Goal: Book appointment/travel/reservation

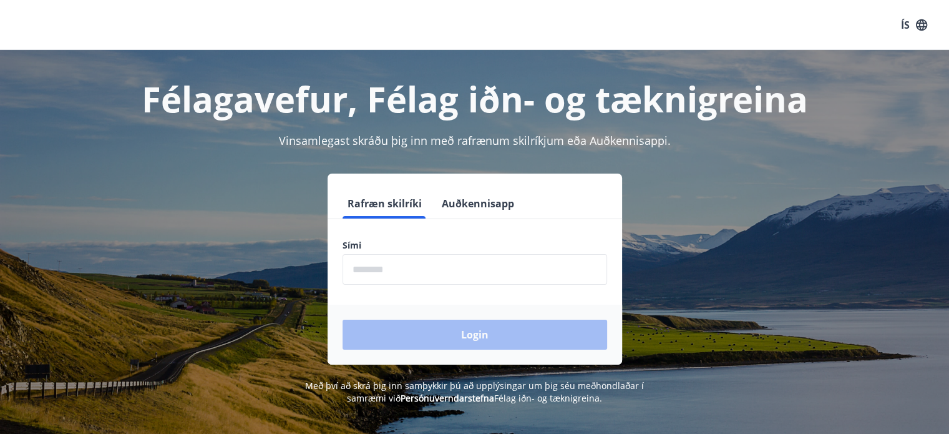
click at [372, 271] on input "phone" at bounding box center [475, 269] width 265 height 31
type input "********"
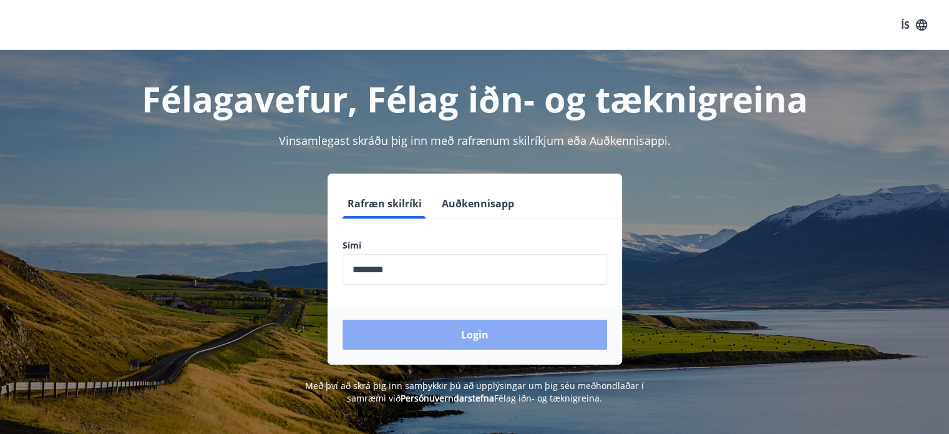
click at [464, 331] on button "Login" at bounding box center [475, 335] width 265 height 30
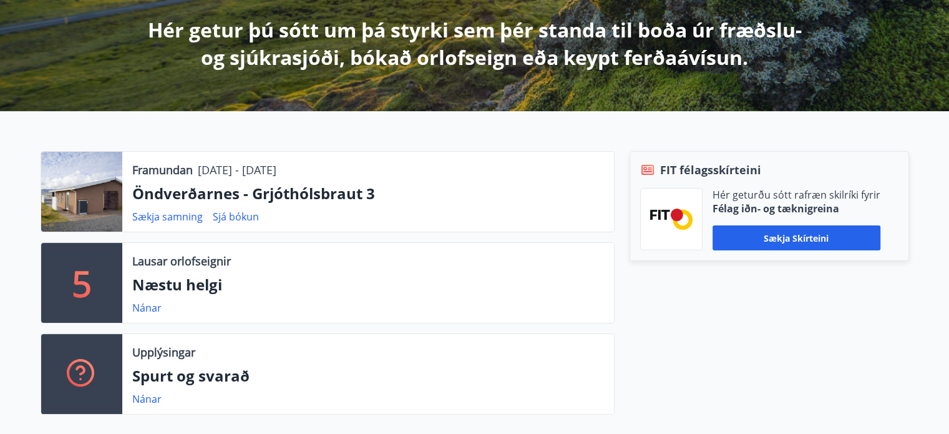
scroll to position [250, 0]
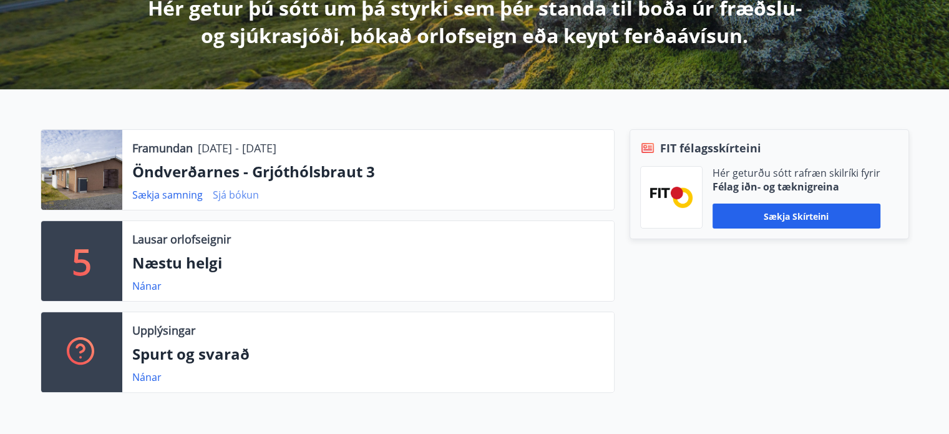
click at [237, 195] on link "Sjá bókun" at bounding box center [236, 195] width 46 height 14
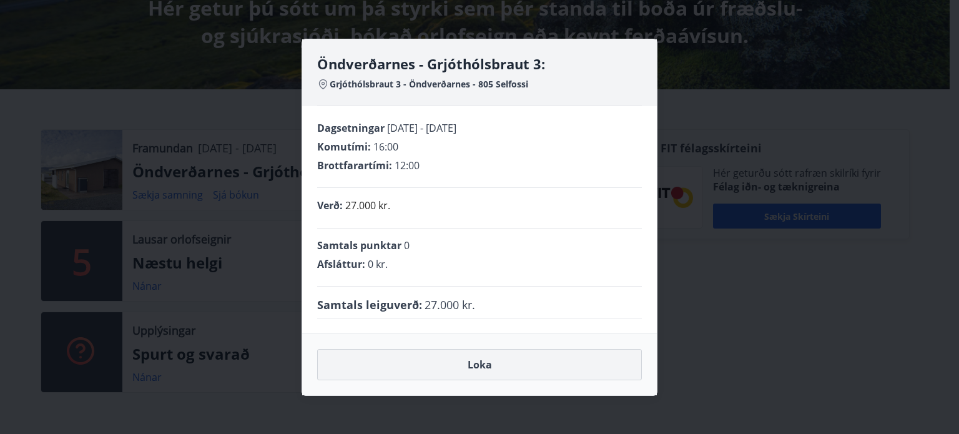
click at [479, 364] on button "Loka" at bounding box center [479, 364] width 325 height 31
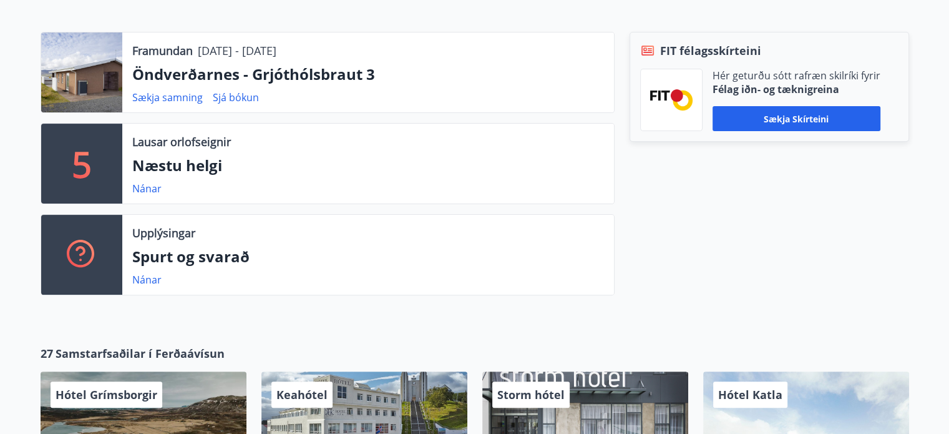
scroll to position [291, 0]
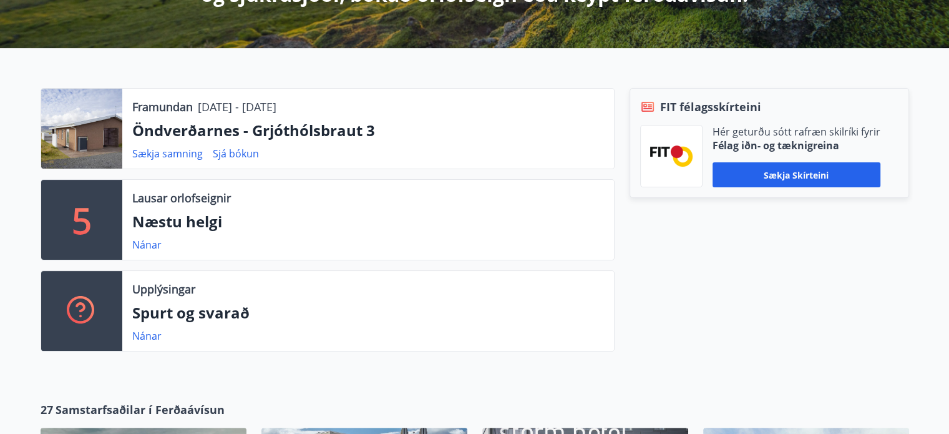
drag, startPoint x: 728, startPoint y: 32, endPoint x: 631, endPoint y: 24, distance: 97.0
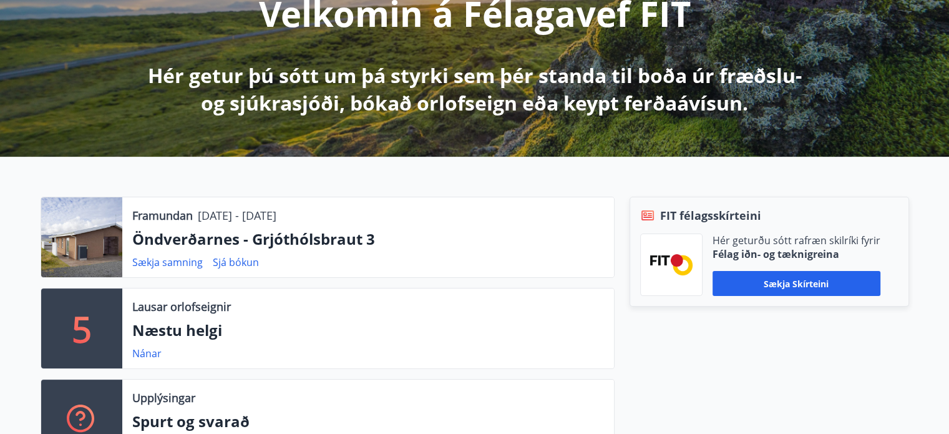
scroll to position [0, 0]
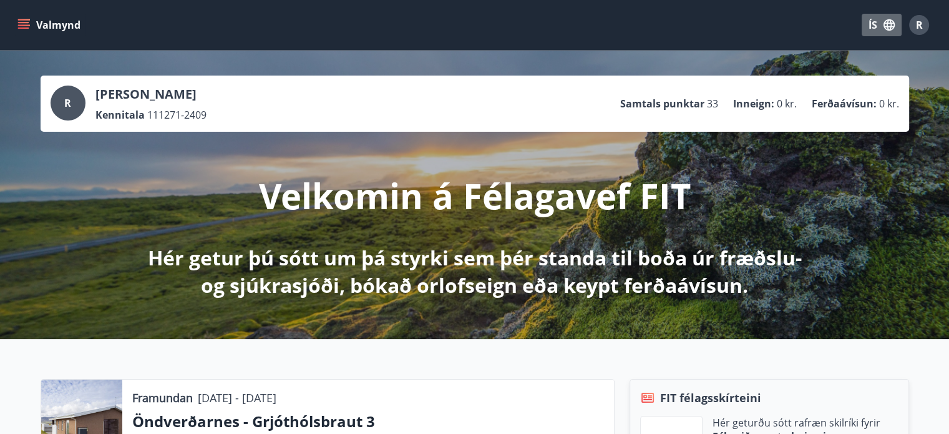
click at [886, 22] on icon "button" at bounding box center [889, 24] width 11 height 11
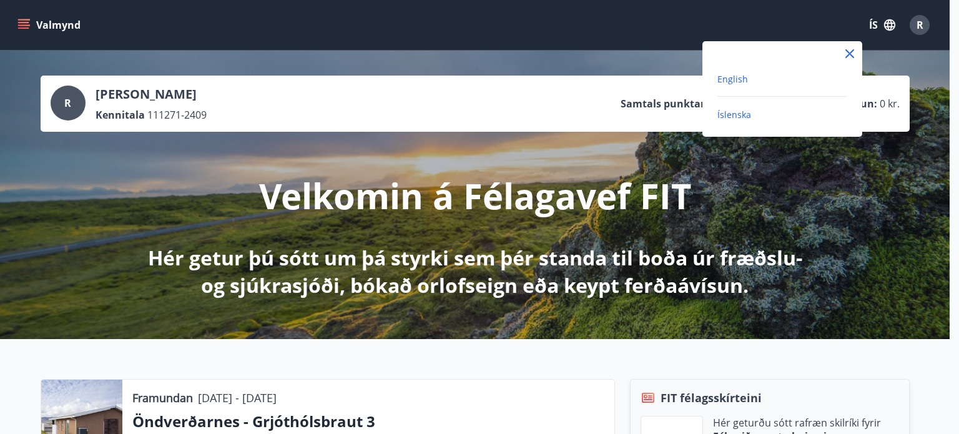
click at [744, 79] on span "English" at bounding box center [732, 79] width 31 height 12
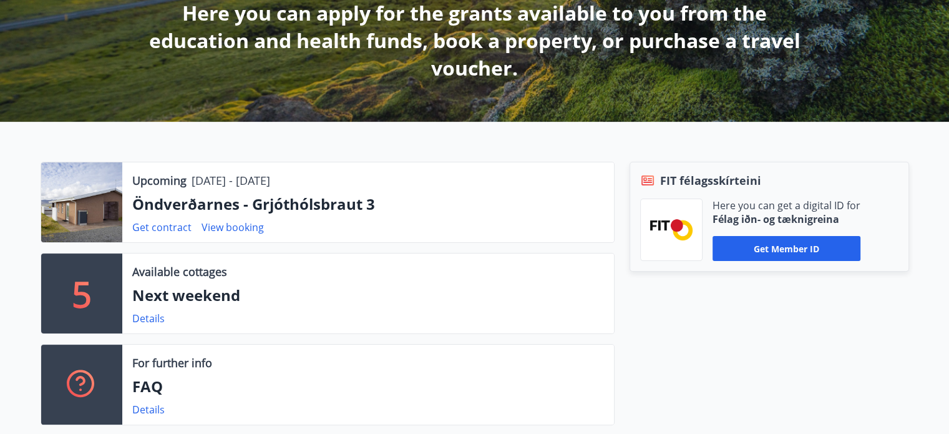
scroll to position [250, 0]
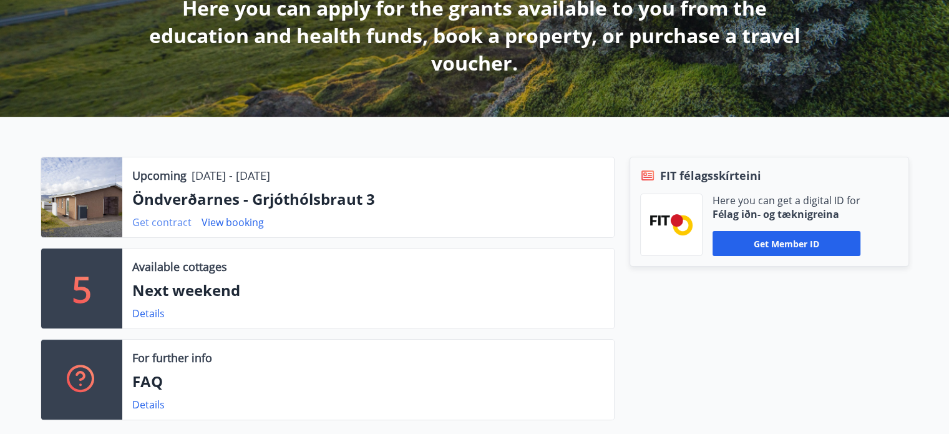
click at [157, 223] on link "Get contract" at bounding box center [161, 222] width 59 height 14
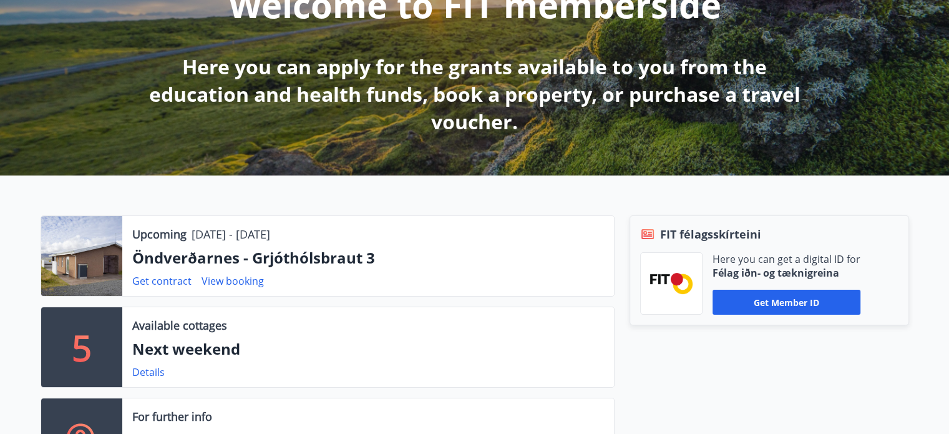
scroll to position [193, 0]
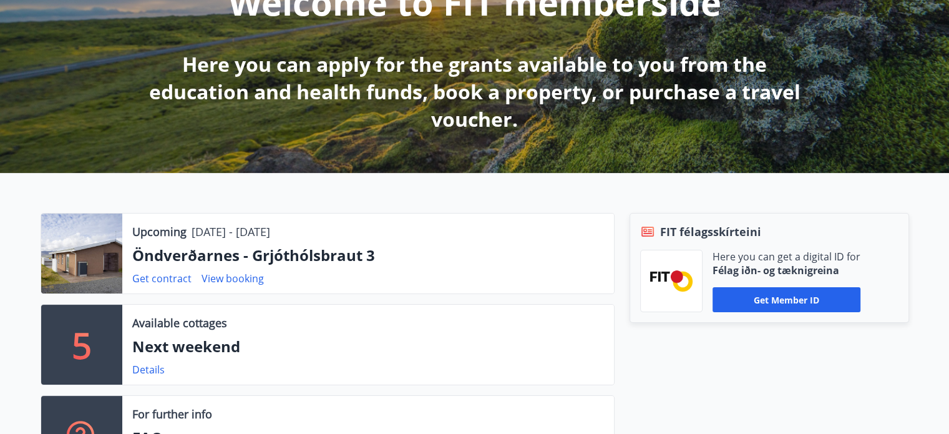
click at [69, 240] on div at bounding box center [81, 253] width 81 height 80
click at [230, 276] on link "View booking" at bounding box center [233, 279] width 62 height 14
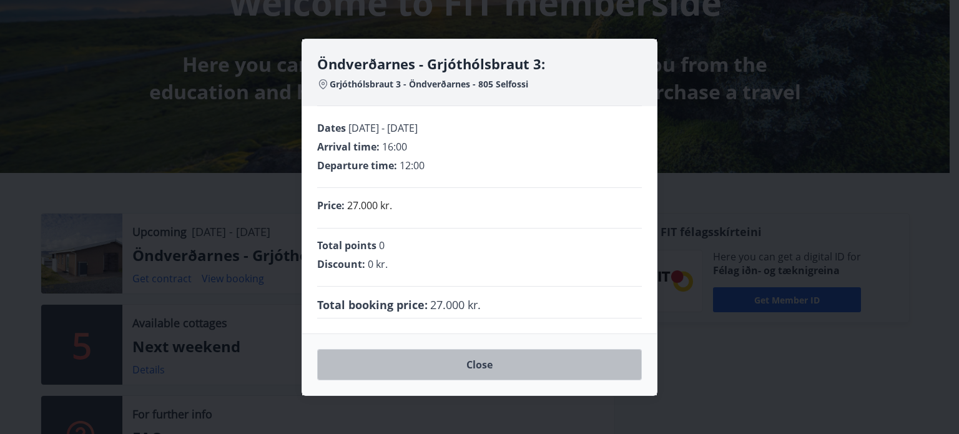
click at [484, 363] on button "Close" at bounding box center [479, 364] width 325 height 31
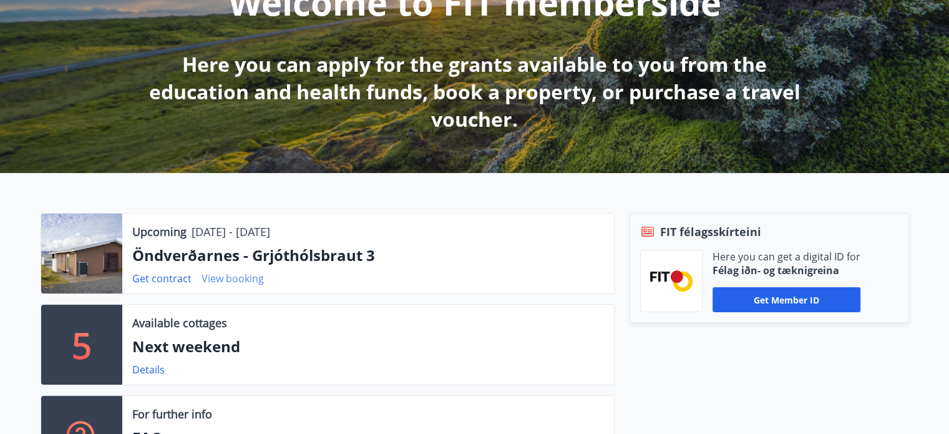
click at [252, 275] on link "View booking" at bounding box center [233, 279] width 62 height 14
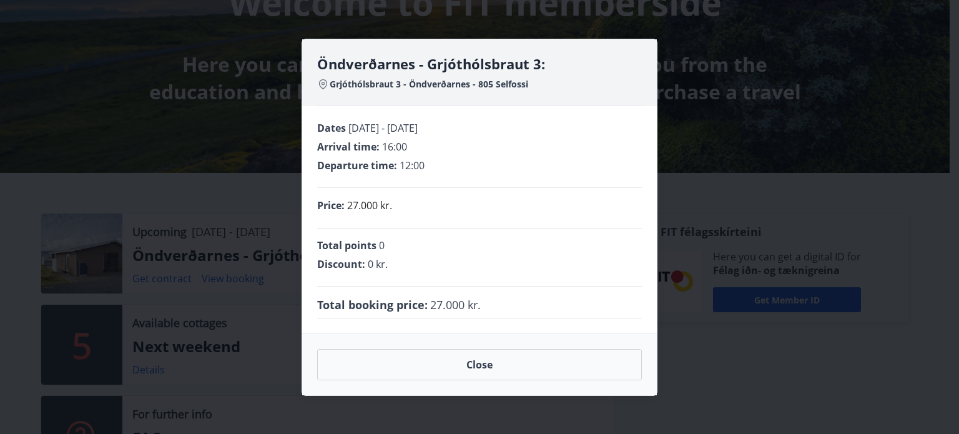
click at [713, 187] on div "Öndverðarnes - Grjóthólsbraut 3: Grjóthólsbraut 3 - Öndverðarnes - 805 Selfossi…" at bounding box center [479, 217] width 959 height 434
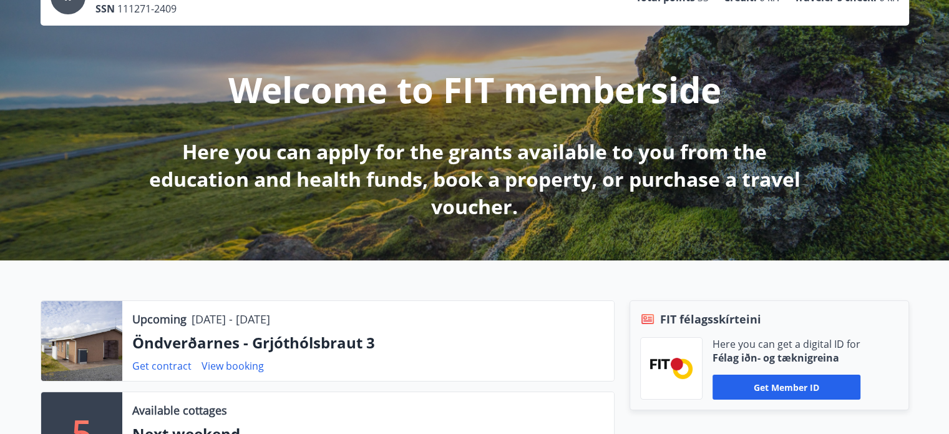
scroll to position [0, 0]
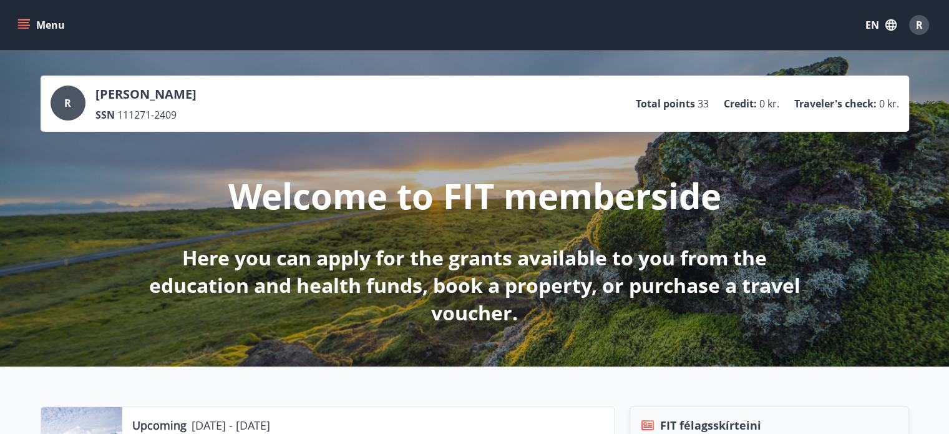
click at [19, 22] on icon "menu" at bounding box center [23, 22] width 11 height 1
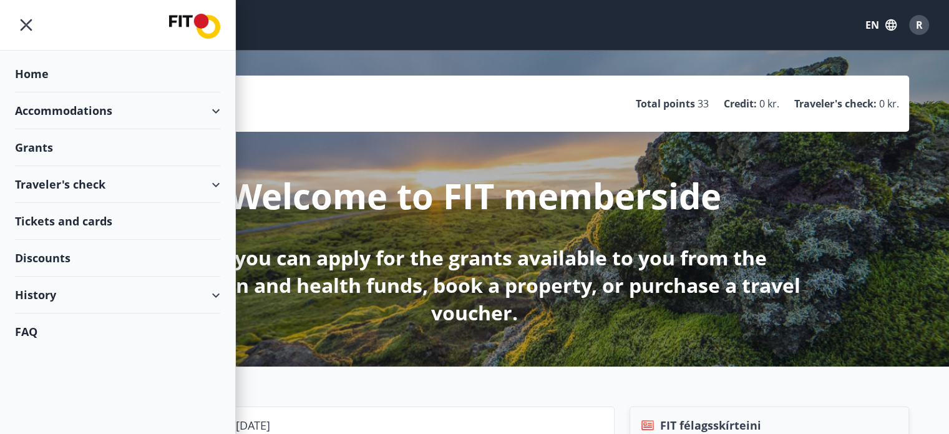
click at [84, 217] on div "Tickets and cards" at bounding box center [117, 221] width 205 height 37
click at [55, 296] on div "History" at bounding box center [117, 294] width 205 height 37
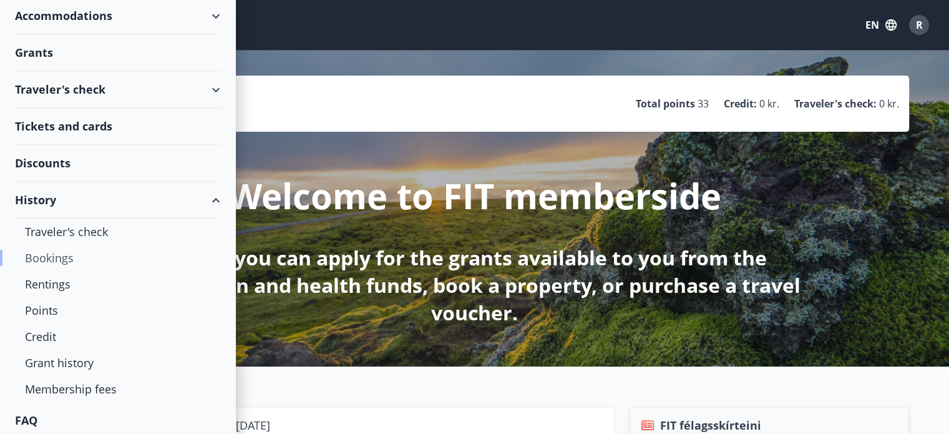
scroll to position [98, 0]
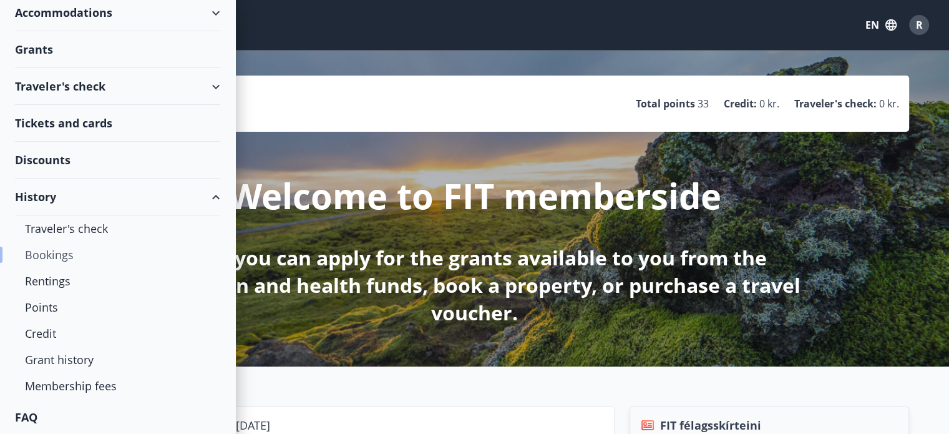
click at [52, 252] on div "Bookings" at bounding box center [117, 255] width 185 height 26
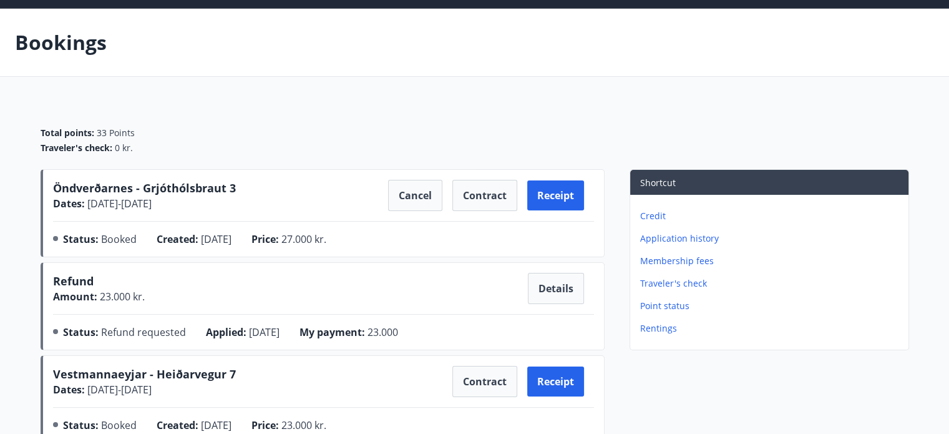
scroll to position [62, 0]
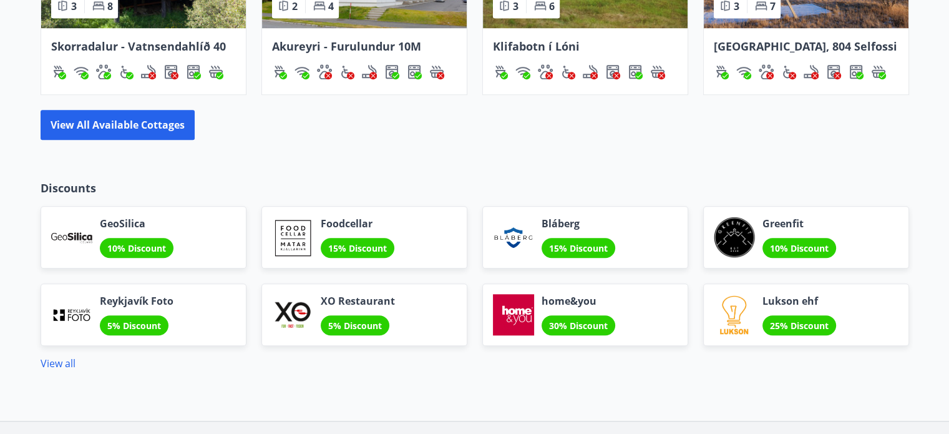
scroll to position [1123, 0]
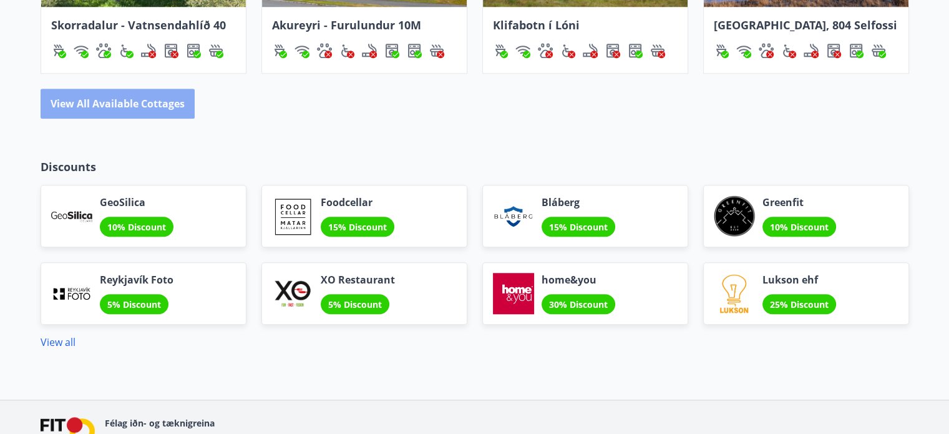
click at [112, 104] on button "View all available cottages" at bounding box center [118, 104] width 154 height 30
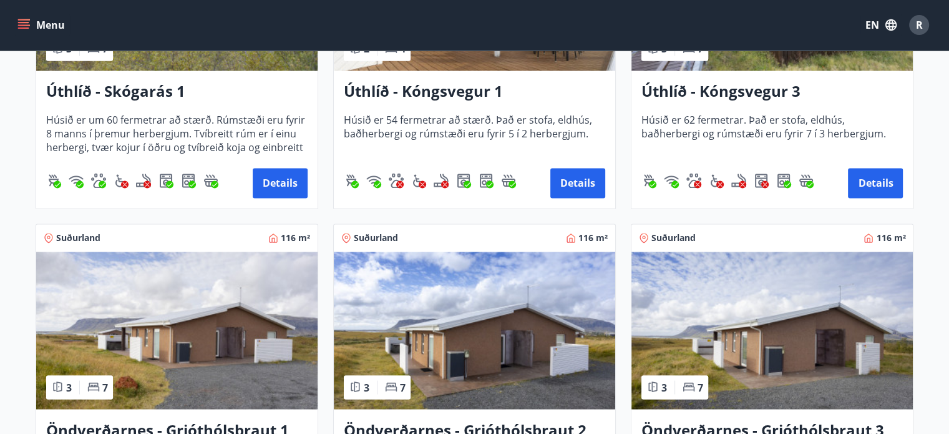
scroll to position [2247, 0]
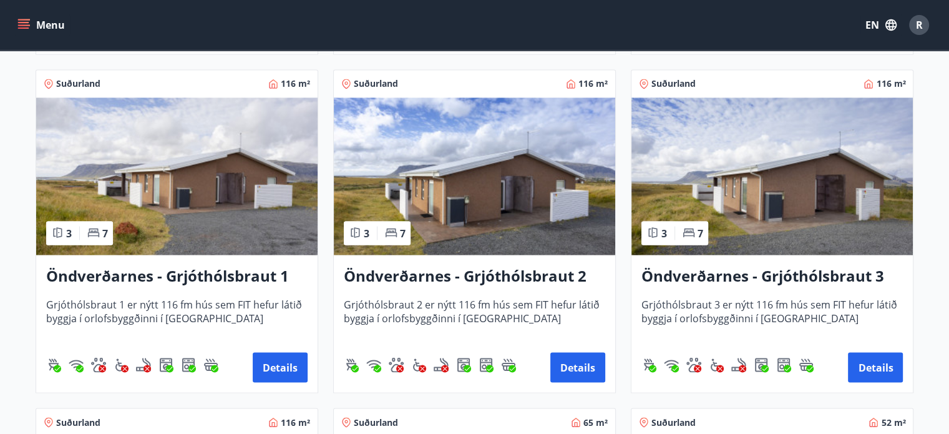
click at [782, 193] on img at bounding box center [772, 175] width 281 height 157
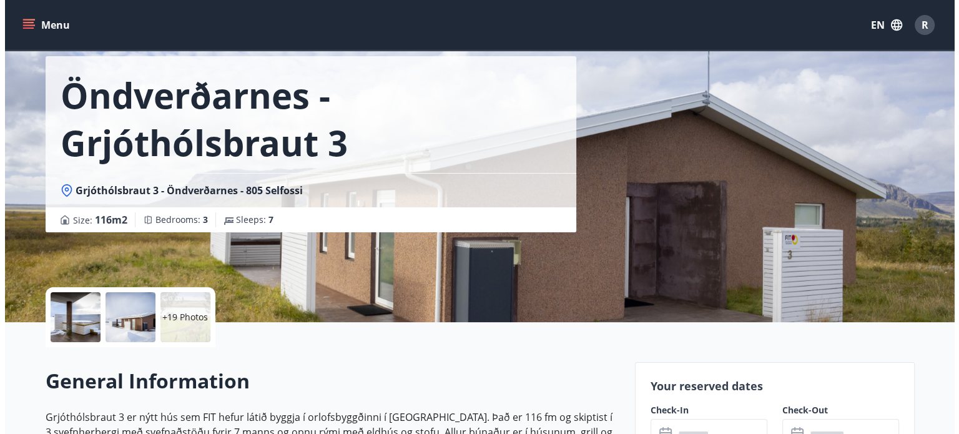
scroll to position [38, 0]
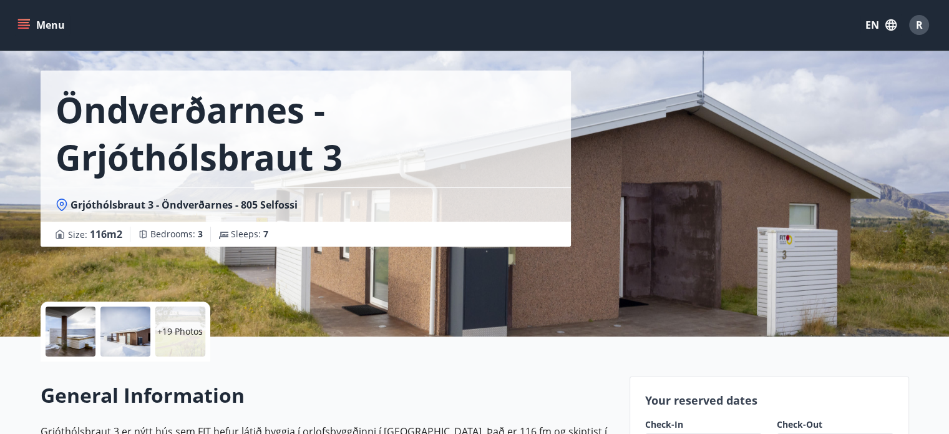
click at [69, 331] on div at bounding box center [71, 331] width 50 height 50
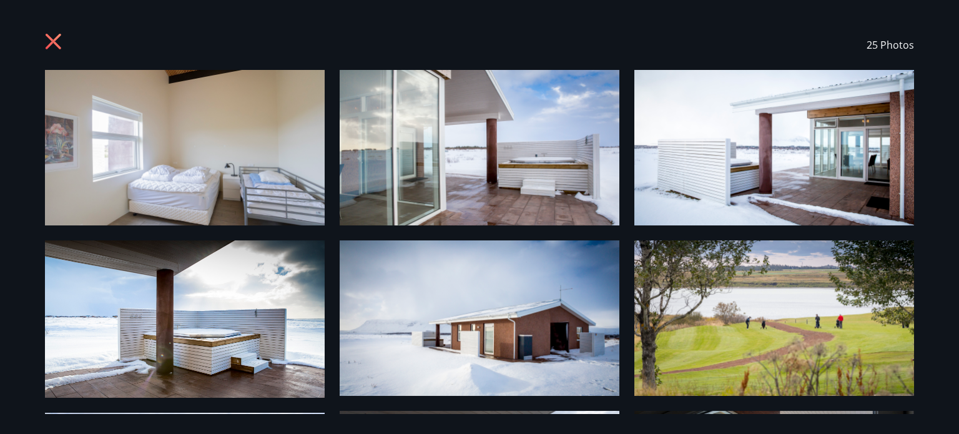
click at [182, 146] on img at bounding box center [185, 147] width 280 height 155
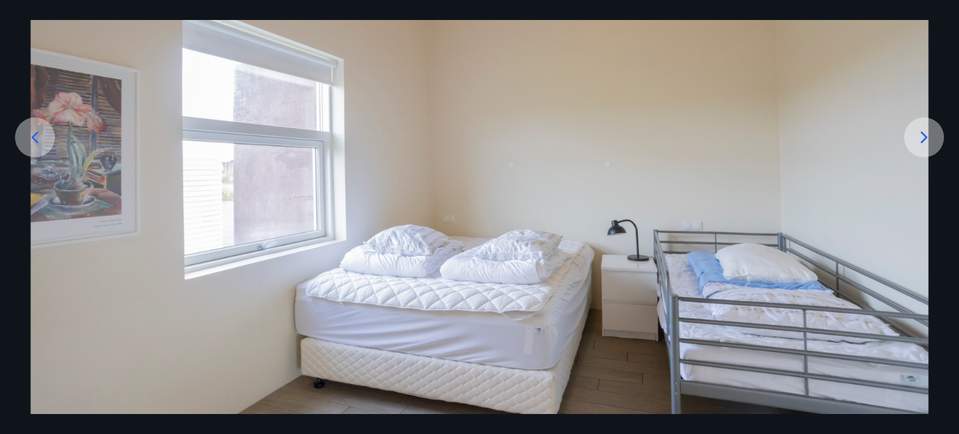
scroll to position [155, 0]
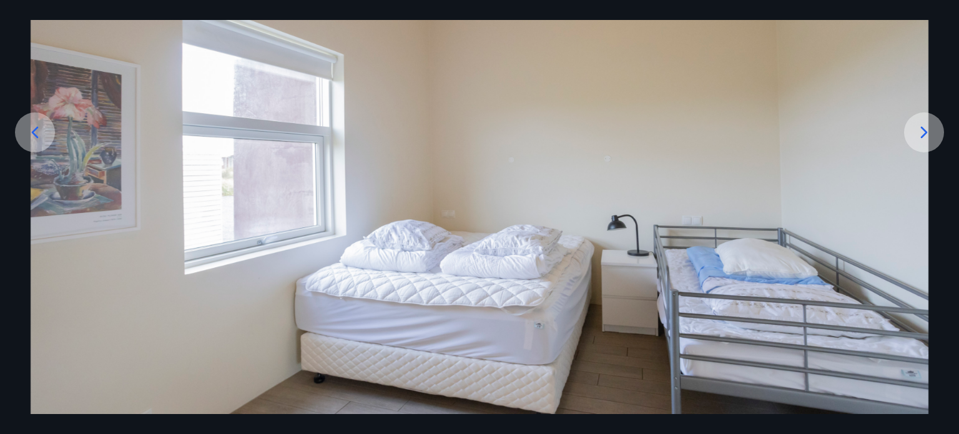
click at [921, 135] on icon at bounding box center [924, 132] width 20 height 20
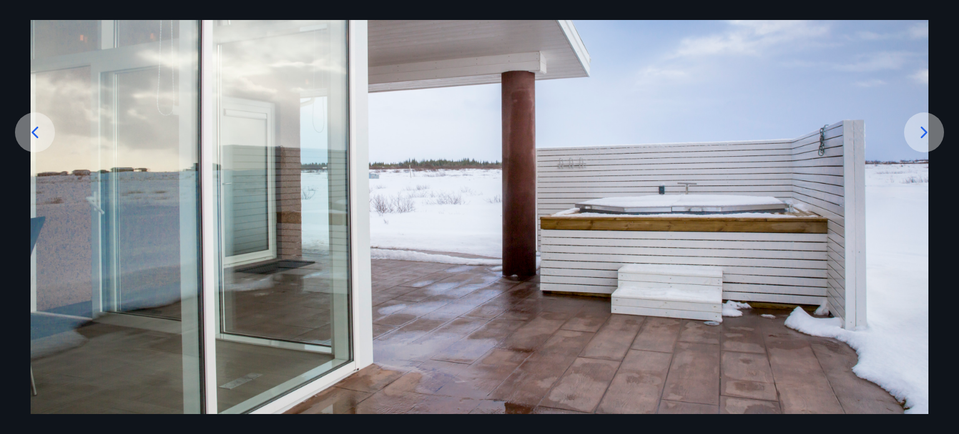
click at [921, 135] on icon at bounding box center [924, 132] width 20 height 20
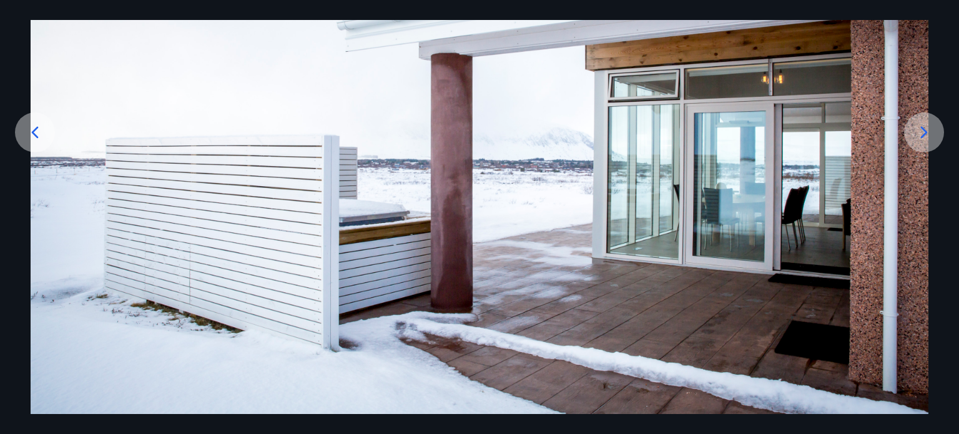
click at [921, 135] on icon at bounding box center [924, 132] width 20 height 20
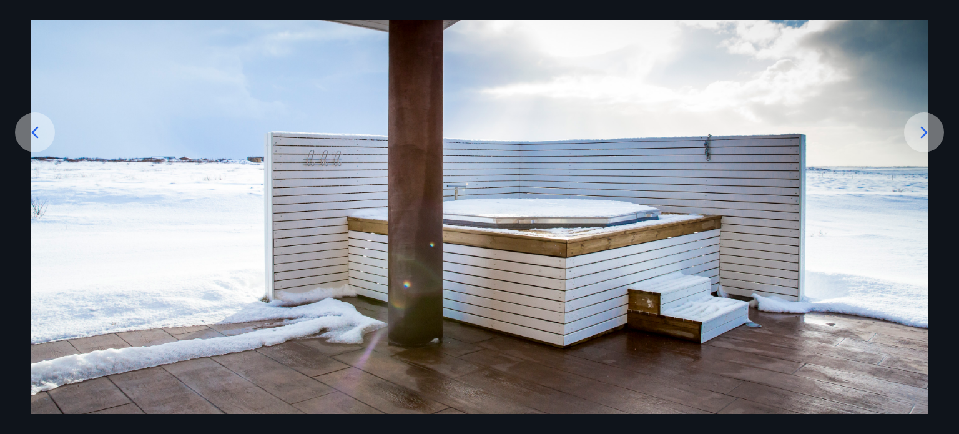
click at [921, 135] on icon at bounding box center [924, 132] width 20 height 20
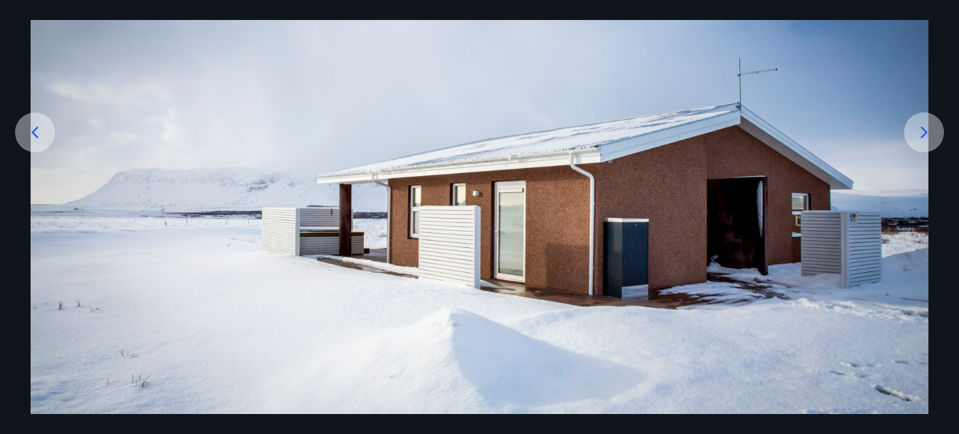
click at [921, 135] on icon at bounding box center [924, 132] width 20 height 20
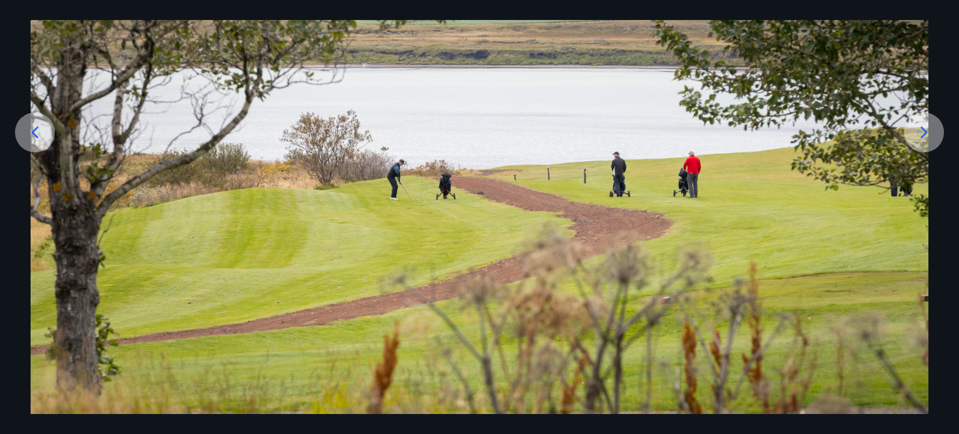
click at [921, 135] on icon at bounding box center [924, 132] width 20 height 20
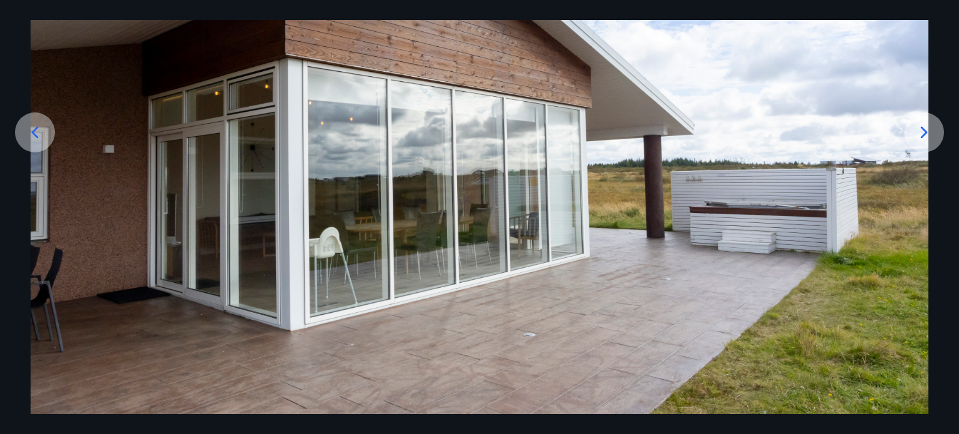
click at [921, 135] on icon at bounding box center [924, 132] width 20 height 20
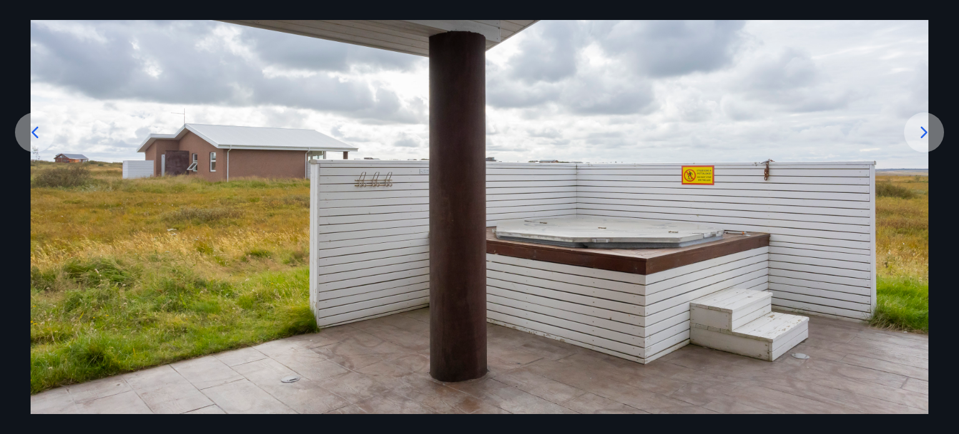
click at [921, 135] on icon at bounding box center [924, 132] width 20 height 20
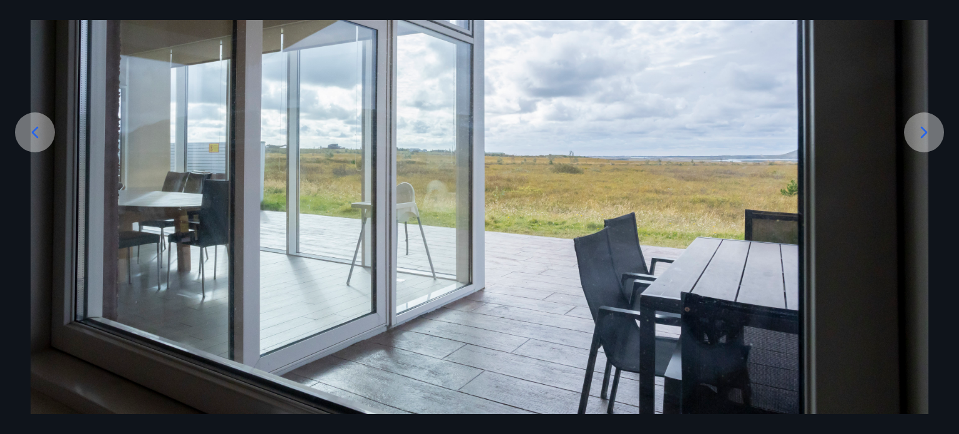
click at [921, 135] on icon at bounding box center [924, 132] width 20 height 20
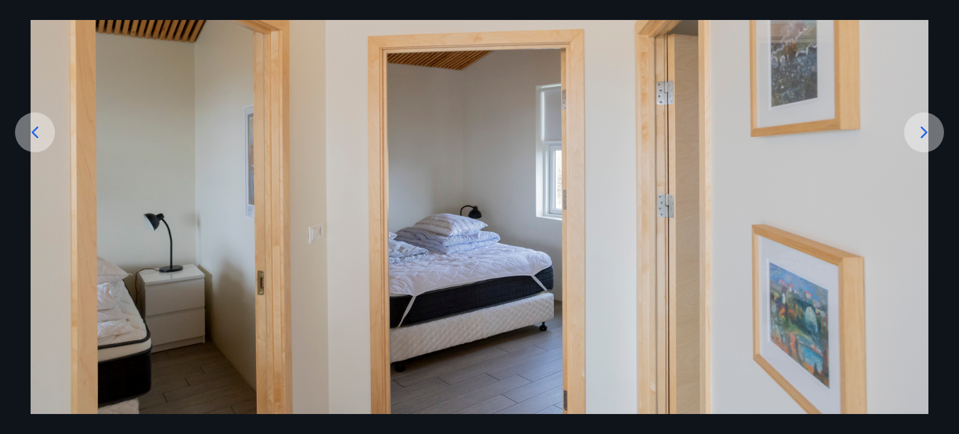
click at [921, 135] on icon at bounding box center [924, 132] width 20 height 20
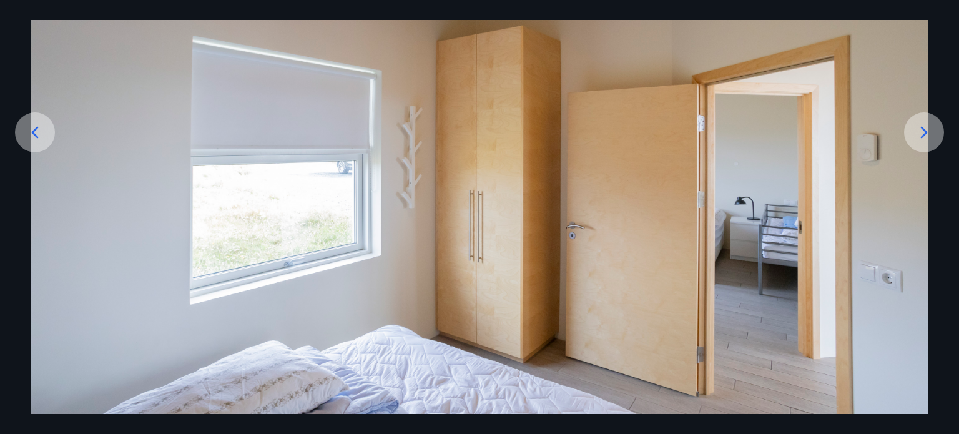
click at [921, 135] on icon at bounding box center [924, 132] width 20 height 20
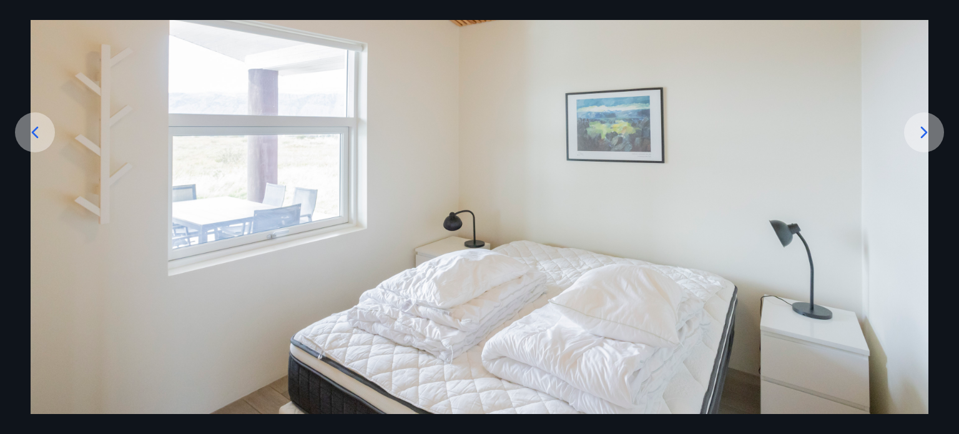
click at [921, 135] on icon at bounding box center [924, 132] width 20 height 20
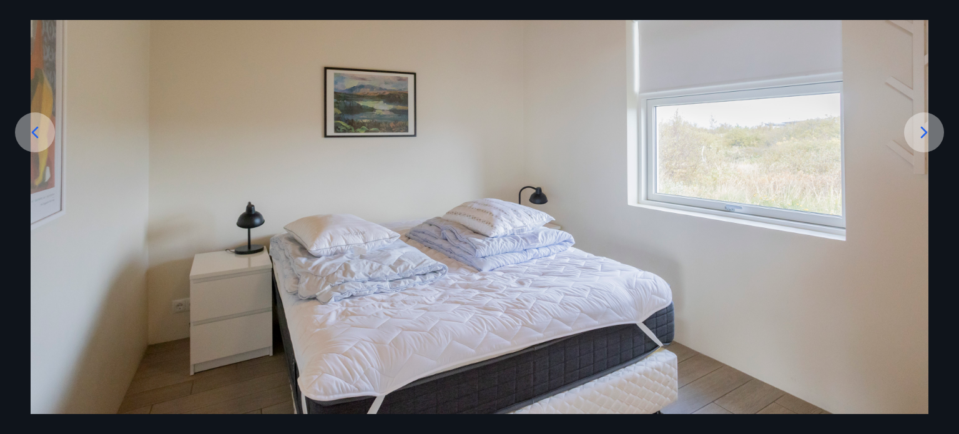
click at [921, 135] on icon at bounding box center [924, 132] width 20 height 20
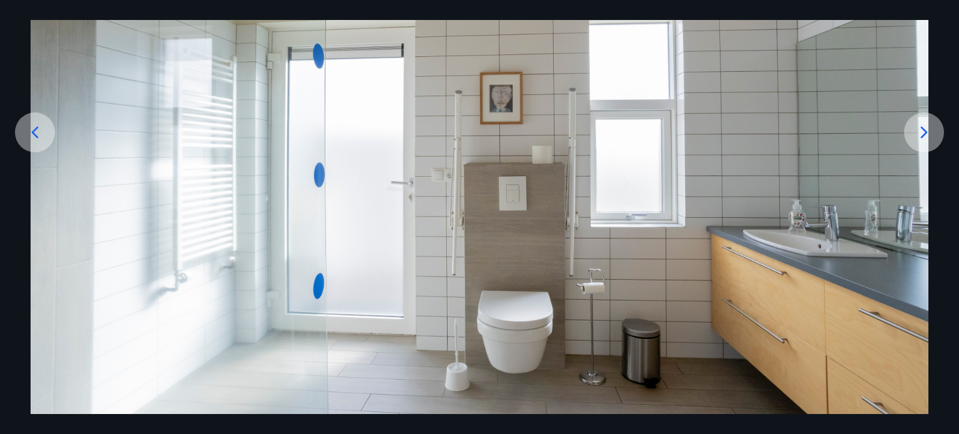
click at [921, 135] on icon at bounding box center [924, 132] width 20 height 20
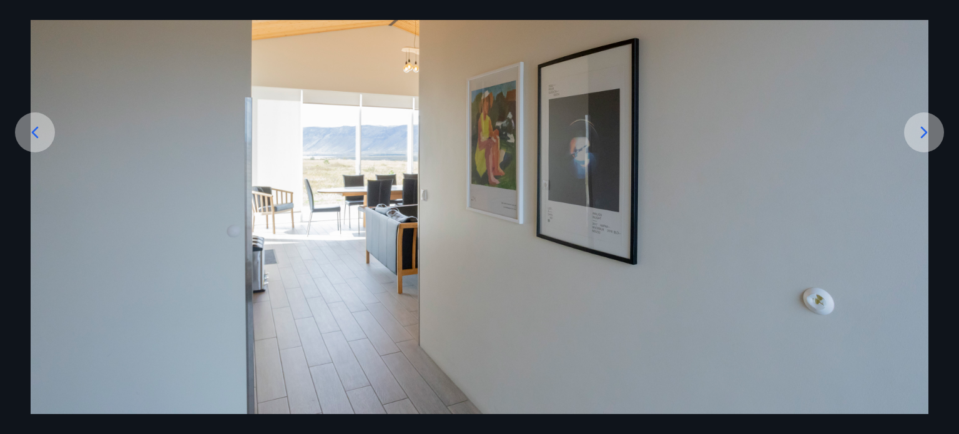
click at [921, 135] on icon at bounding box center [924, 132] width 20 height 20
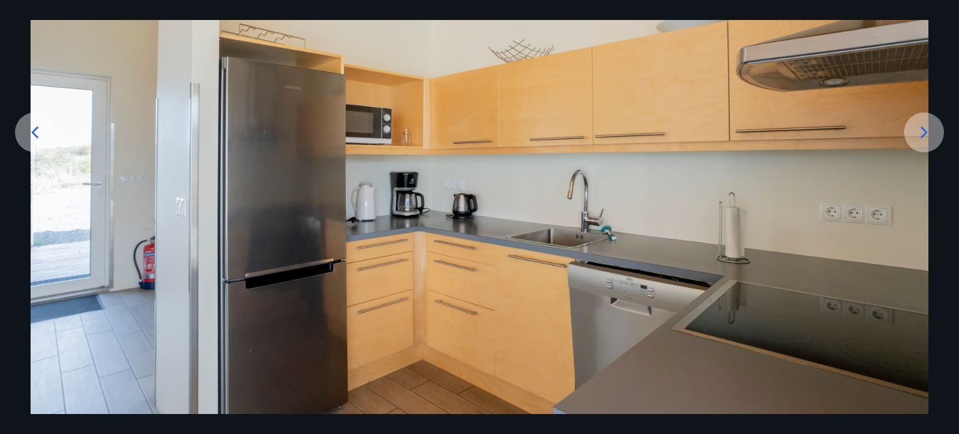
click at [921, 135] on icon at bounding box center [924, 132] width 20 height 20
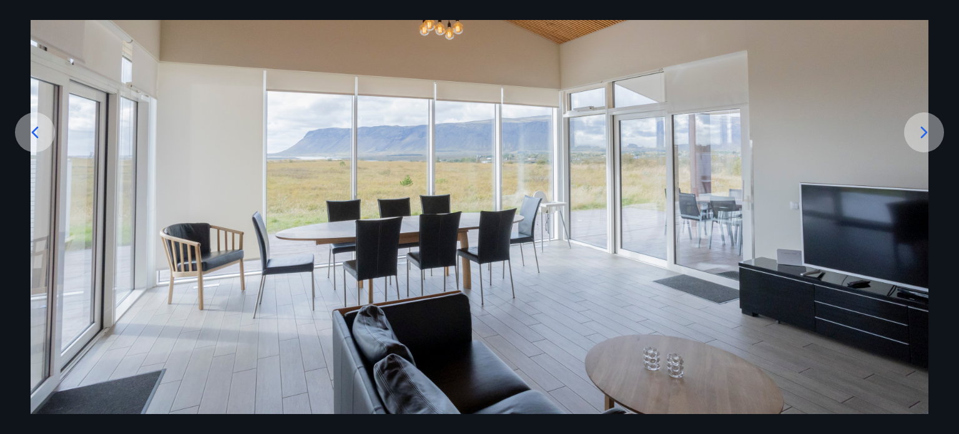
click at [921, 135] on icon at bounding box center [924, 132] width 20 height 20
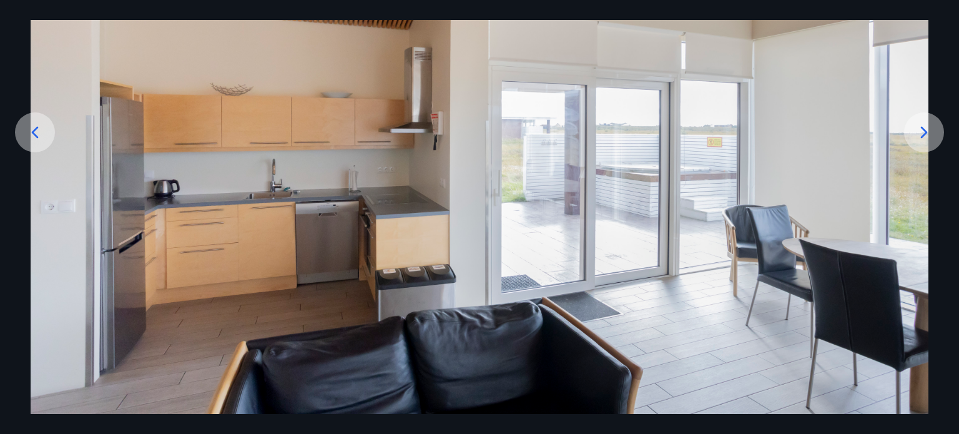
click at [921, 135] on icon at bounding box center [924, 132] width 20 height 20
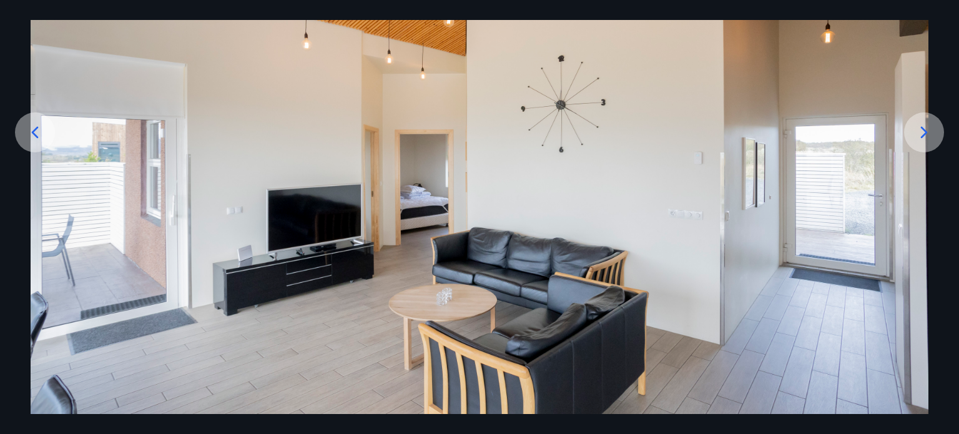
click at [921, 135] on icon at bounding box center [924, 132] width 20 height 20
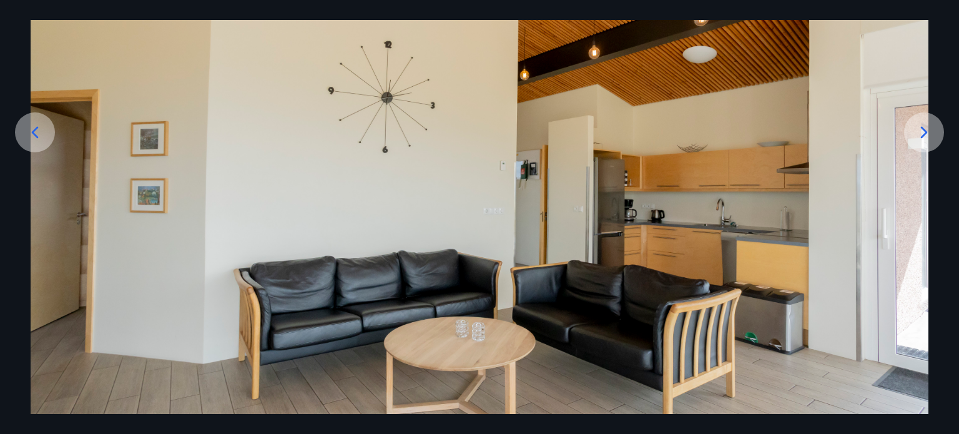
click at [921, 135] on icon at bounding box center [924, 132] width 20 height 20
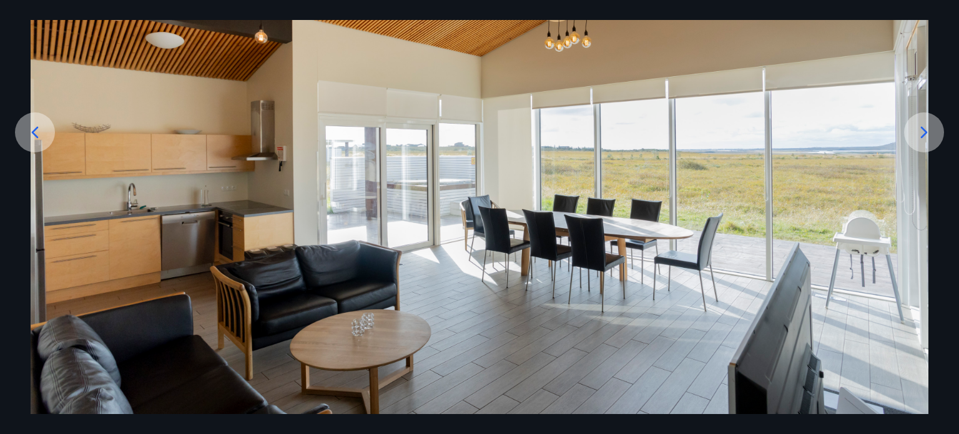
click at [921, 135] on icon at bounding box center [924, 132] width 20 height 20
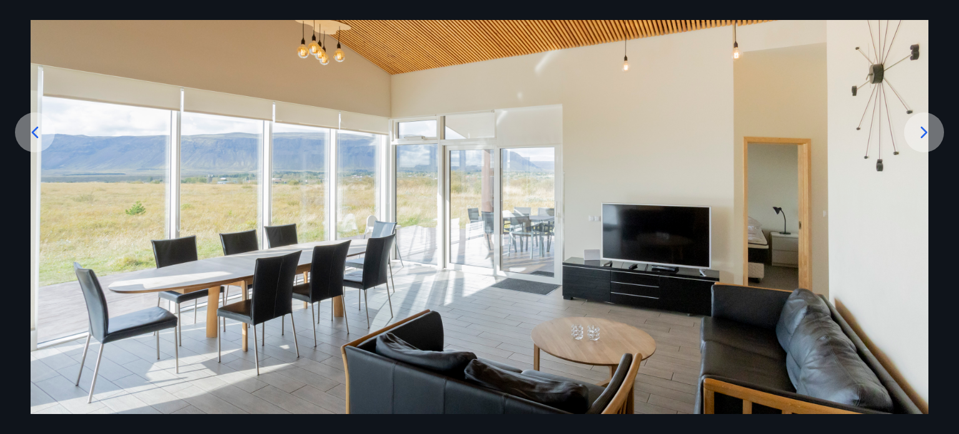
click at [921, 135] on icon at bounding box center [924, 132] width 20 height 20
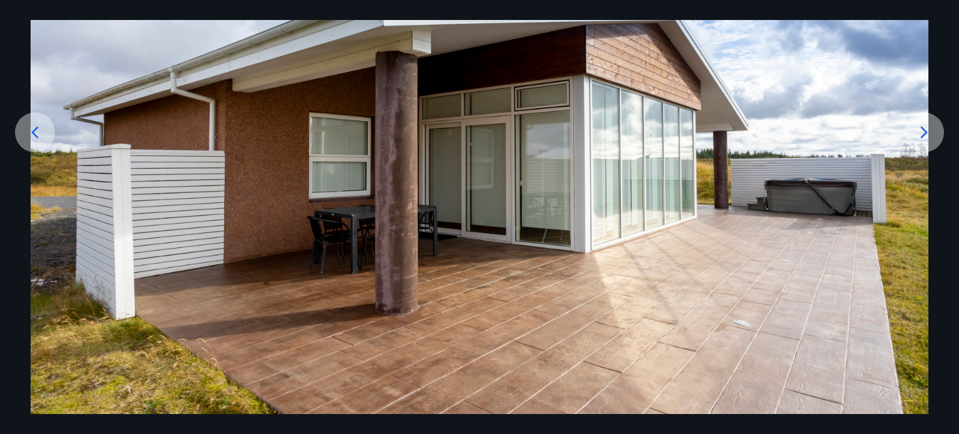
click at [921, 135] on icon at bounding box center [924, 132] width 20 height 20
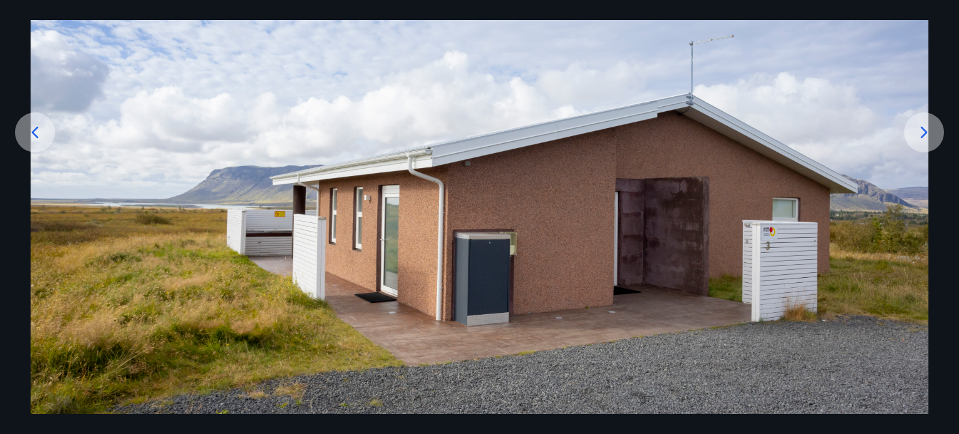
click at [921, 135] on icon at bounding box center [924, 132] width 20 height 20
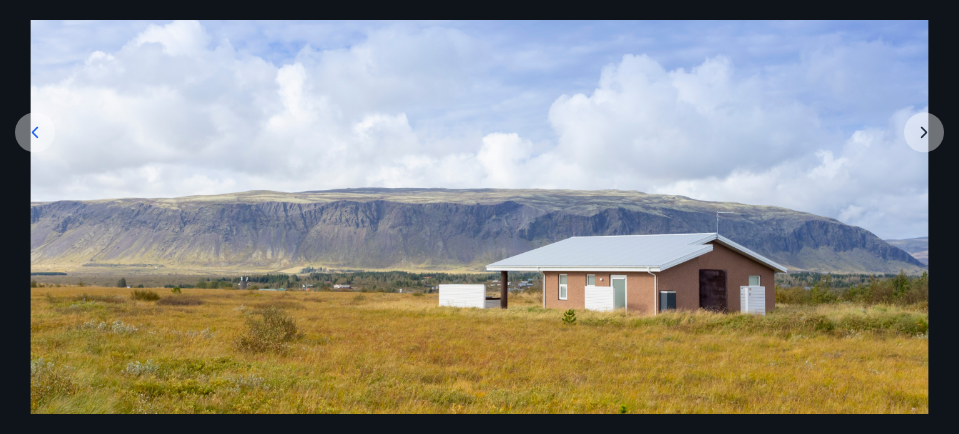
click at [921, 135] on img at bounding box center [480, 164] width 898 height 499
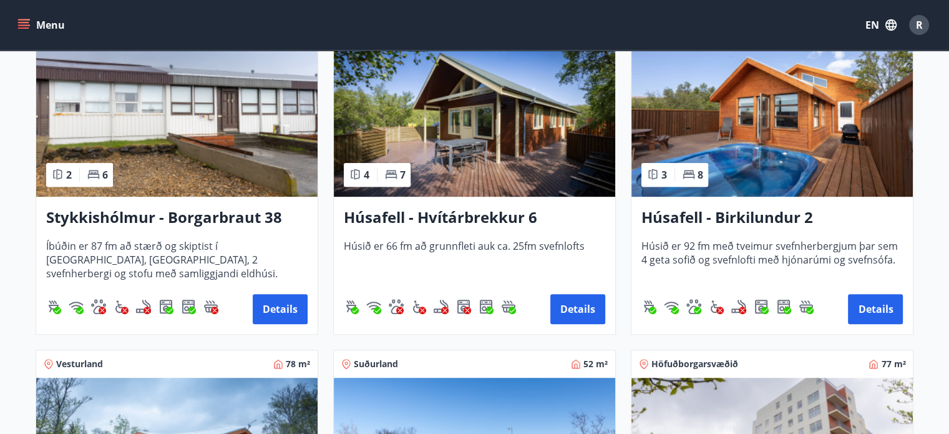
scroll to position [624, 0]
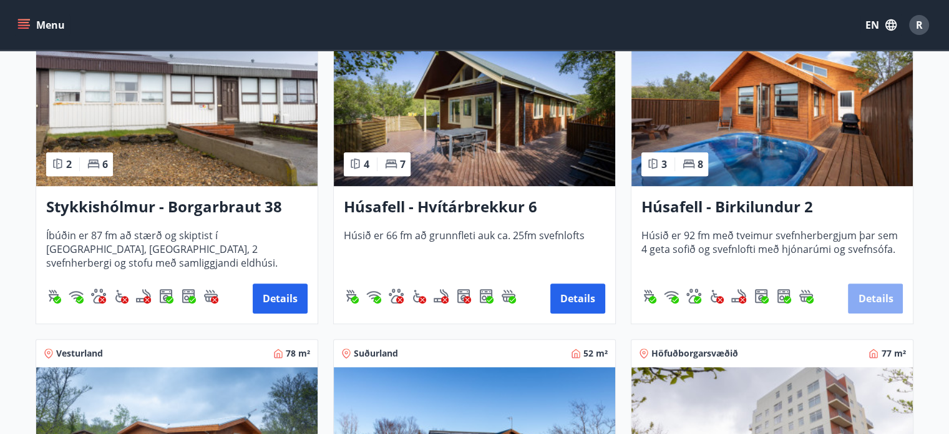
click at [874, 299] on button "Details" at bounding box center [875, 298] width 55 height 30
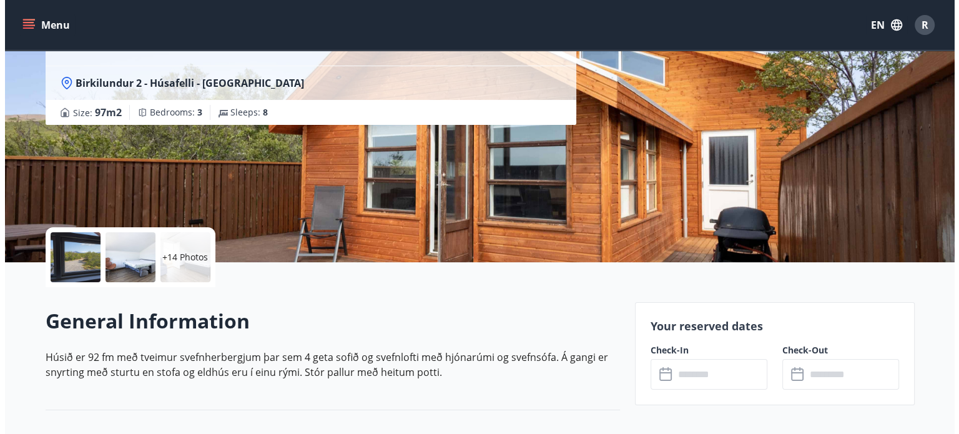
scroll to position [125, 0]
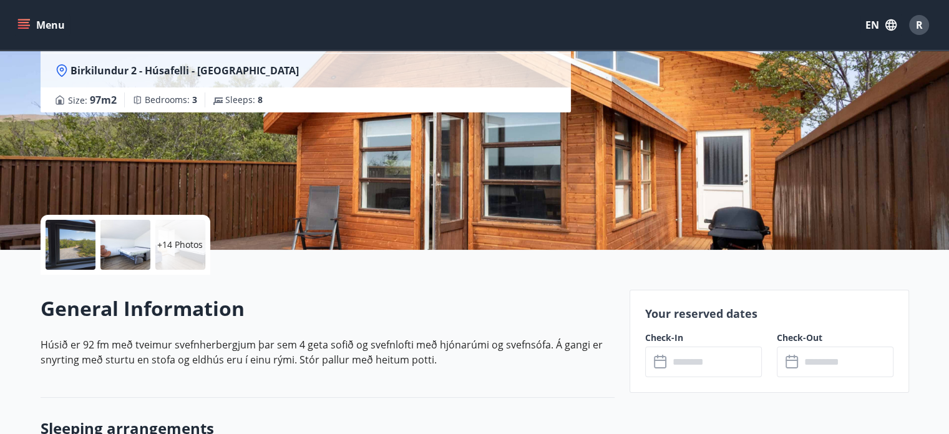
click at [67, 246] on div at bounding box center [71, 245] width 50 height 50
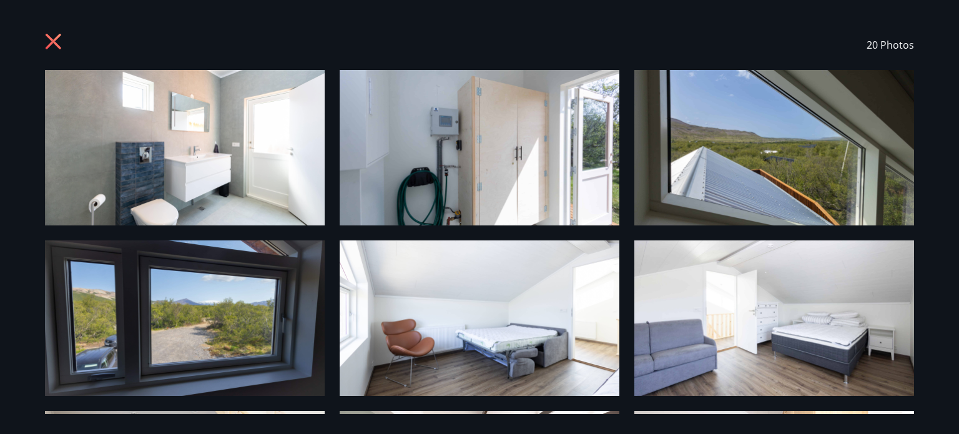
click at [180, 168] on img at bounding box center [185, 147] width 280 height 155
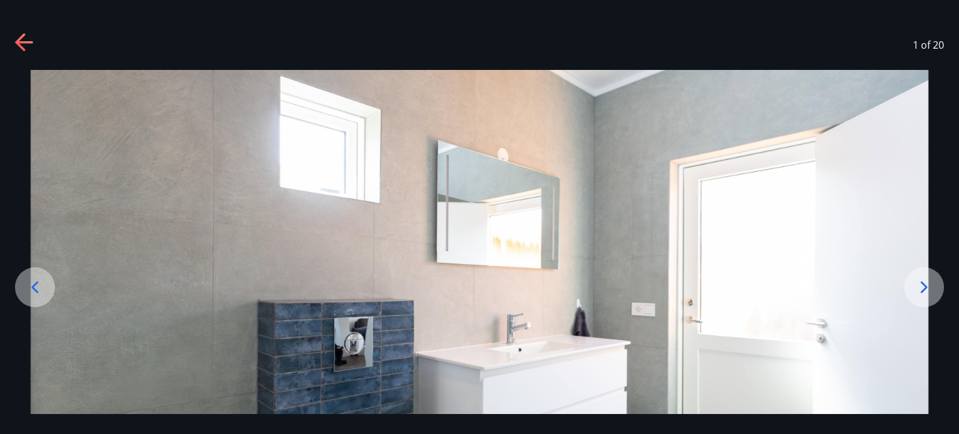
click at [921, 291] on icon at bounding box center [924, 287] width 7 height 12
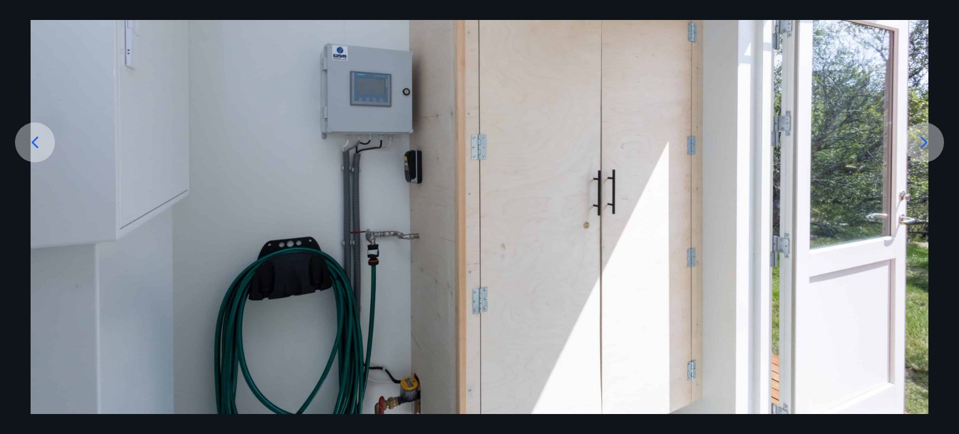
scroll to position [155, 0]
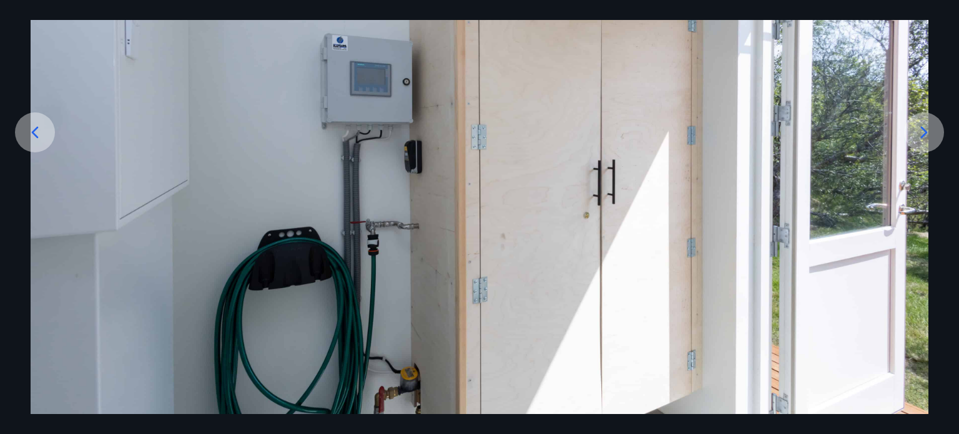
click at [923, 132] on icon at bounding box center [924, 132] width 20 height 20
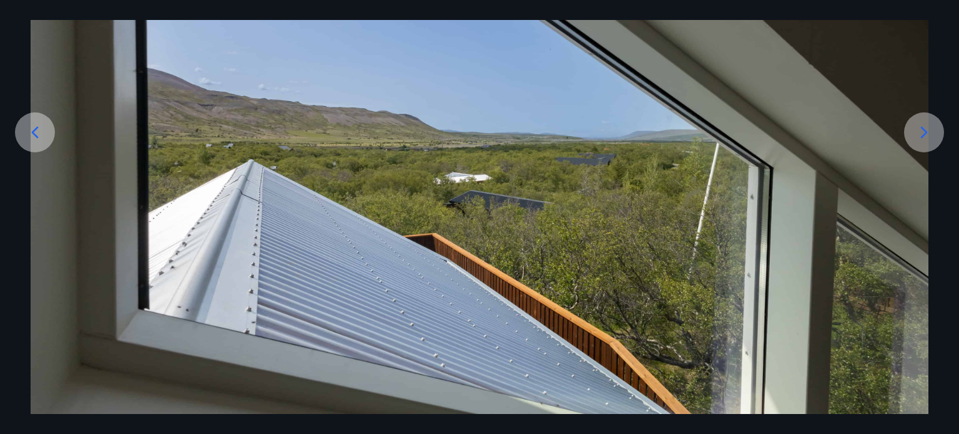
click at [923, 132] on icon at bounding box center [924, 132] width 20 height 20
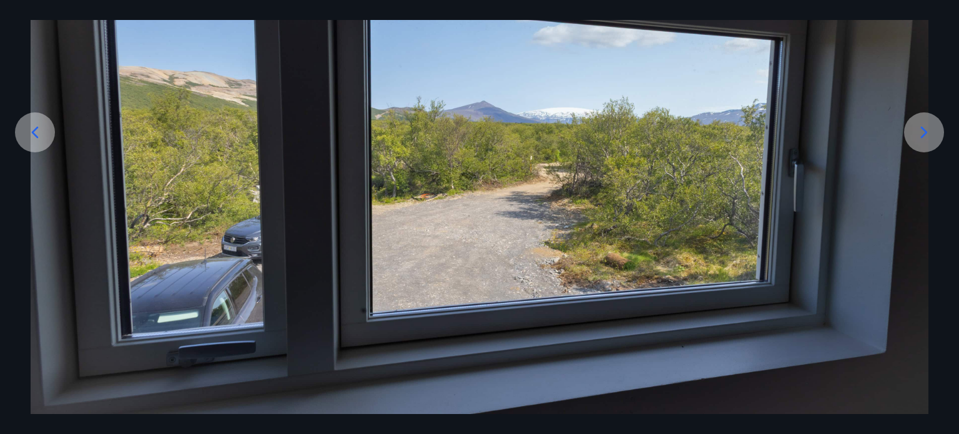
click at [923, 132] on icon at bounding box center [924, 132] width 20 height 20
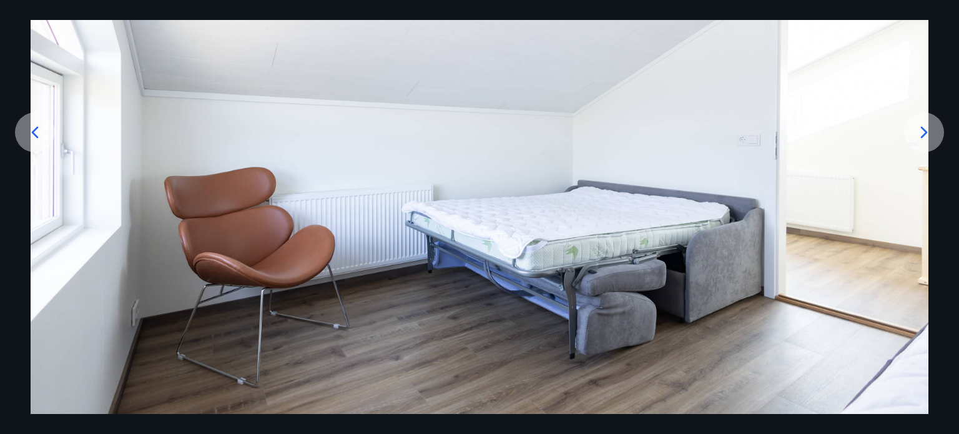
click at [923, 132] on icon at bounding box center [924, 132] width 20 height 20
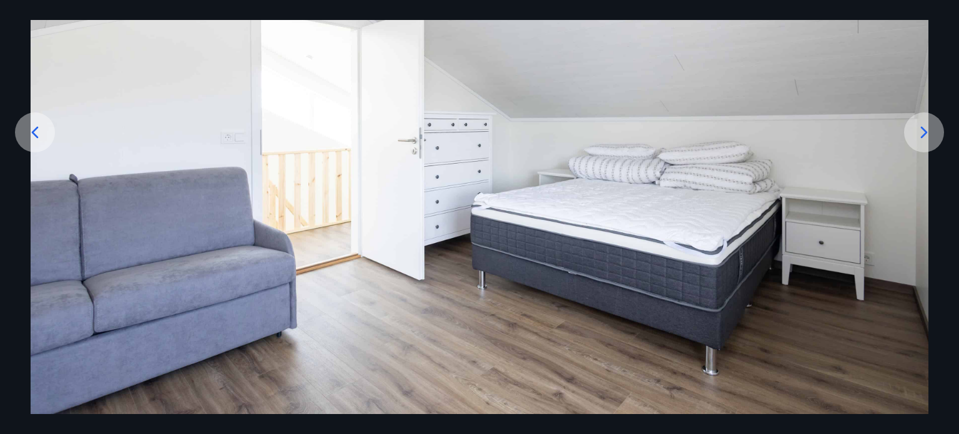
click at [923, 132] on icon at bounding box center [924, 132] width 20 height 20
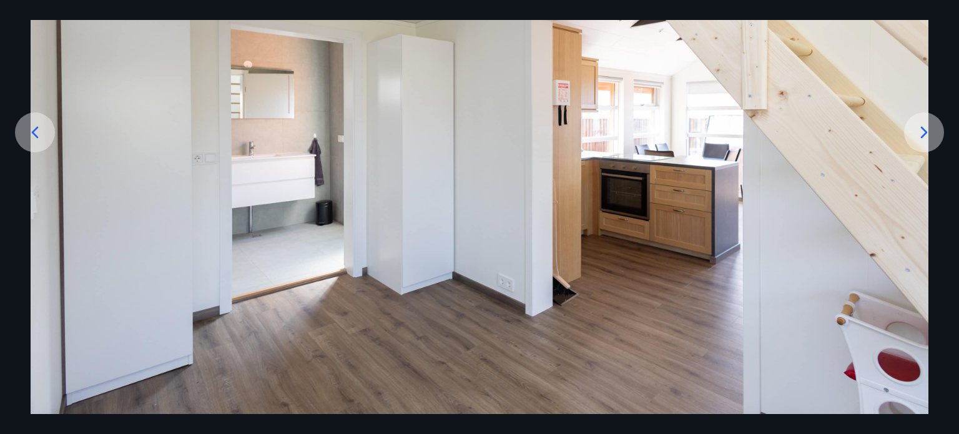
click at [923, 132] on icon at bounding box center [924, 132] width 20 height 20
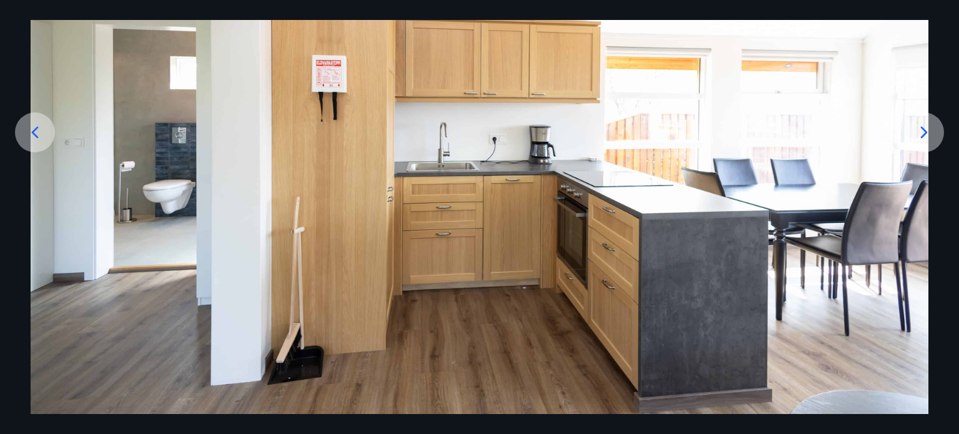
click at [923, 132] on icon at bounding box center [924, 132] width 20 height 20
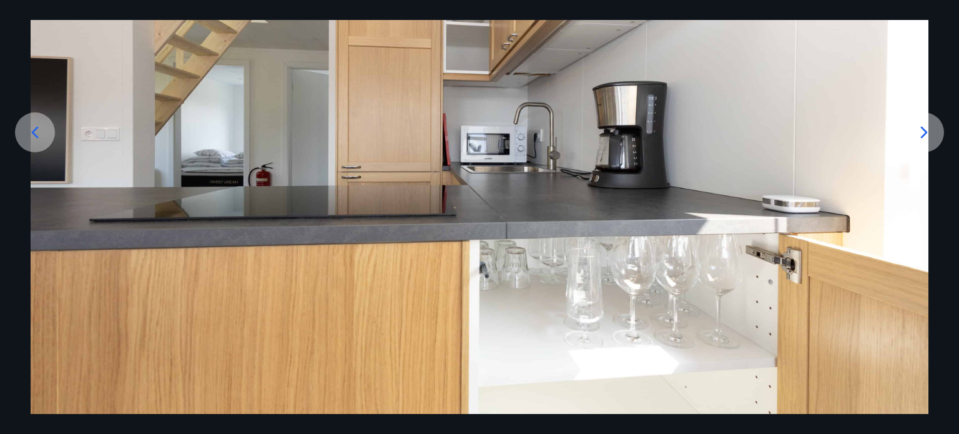
click at [923, 132] on icon at bounding box center [924, 132] width 20 height 20
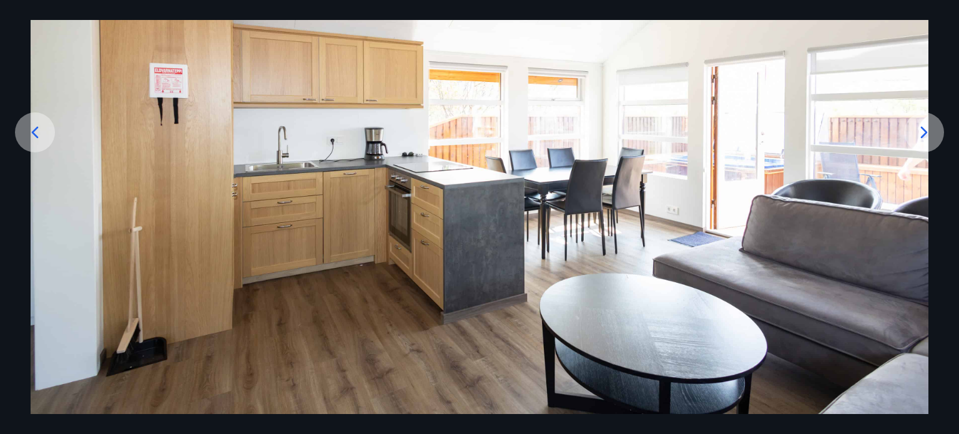
click at [923, 132] on icon at bounding box center [924, 132] width 20 height 20
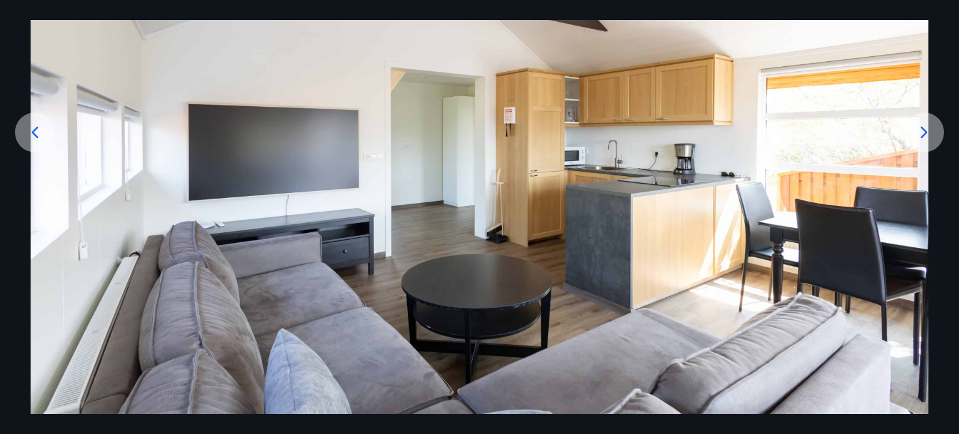
click at [923, 132] on icon at bounding box center [924, 132] width 20 height 20
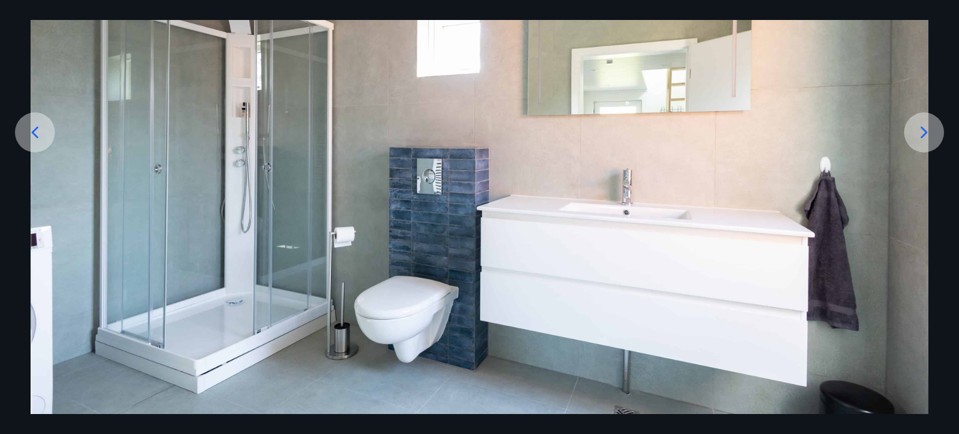
click at [923, 132] on icon at bounding box center [924, 132] width 20 height 20
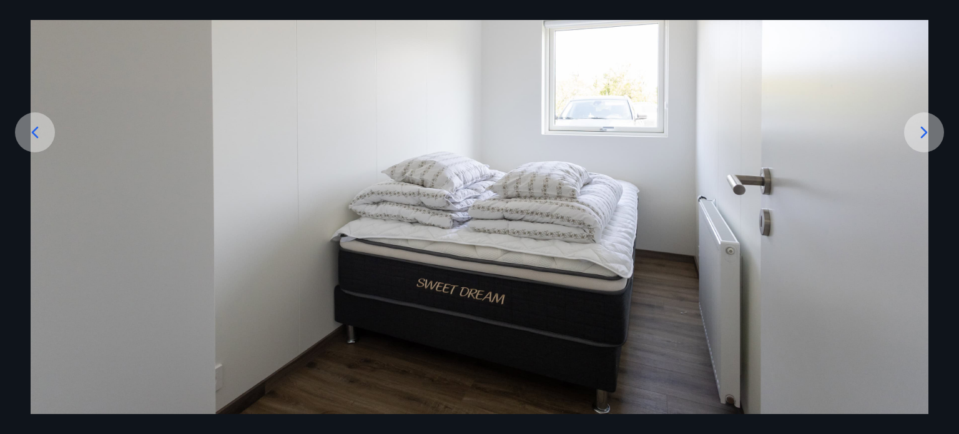
click at [923, 132] on icon at bounding box center [924, 132] width 20 height 20
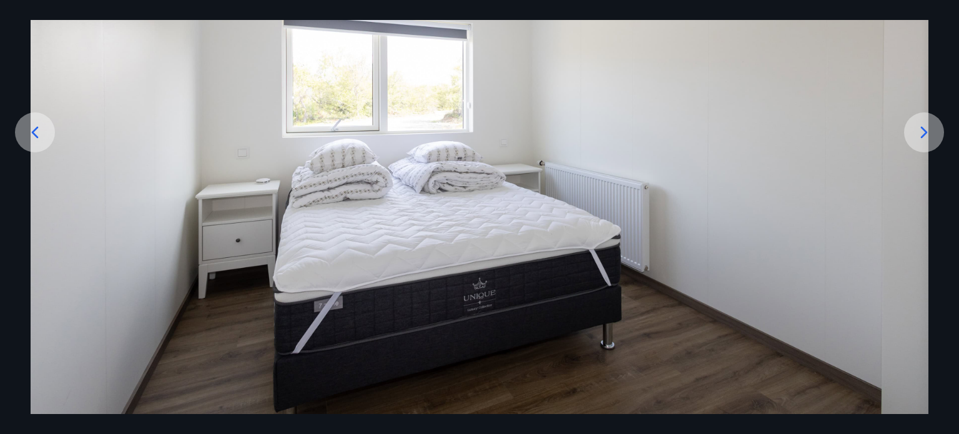
click at [923, 132] on icon at bounding box center [924, 132] width 20 height 20
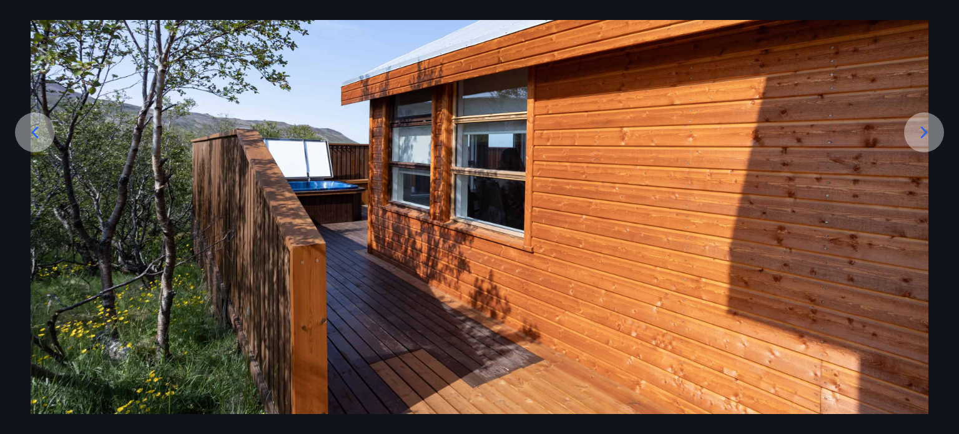
click at [923, 132] on icon at bounding box center [924, 132] width 20 height 20
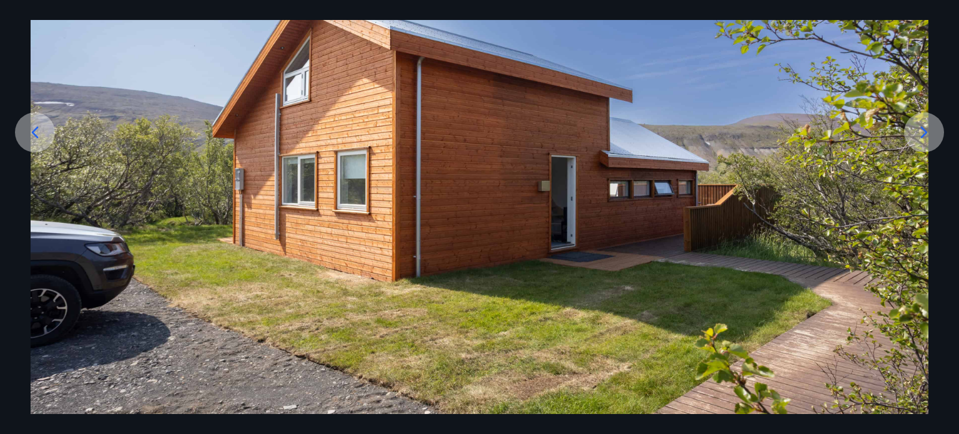
click at [923, 132] on icon at bounding box center [924, 132] width 20 height 20
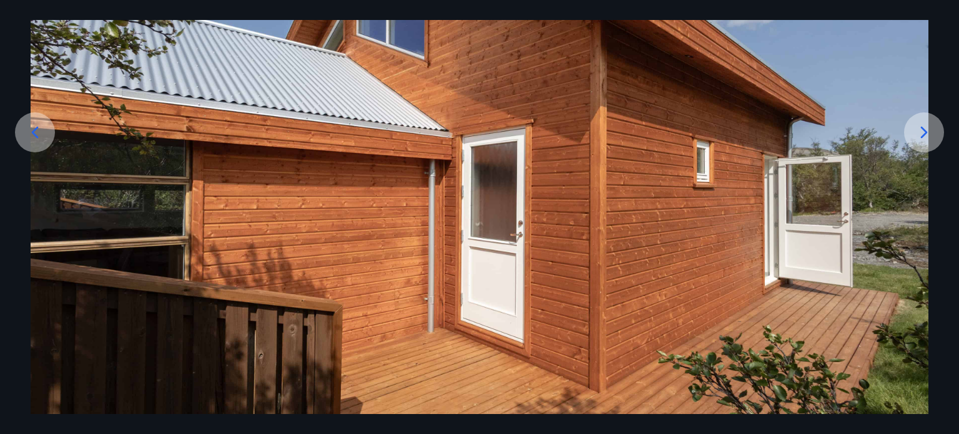
click at [923, 132] on icon at bounding box center [924, 132] width 20 height 20
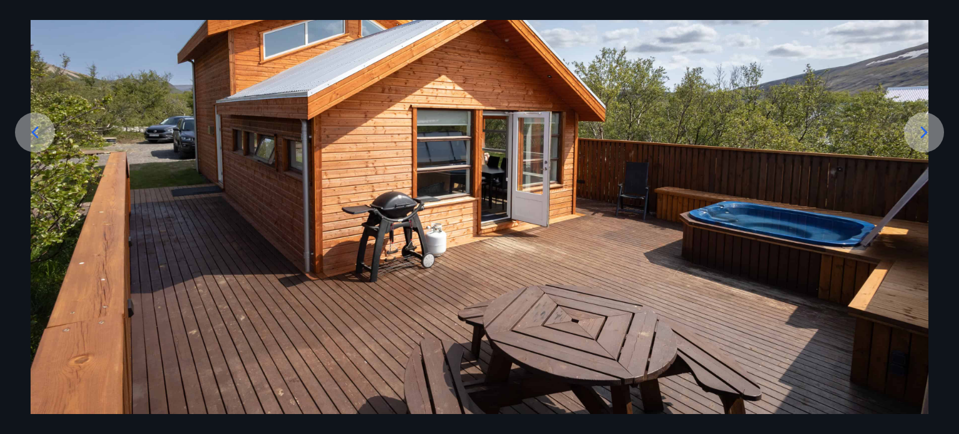
click at [923, 132] on icon at bounding box center [924, 132] width 20 height 20
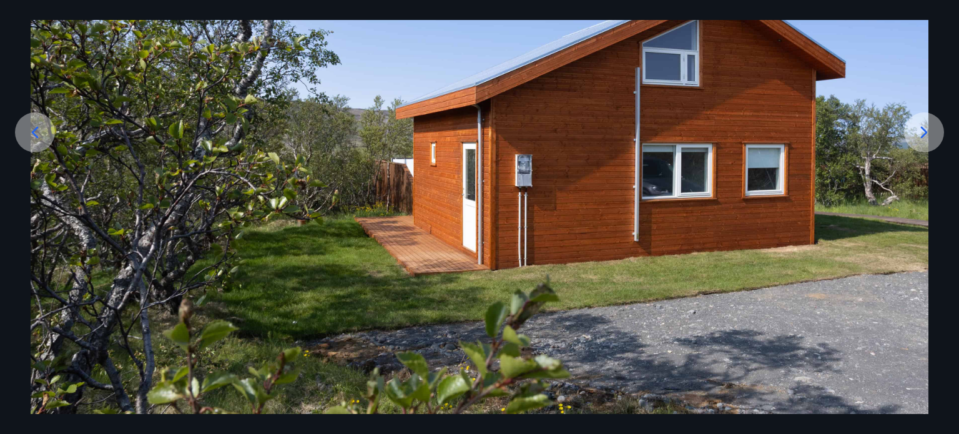
click at [923, 132] on icon at bounding box center [924, 132] width 20 height 20
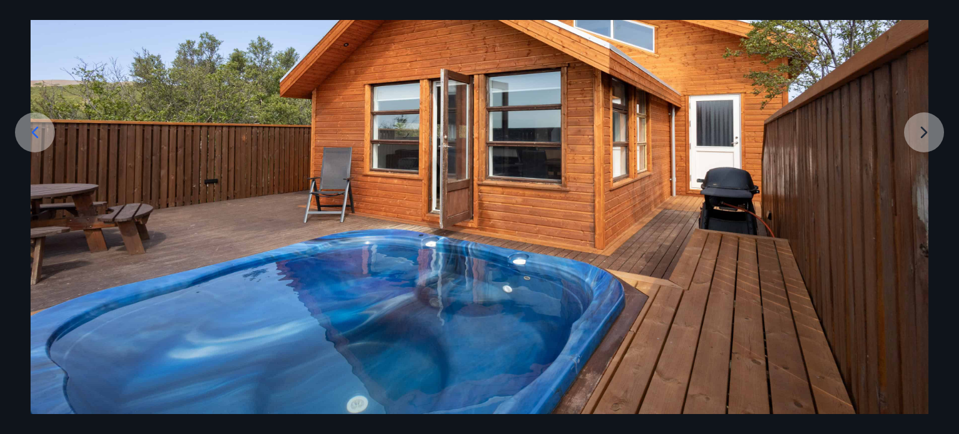
click at [923, 132] on img at bounding box center [480, 164] width 898 height 499
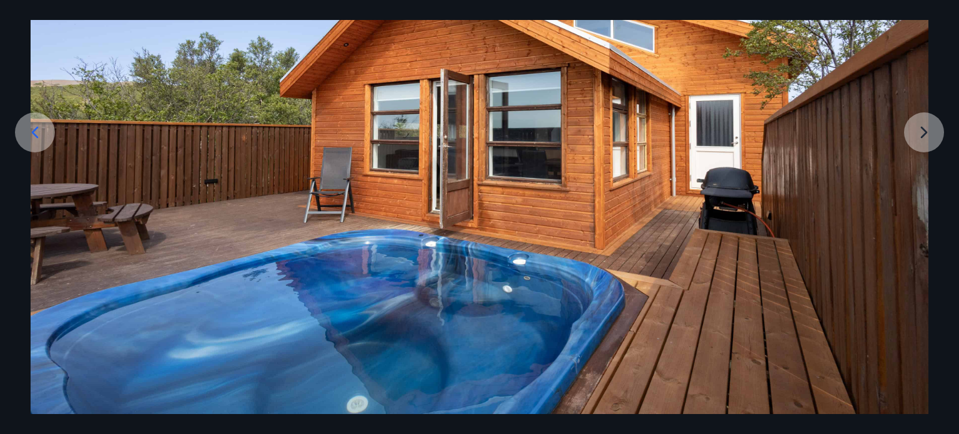
click at [236, 65] on img at bounding box center [480, 164] width 898 height 499
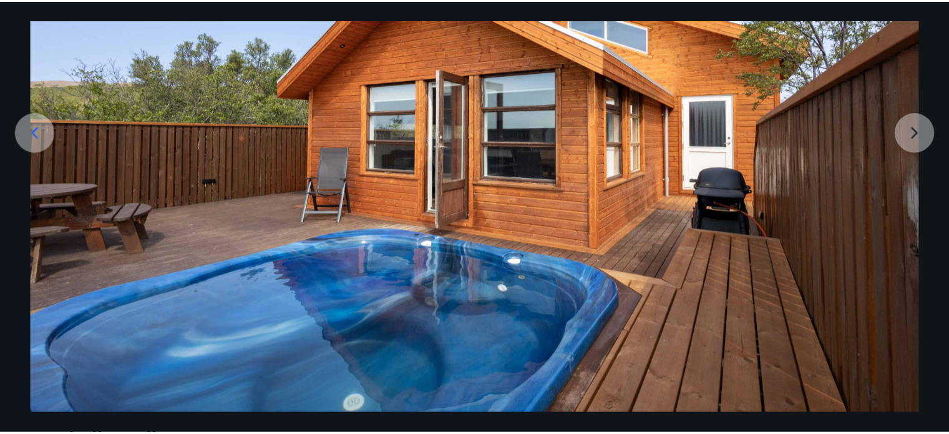
scroll to position [0, 0]
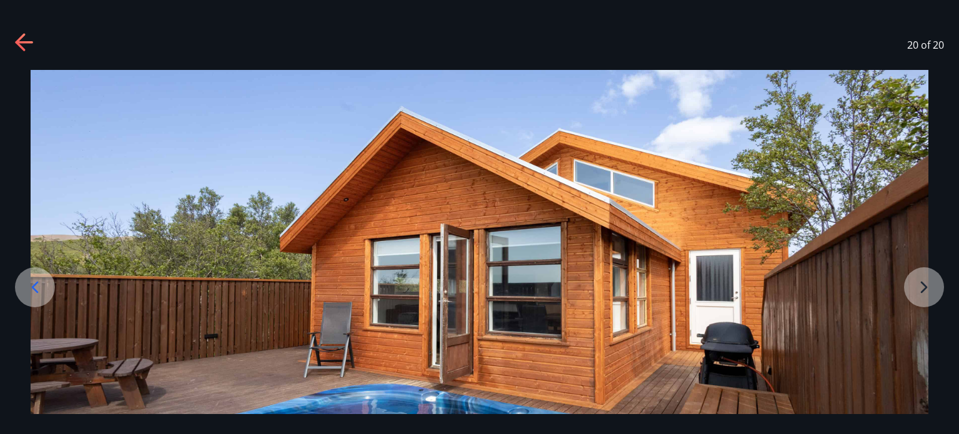
click at [24, 38] on icon at bounding box center [25, 43] width 20 height 20
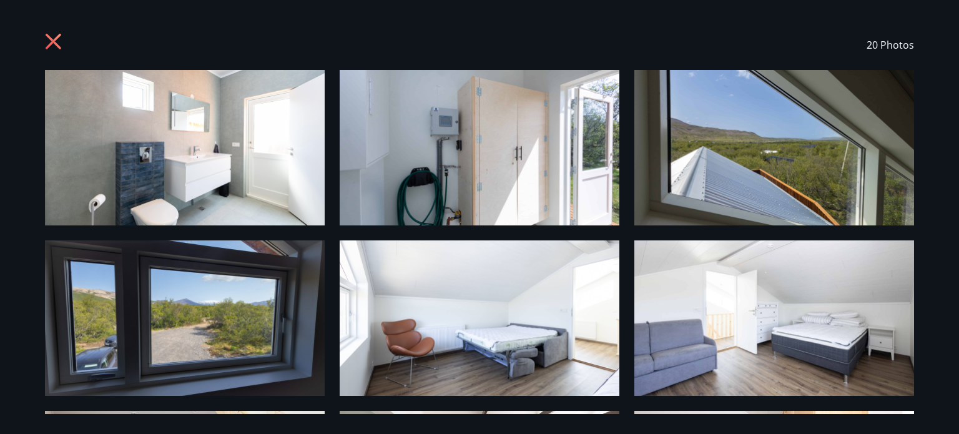
click at [24, 38] on div "20 Photos" at bounding box center [479, 217] width 959 height 434
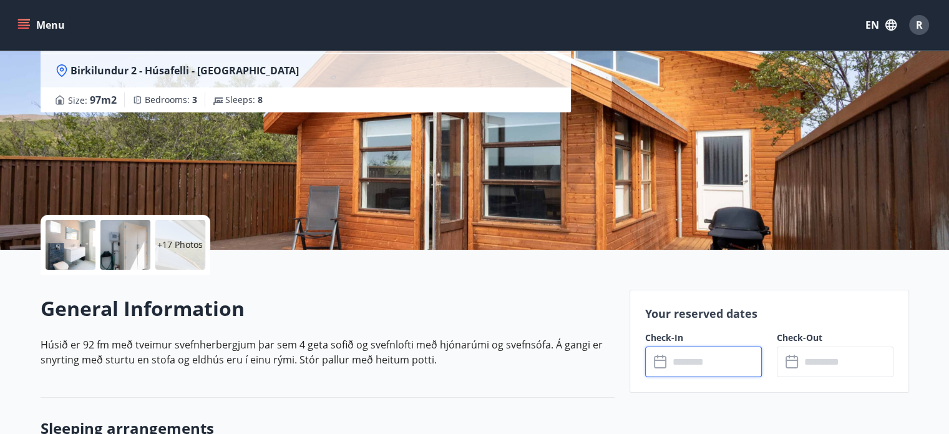
click at [682, 366] on input "text" at bounding box center [715, 361] width 93 height 31
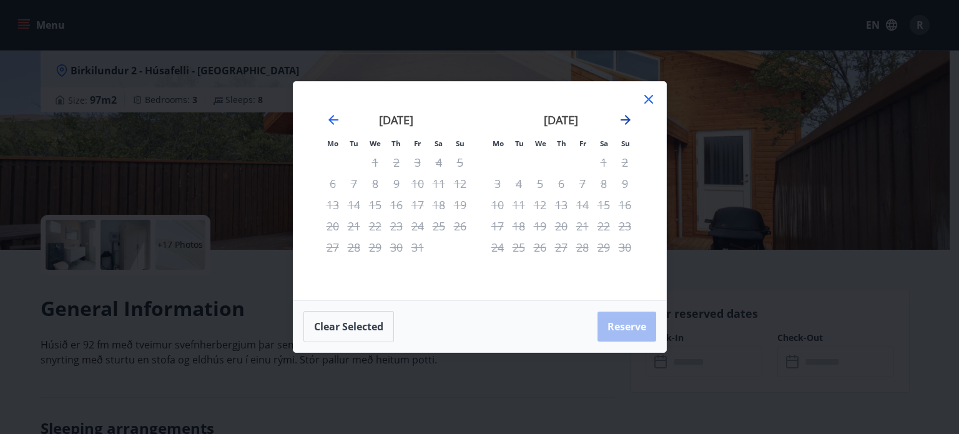
click at [623, 118] on icon "Move forward to switch to the next month." at bounding box center [625, 119] width 15 height 15
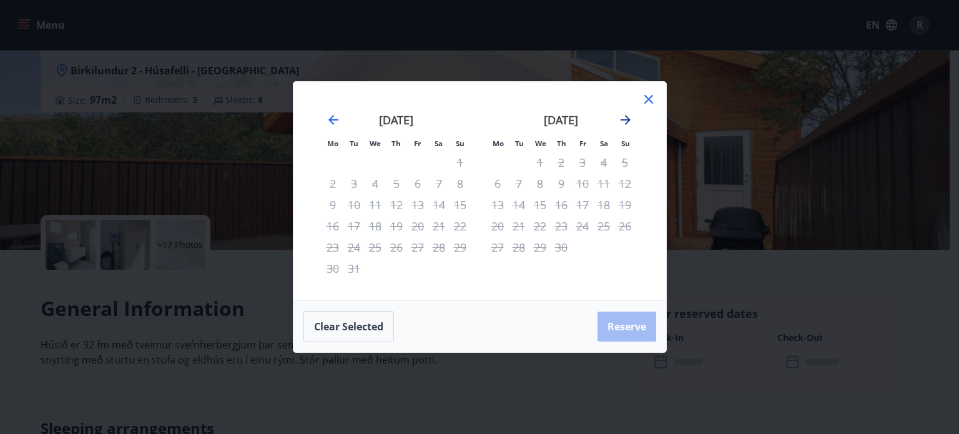
click at [623, 118] on icon "Move forward to switch to the next month." at bounding box center [625, 119] width 15 height 15
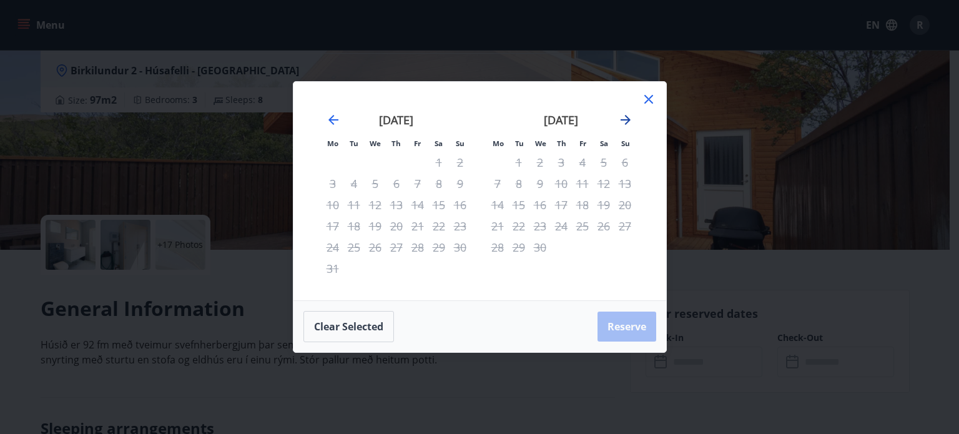
click at [623, 118] on icon "Move forward to switch to the next month." at bounding box center [625, 119] width 15 height 15
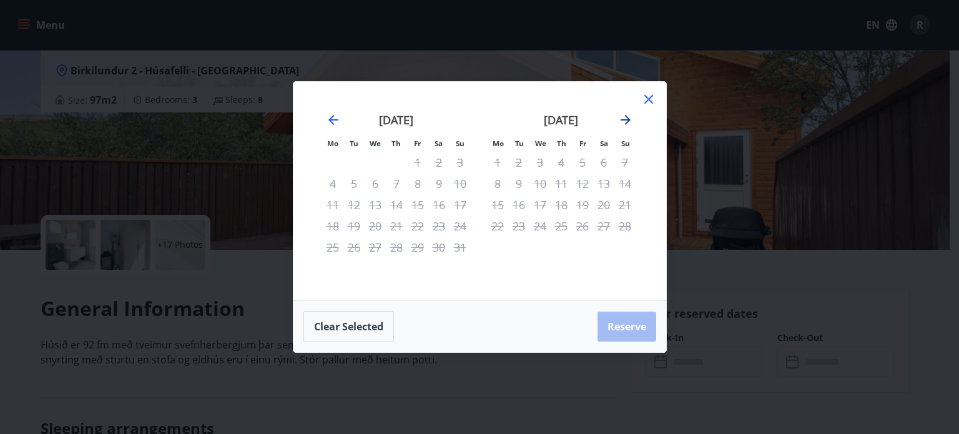
click at [623, 118] on icon "Move forward to switch to the next month." at bounding box center [625, 119] width 15 height 15
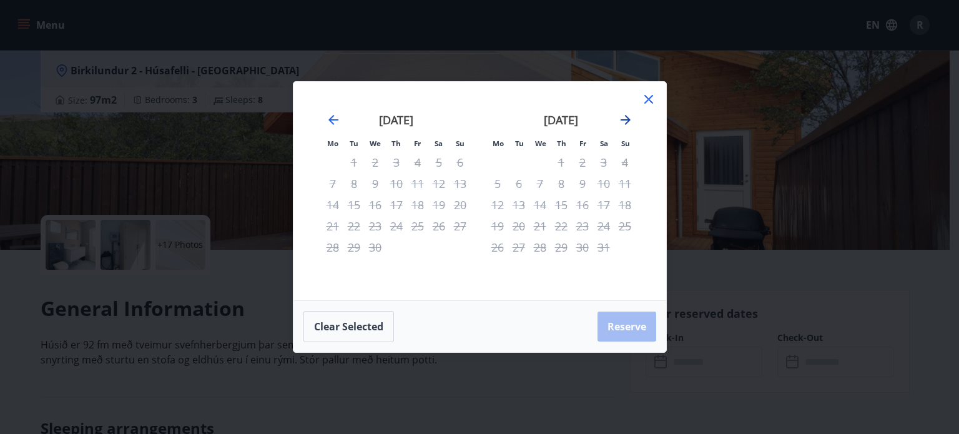
click at [623, 118] on icon "Move forward to switch to the next month." at bounding box center [625, 119] width 15 height 15
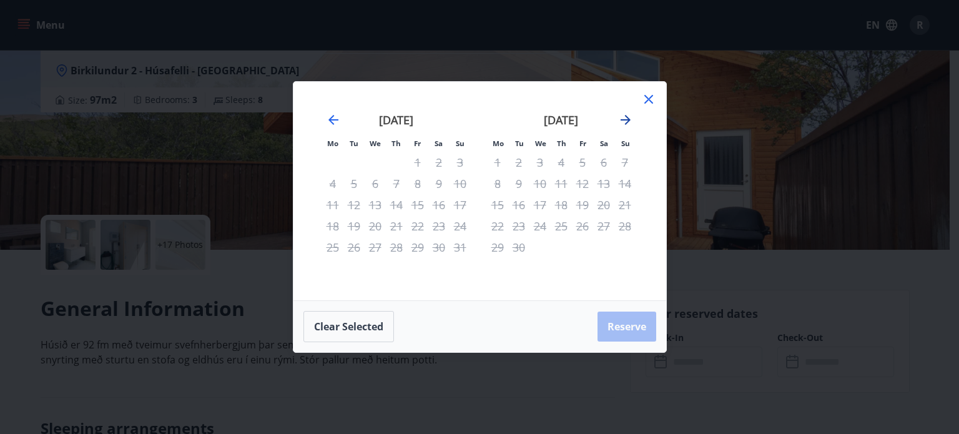
click at [623, 118] on icon "Move forward to switch to the next month." at bounding box center [625, 119] width 15 height 15
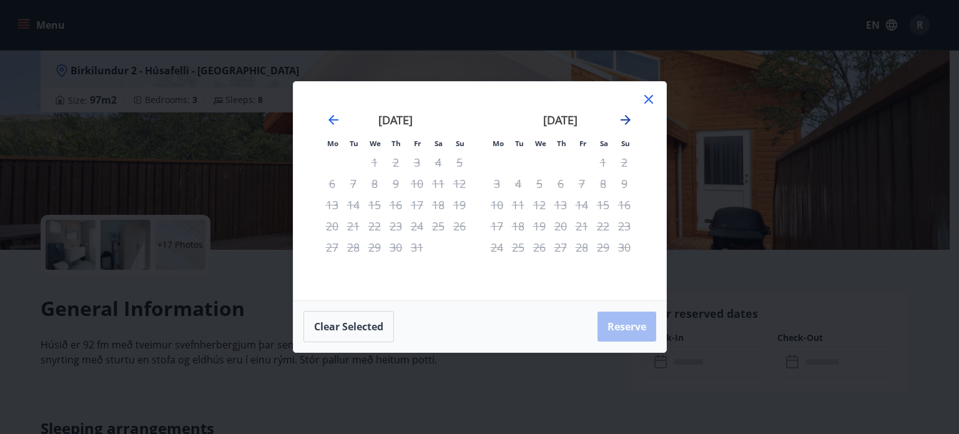
click at [623, 118] on icon "Move forward to switch to the next month." at bounding box center [625, 119] width 15 height 15
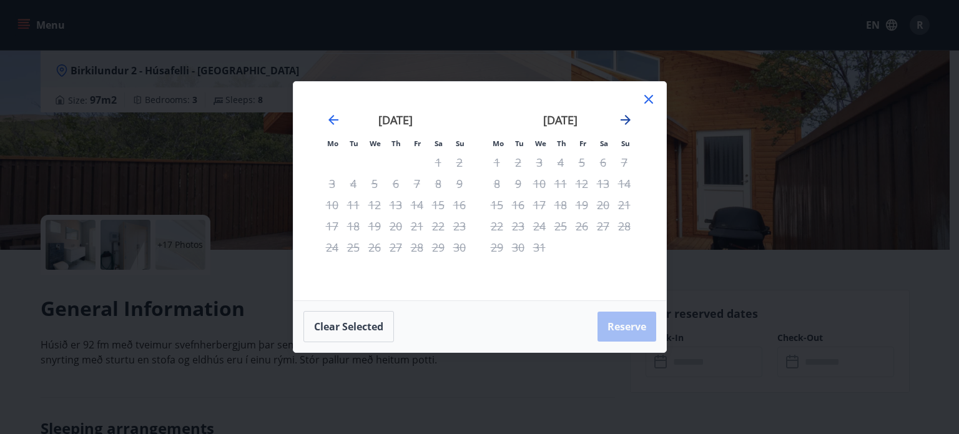
click at [623, 118] on icon "Move forward to switch to the next month." at bounding box center [625, 119] width 15 height 15
click at [649, 100] on icon at bounding box center [648, 99] width 9 height 9
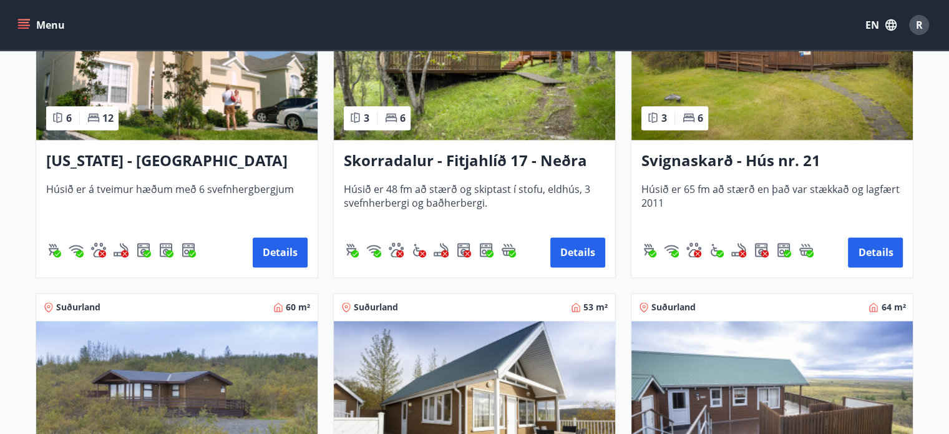
scroll to position [1810, 0]
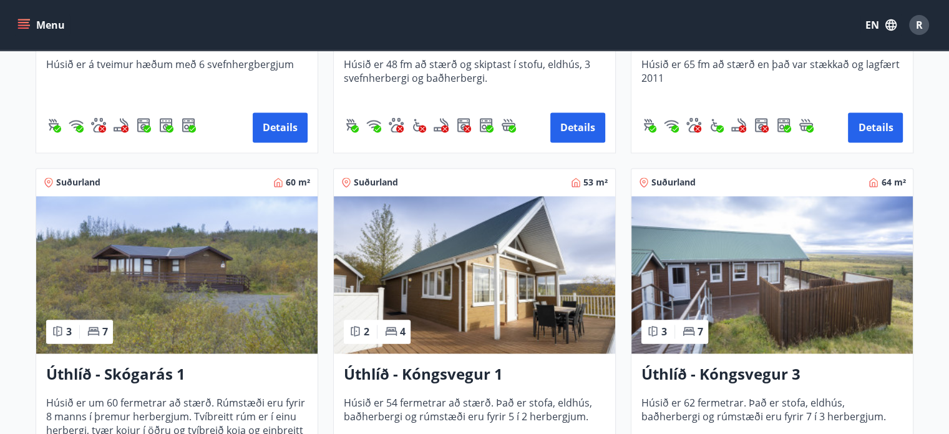
click at [139, 258] on img at bounding box center [176, 274] width 281 height 157
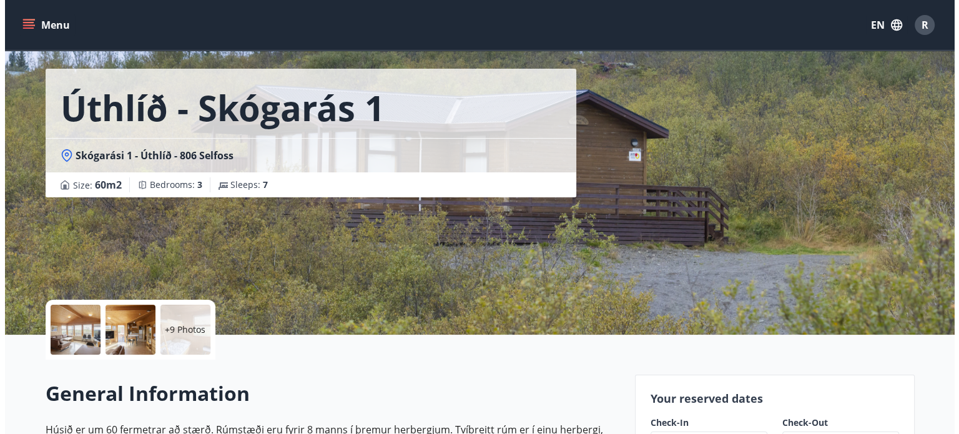
scroll to position [62, 0]
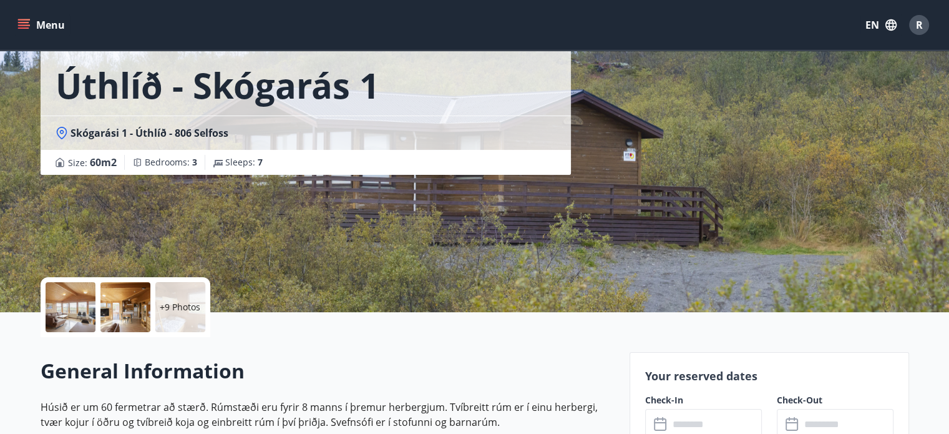
click at [63, 311] on div at bounding box center [71, 307] width 50 height 50
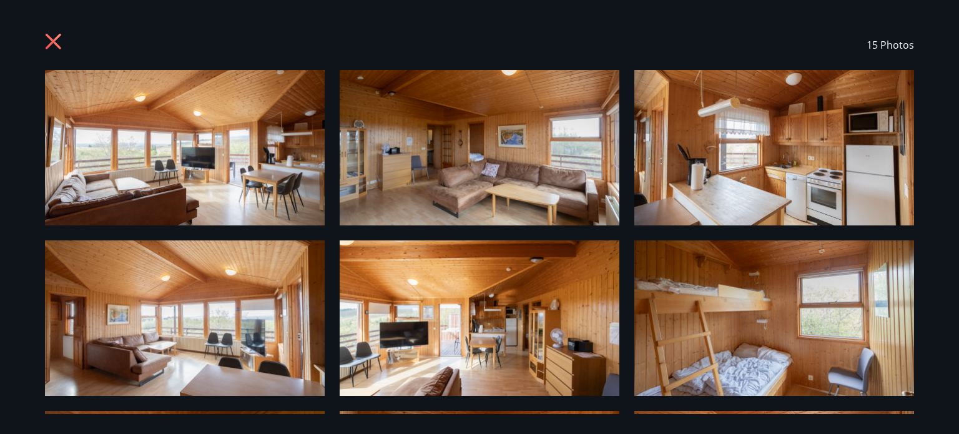
click at [200, 179] on img at bounding box center [185, 147] width 280 height 155
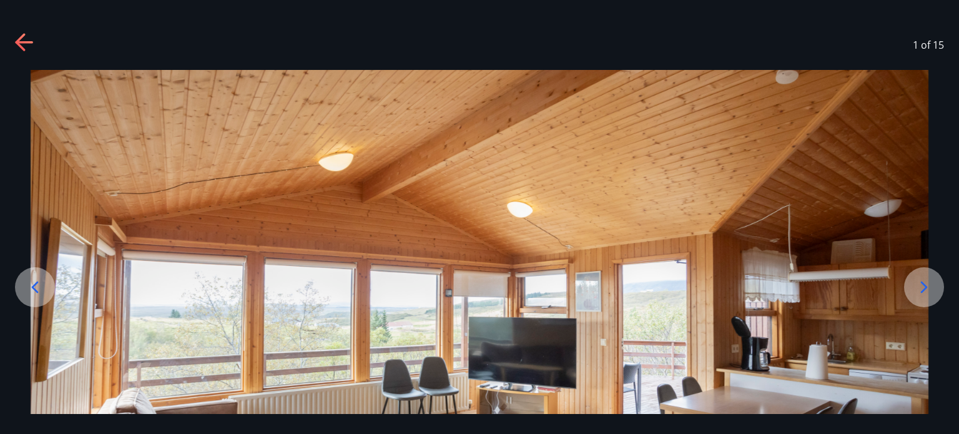
click at [929, 288] on icon at bounding box center [924, 287] width 20 height 20
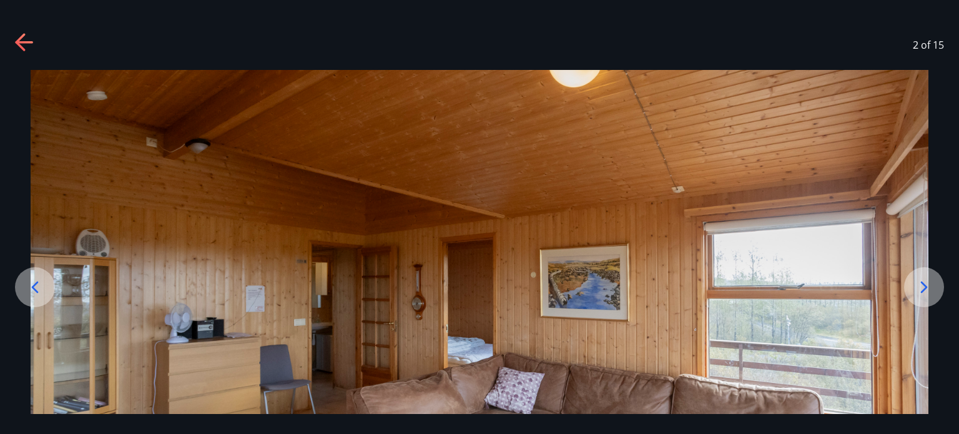
click at [929, 288] on icon at bounding box center [924, 287] width 20 height 20
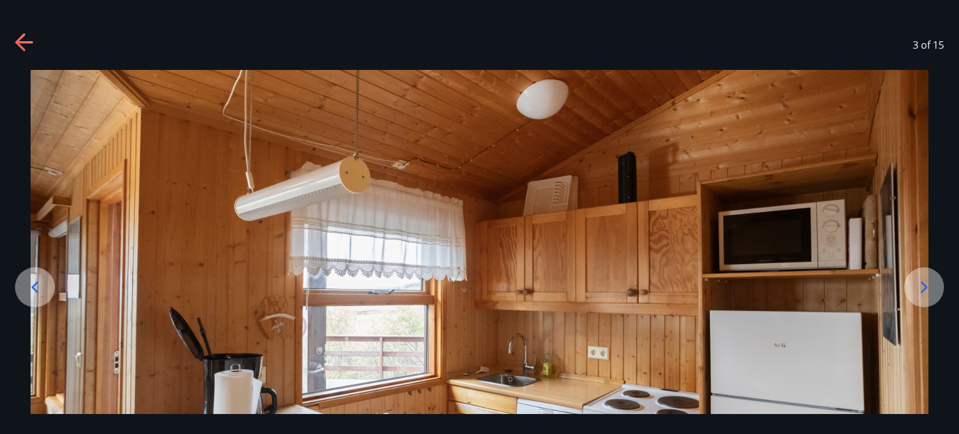
click at [929, 288] on icon at bounding box center [924, 287] width 20 height 20
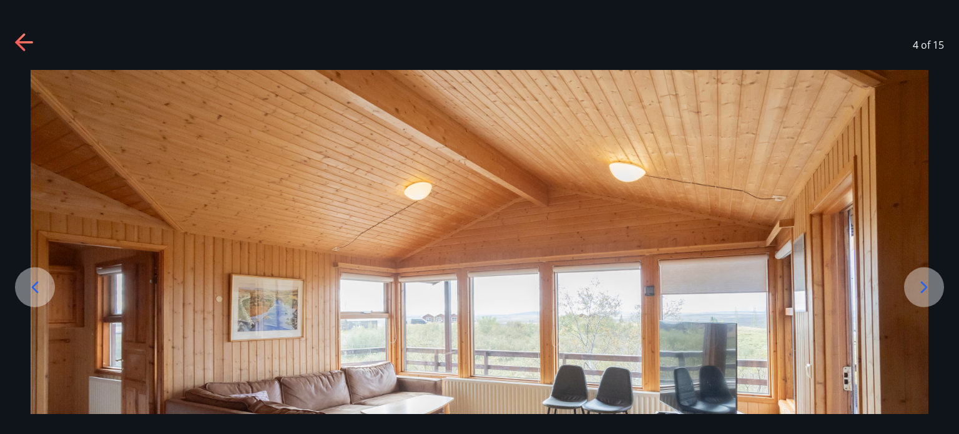
scroll to position [155, 0]
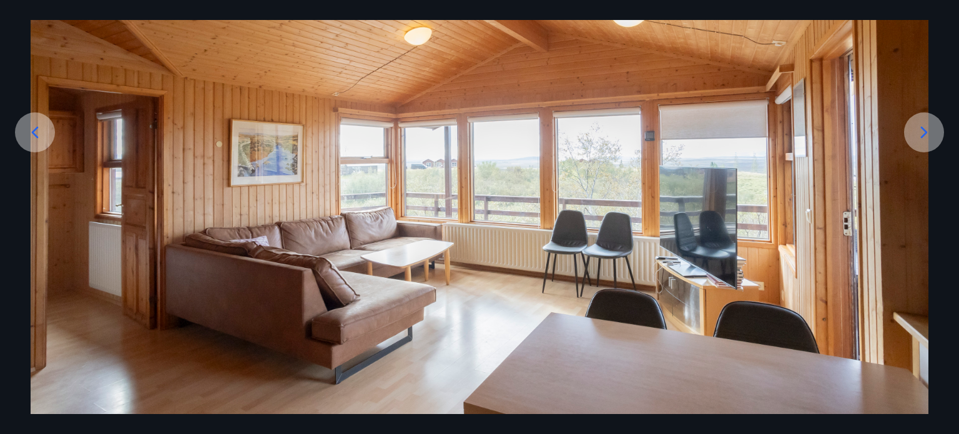
click at [929, 130] on icon at bounding box center [924, 132] width 20 height 20
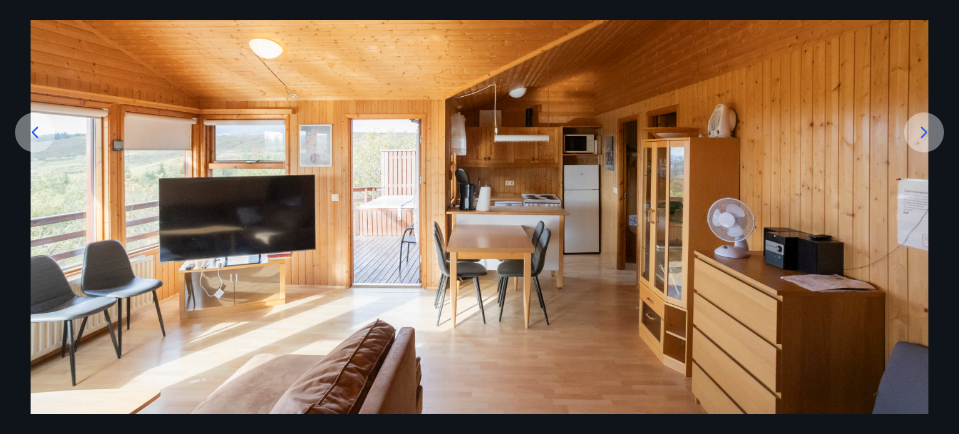
click at [929, 130] on icon at bounding box center [924, 132] width 20 height 20
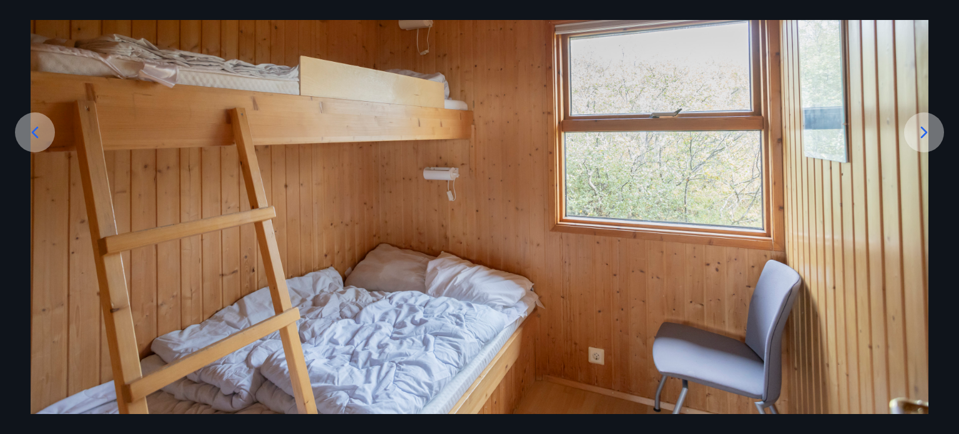
click at [929, 130] on icon at bounding box center [924, 132] width 20 height 20
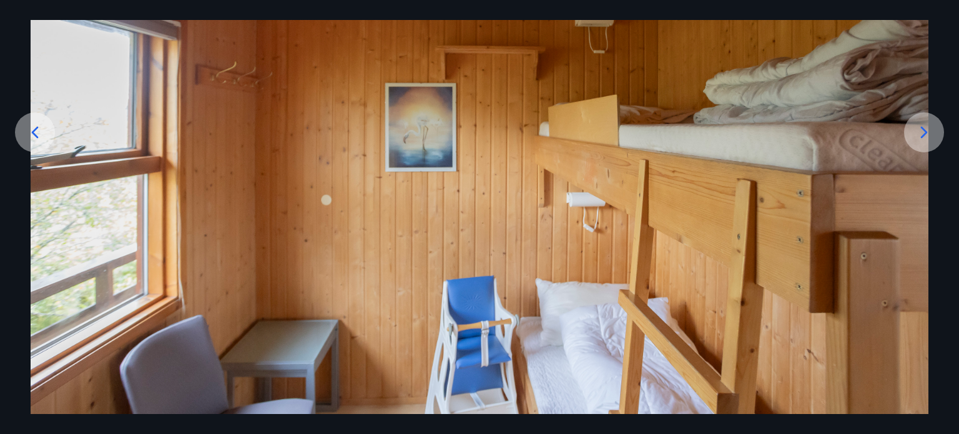
click at [929, 130] on icon at bounding box center [924, 132] width 20 height 20
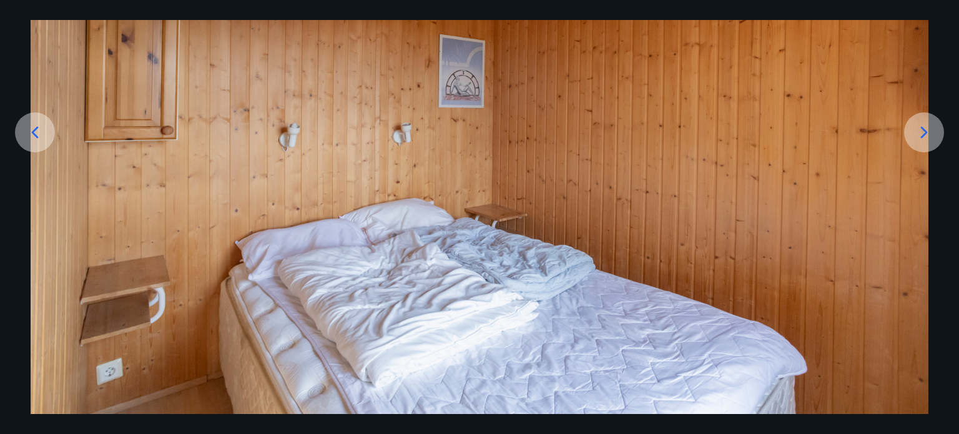
click at [929, 130] on icon at bounding box center [924, 132] width 20 height 20
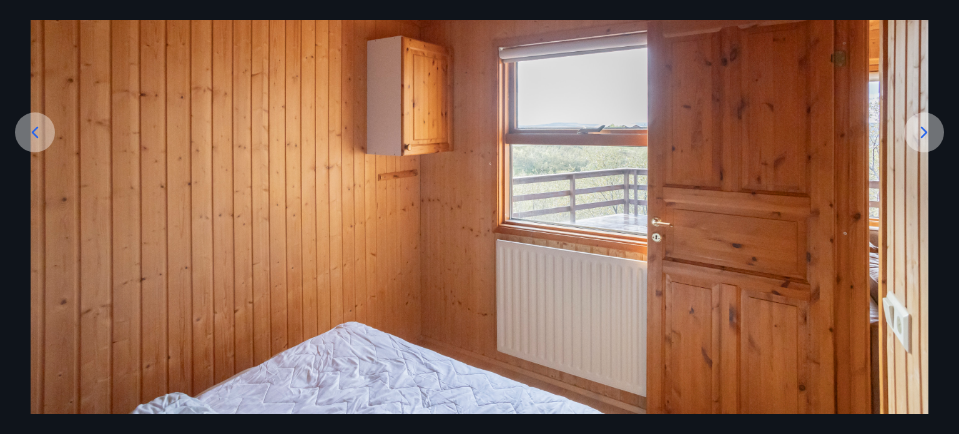
click at [929, 130] on icon at bounding box center [924, 132] width 20 height 20
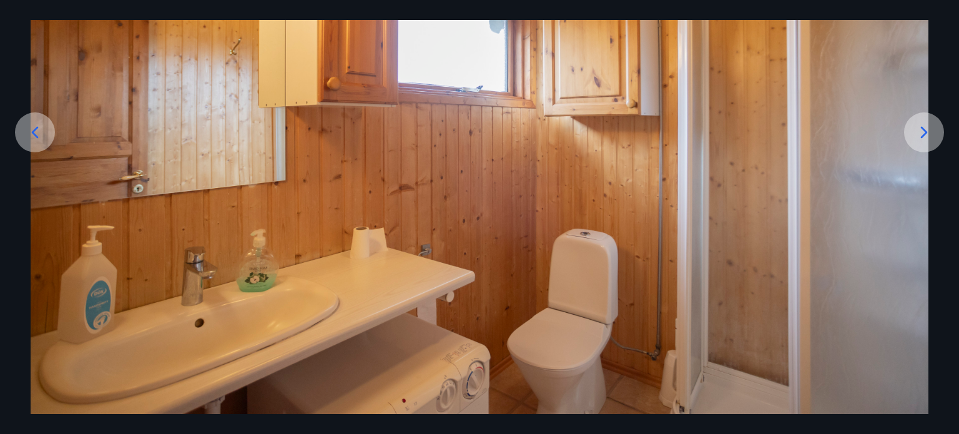
click at [929, 130] on icon at bounding box center [924, 132] width 20 height 20
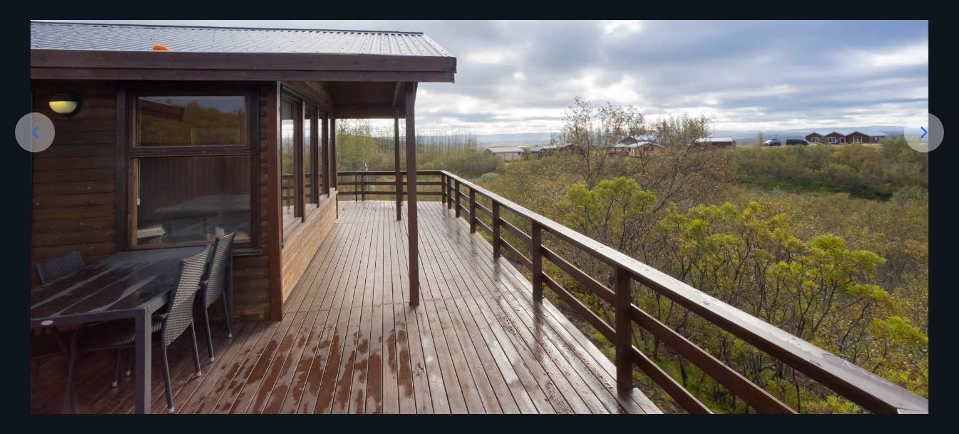
click at [929, 130] on icon at bounding box center [924, 132] width 20 height 20
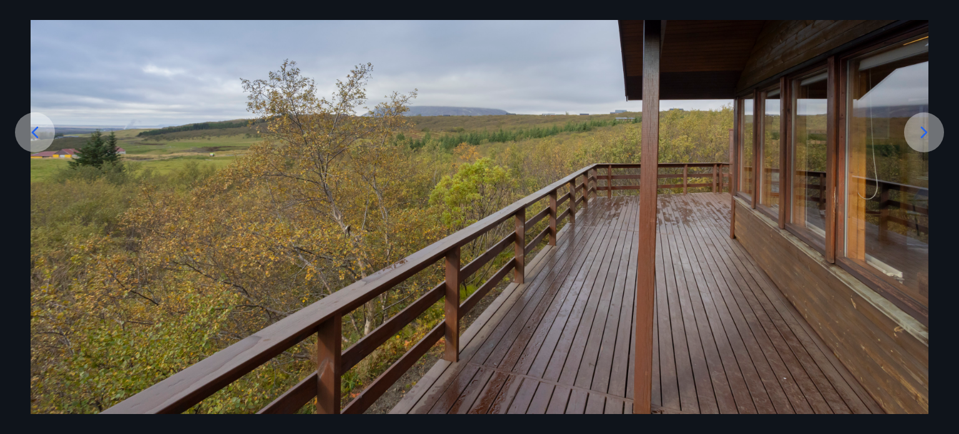
click at [929, 130] on icon at bounding box center [924, 132] width 20 height 20
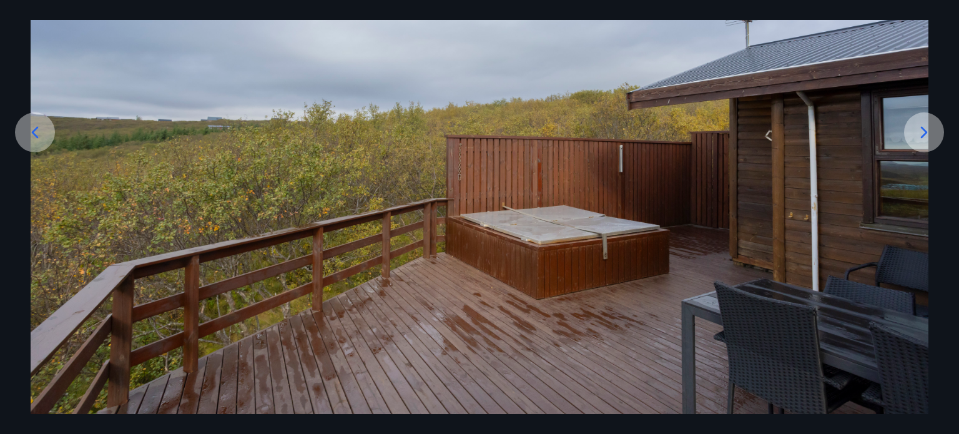
click at [929, 130] on icon at bounding box center [924, 132] width 20 height 20
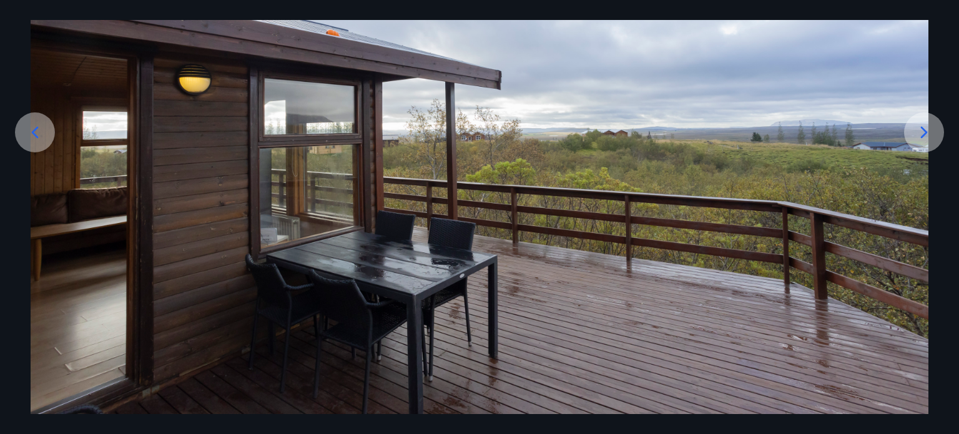
click at [929, 130] on icon at bounding box center [924, 132] width 20 height 20
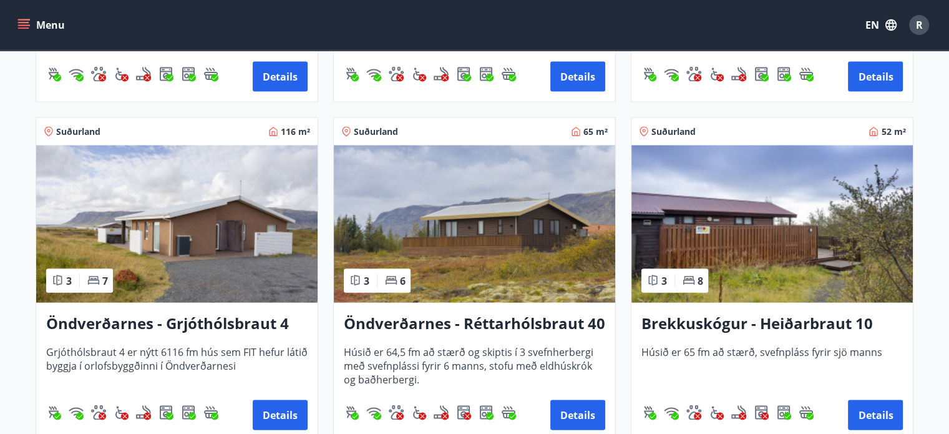
scroll to position [2559, 0]
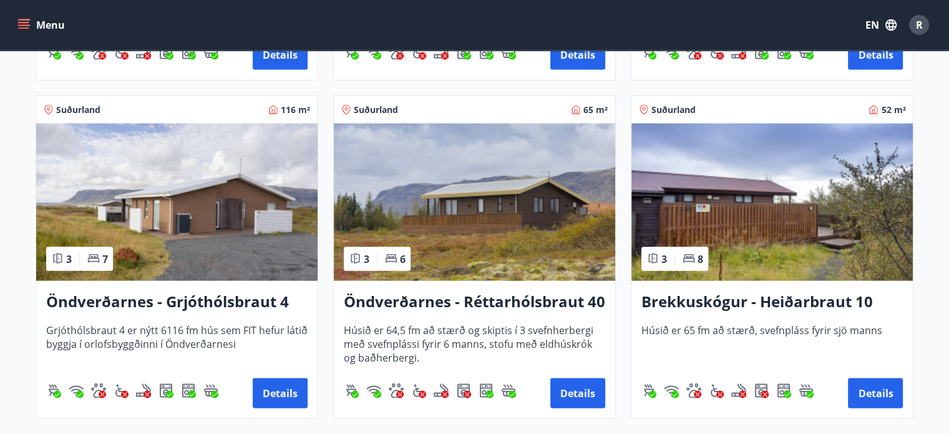
click at [180, 206] on img at bounding box center [176, 202] width 281 height 157
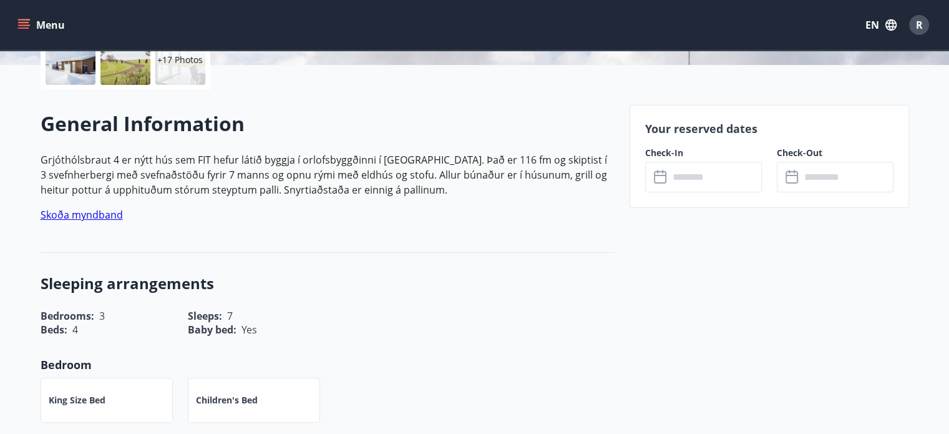
scroll to position [312, 0]
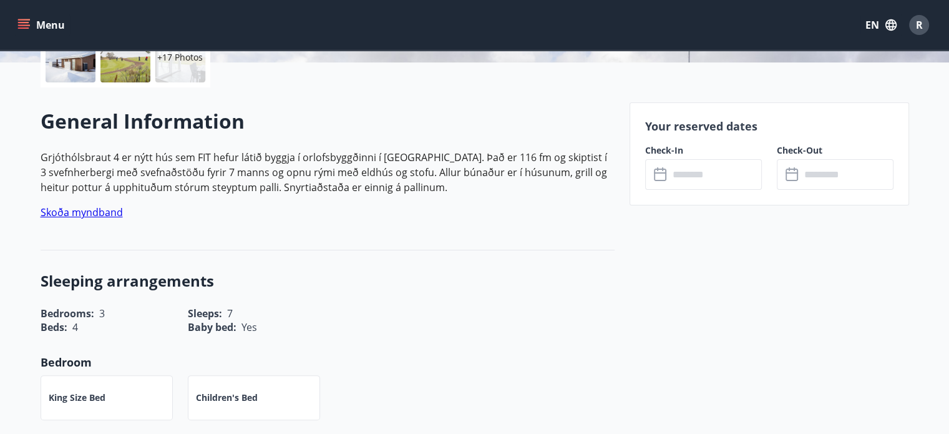
click at [696, 173] on input "text" at bounding box center [715, 174] width 93 height 31
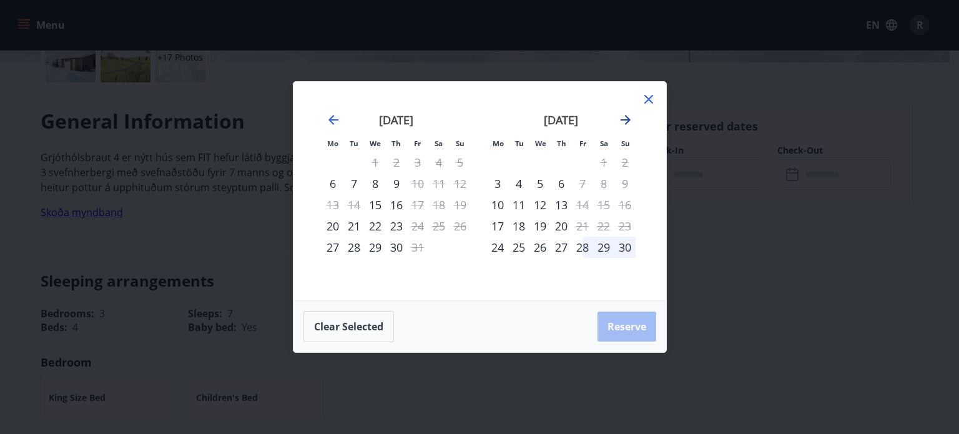
click at [624, 115] on icon "Move forward to switch to the next month." at bounding box center [625, 119] width 15 height 15
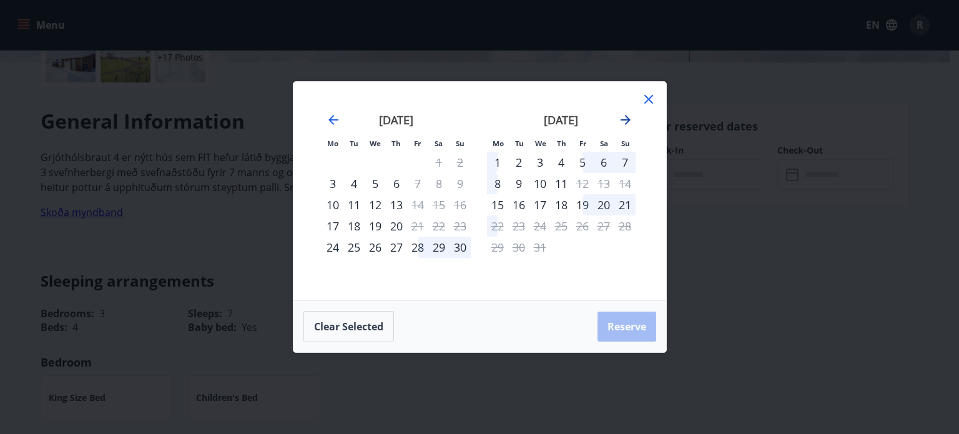
click at [629, 120] on icon "Move forward to switch to the next month." at bounding box center [625, 120] width 10 height 10
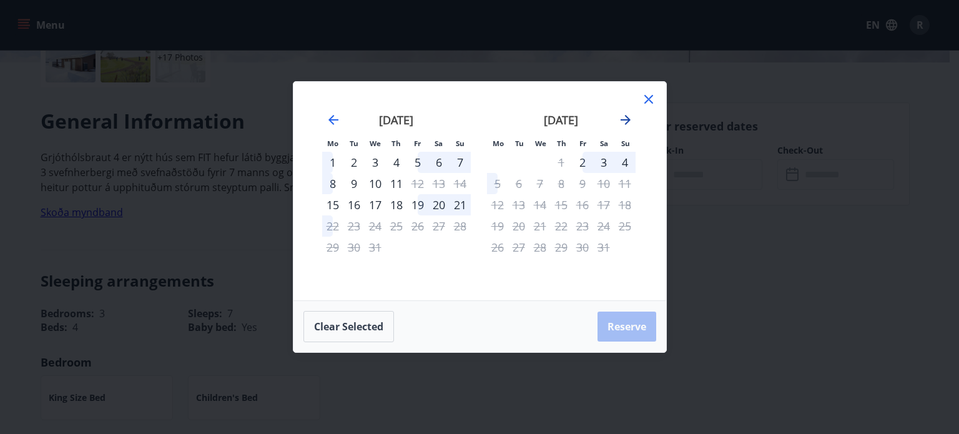
click at [629, 120] on icon "Move forward to switch to the next month." at bounding box center [625, 120] width 10 height 10
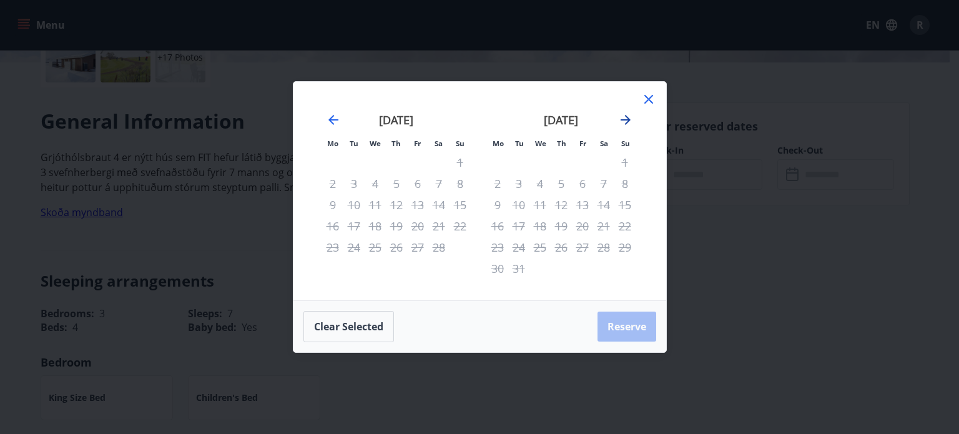
click at [629, 120] on icon "Move forward to switch to the next month." at bounding box center [625, 120] width 10 height 10
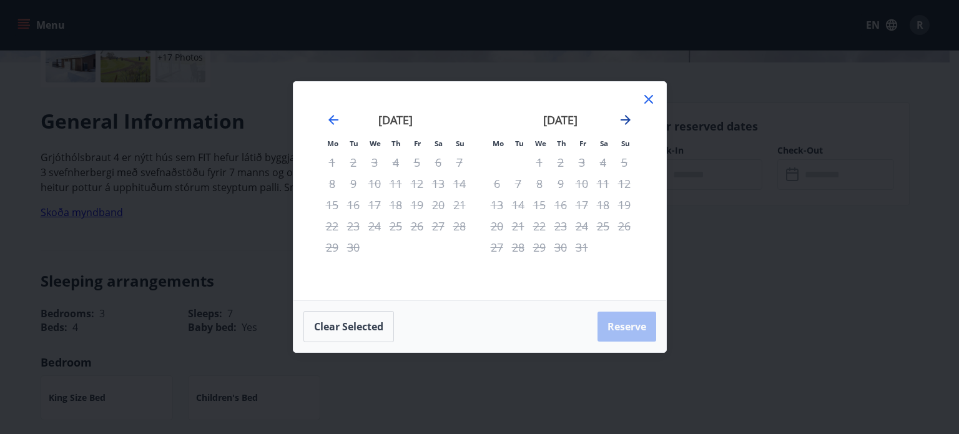
click at [629, 120] on icon "Move forward to switch to the next month." at bounding box center [625, 120] width 10 height 10
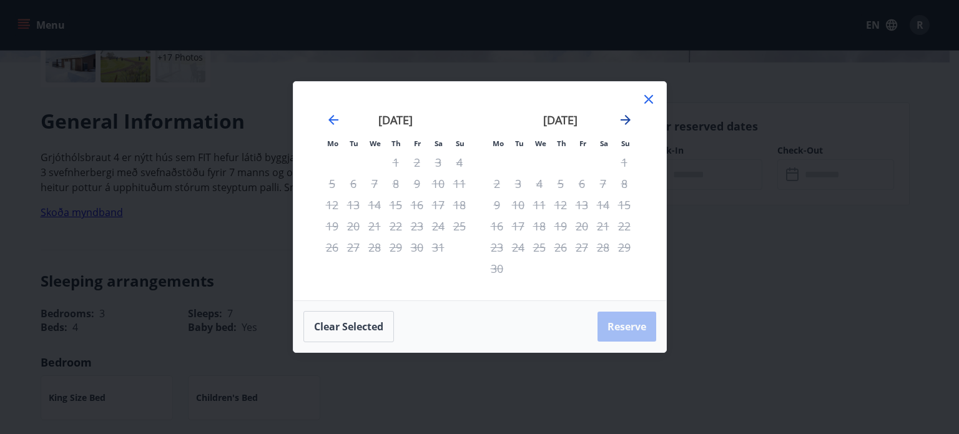
click at [629, 120] on icon "Move forward to switch to the next month." at bounding box center [625, 120] width 10 height 10
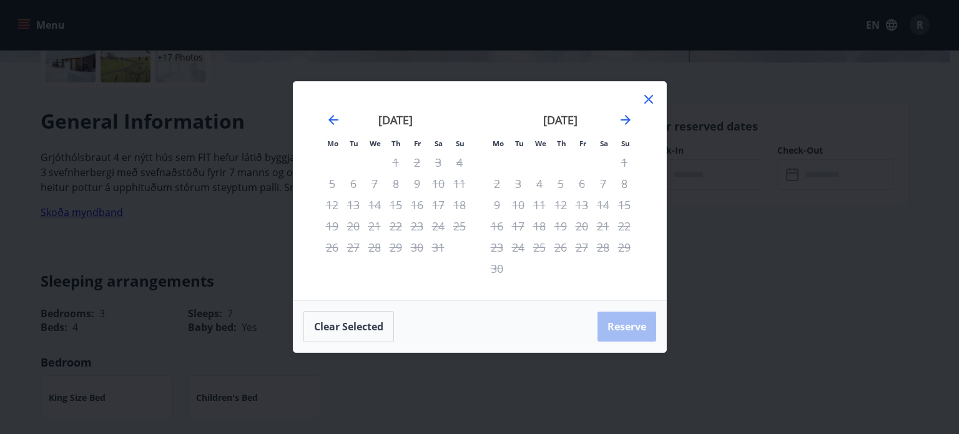
click at [644, 97] on icon at bounding box center [648, 99] width 15 height 15
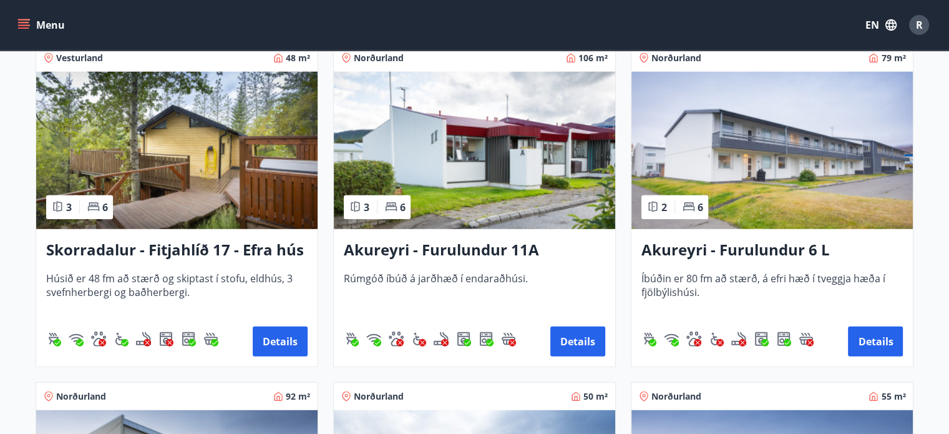
scroll to position [3285, 0]
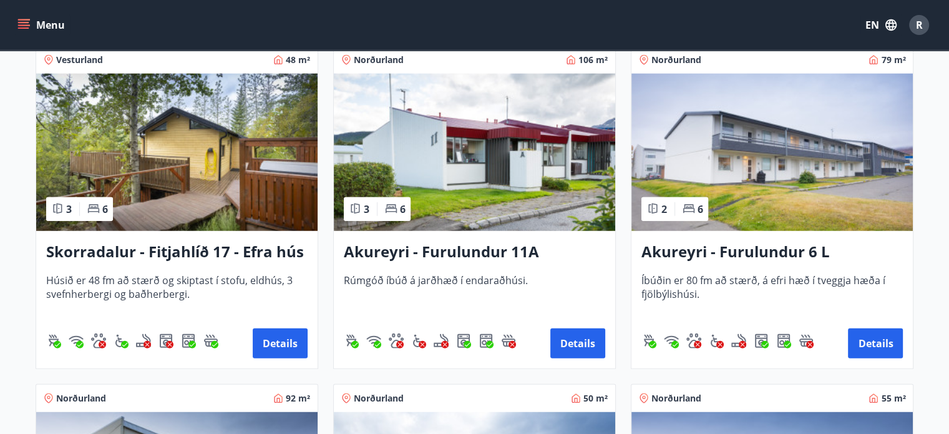
click at [454, 190] on img at bounding box center [474, 152] width 281 height 157
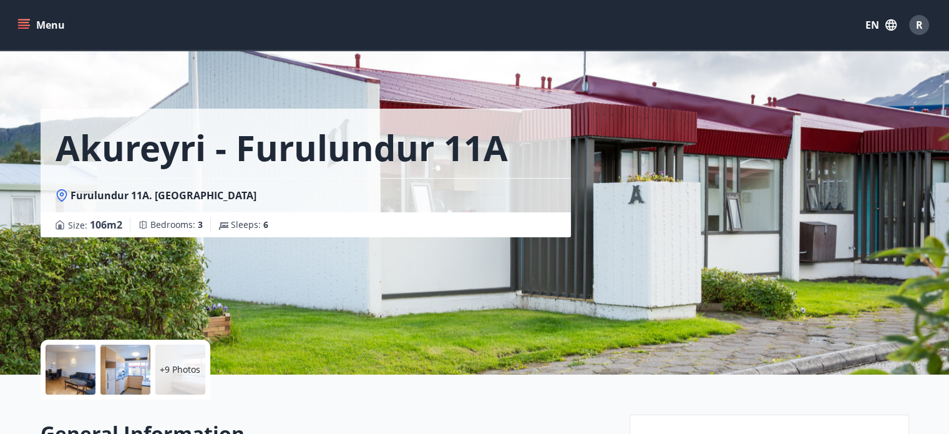
click at [65, 361] on div at bounding box center [71, 370] width 50 height 50
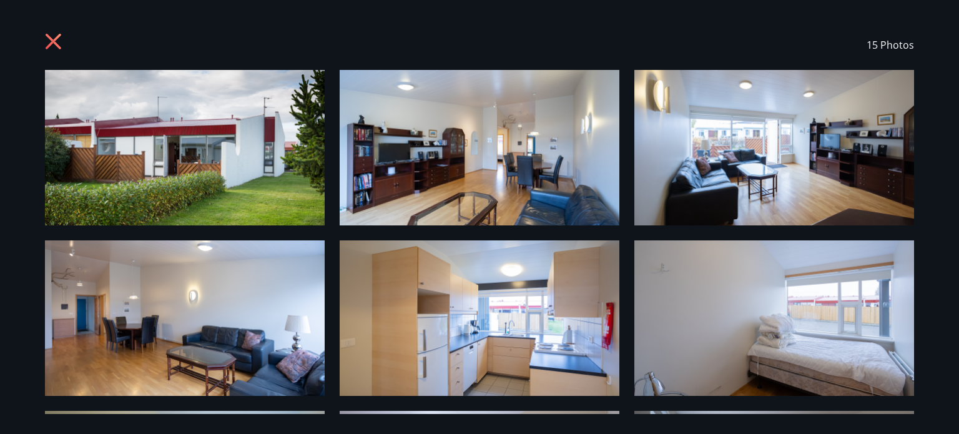
click at [224, 125] on img at bounding box center [185, 147] width 280 height 155
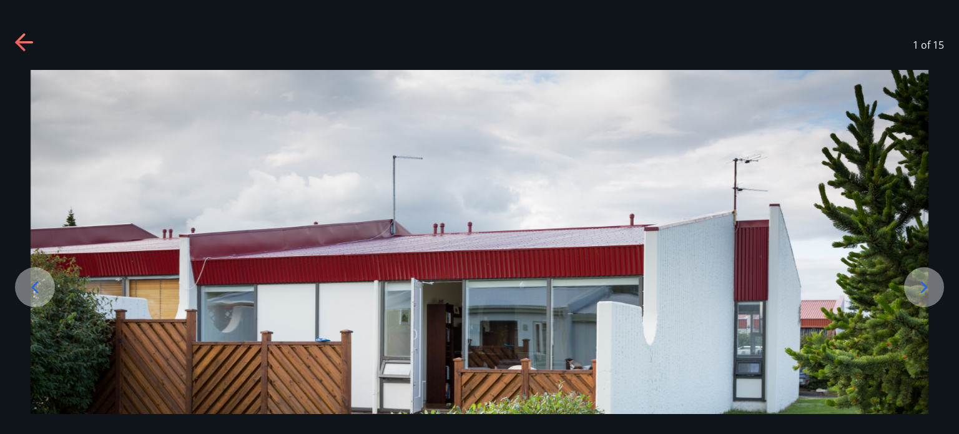
click at [919, 281] on icon at bounding box center [924, 287] width 20 height 20
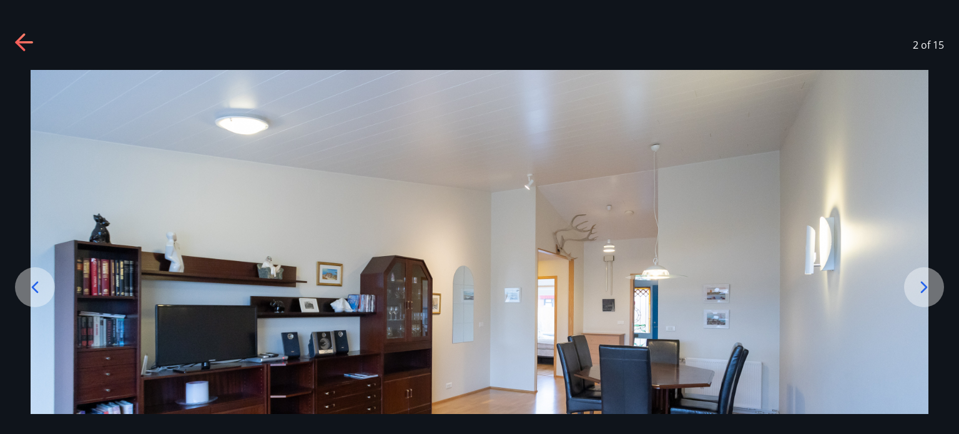
click at [919, 281] on icon at bounding box center [924, 287] width 20 height 20
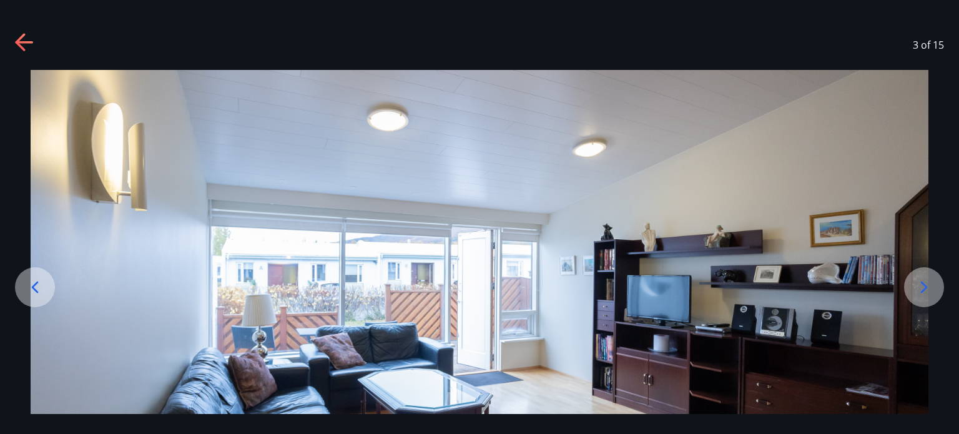
click at [919, 281] on icon at bounding box center [924, 287] width 20 height 20
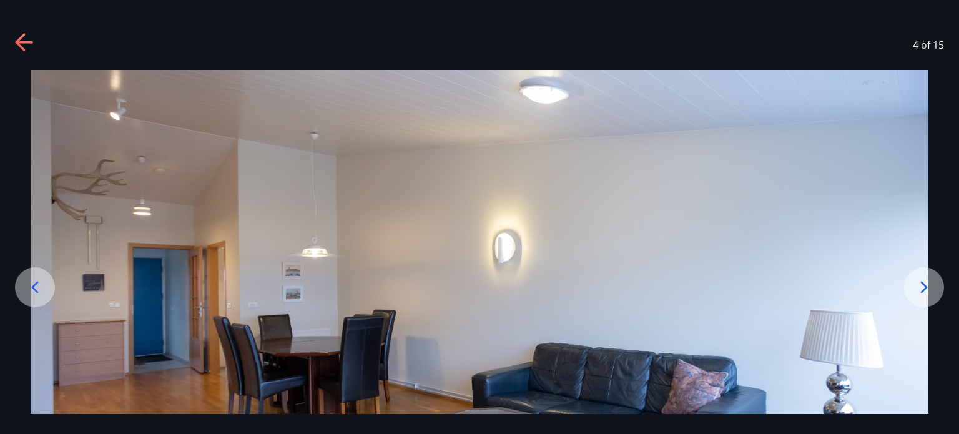
click at [919, 281] on icon at bounding box center [924, 287] width 20 height 20
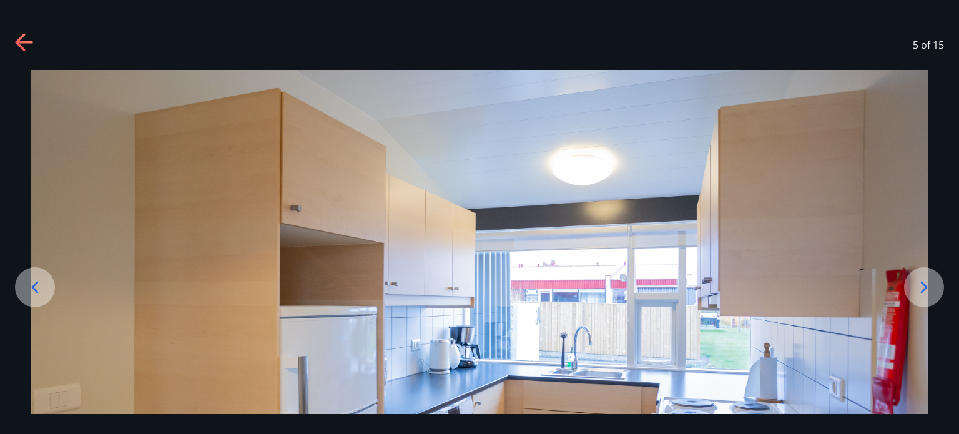
click at [919, 281] on icon at bounding box center [924, 287] width 20 height 20
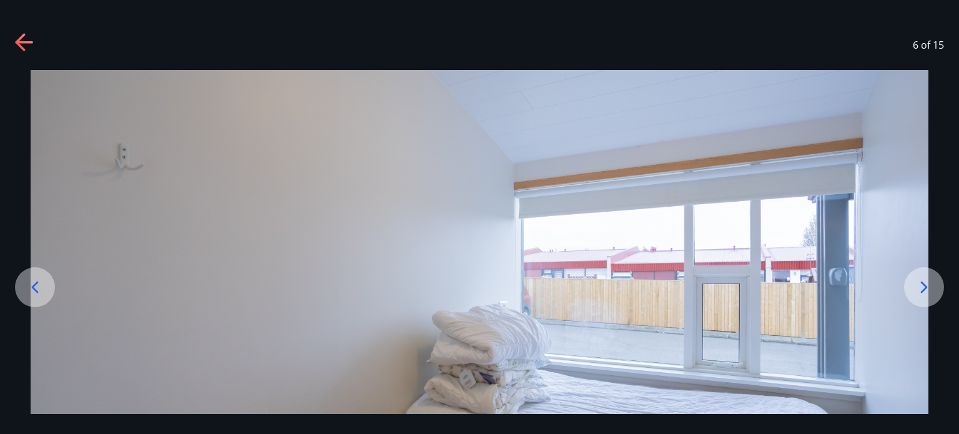
click at [919, 281] on icon at bounding box center [924, 287] width 20 height 20
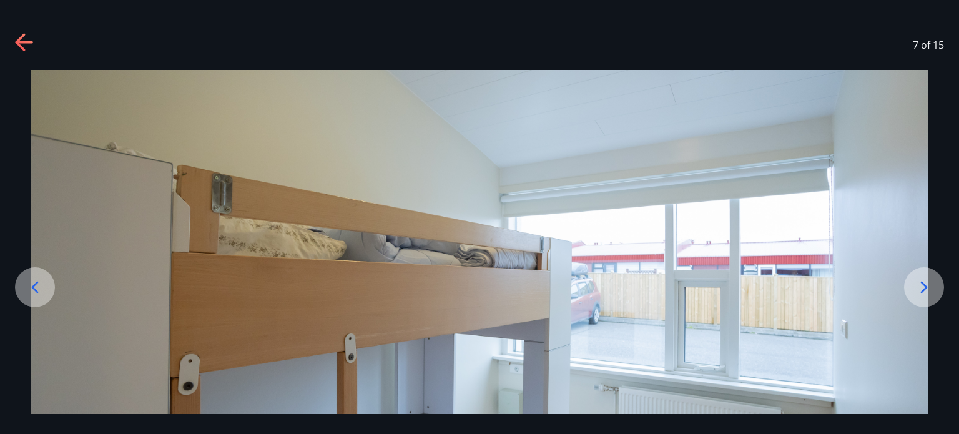
click at [919, 281] on icon at bounding box center [924, 287] width 20 height 20
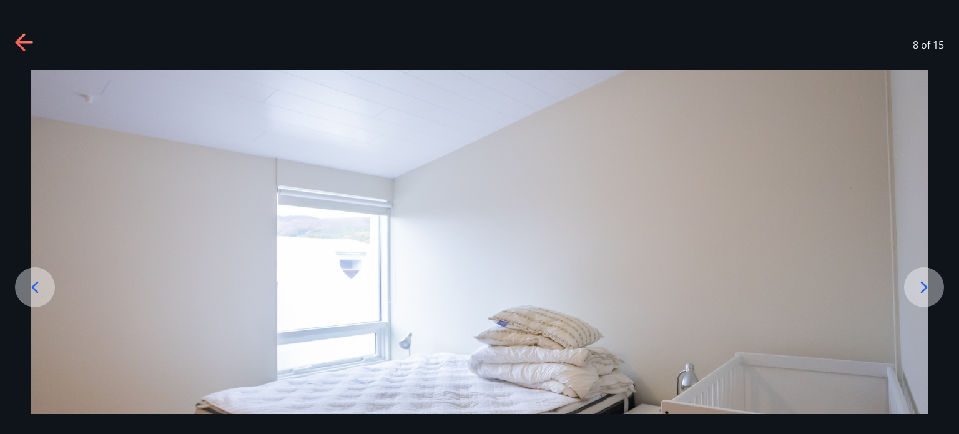
click at [919, 281] on icon at bounding box center [924, 287] width 20 height 20
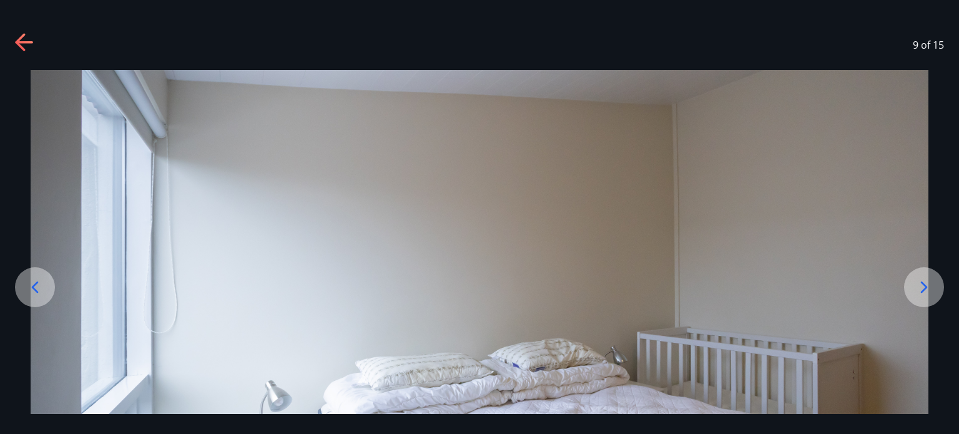
click at [919, 281] on icon at bounding box center [924, 287] width 20 height 20
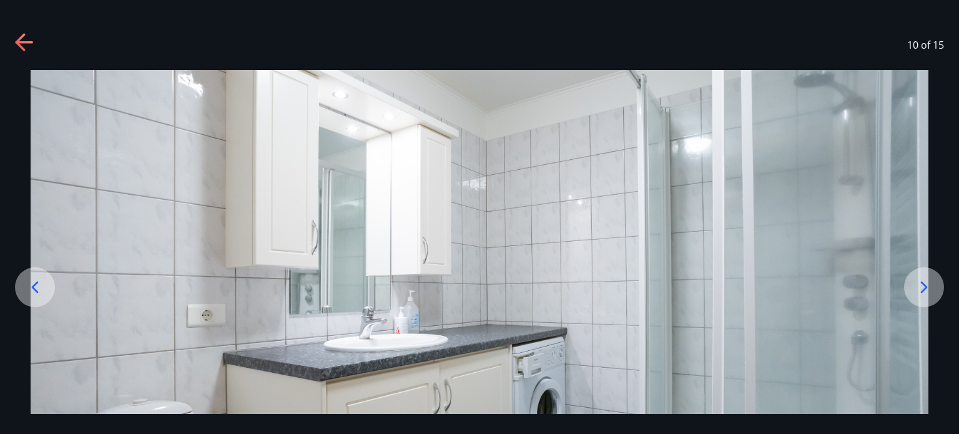
click at [919, 281] on icon at bounding box center [924, 287] width 20 height 20
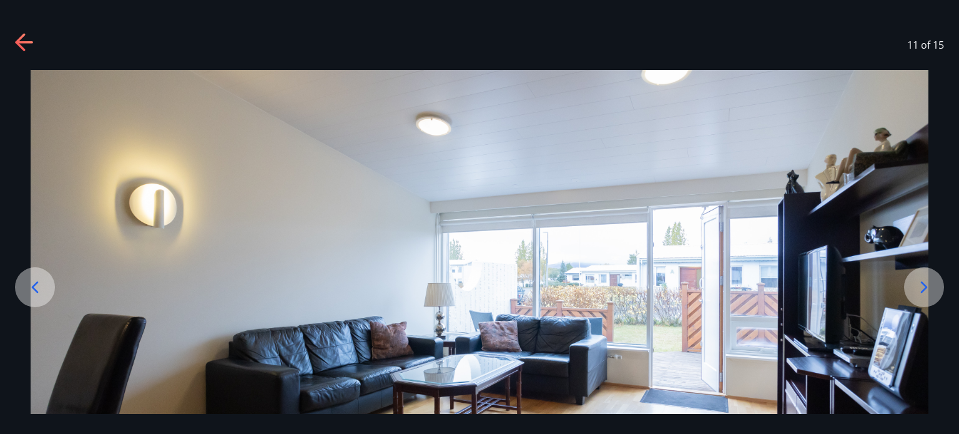
click at [919, 281] on icon at bounding box center [924, 287] width 20 height 20
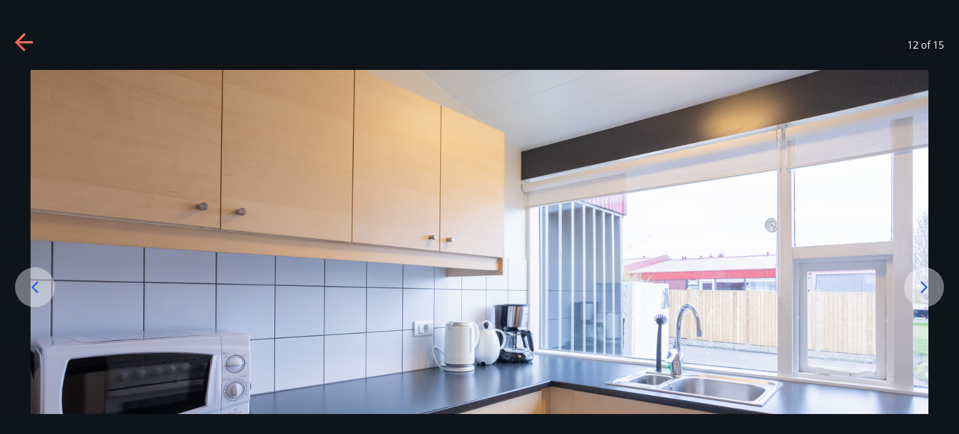
click at [919, 281] on icon at bounding box center [924, 287] width 20 height 20
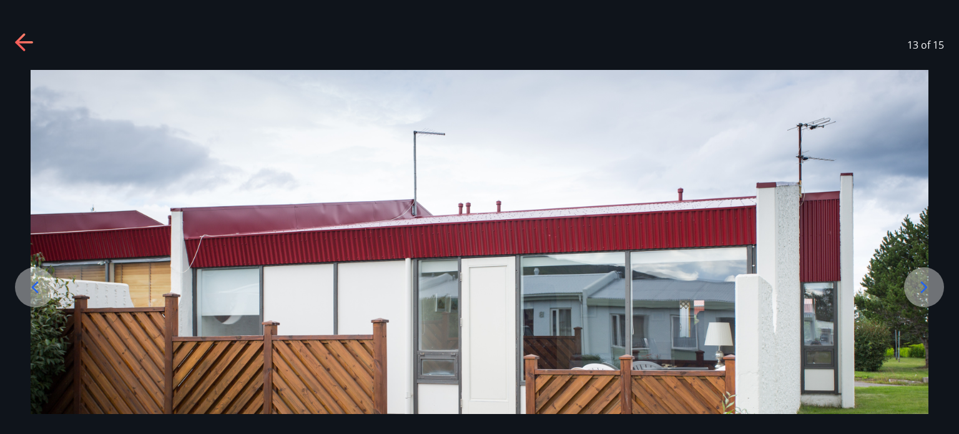
click at [919, 281] on icon at bounding box center [924, 287] width 20 height 20
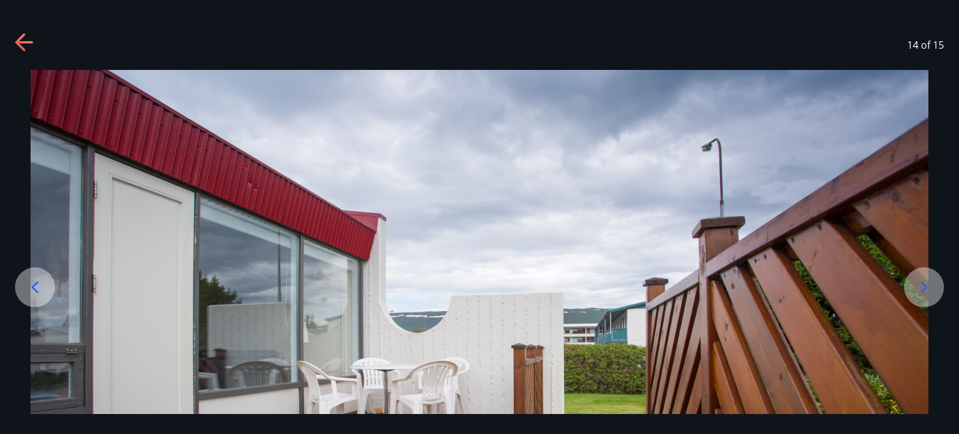
click at [919, 281] on icon at bounding box center [924, 287] width 20 height 20
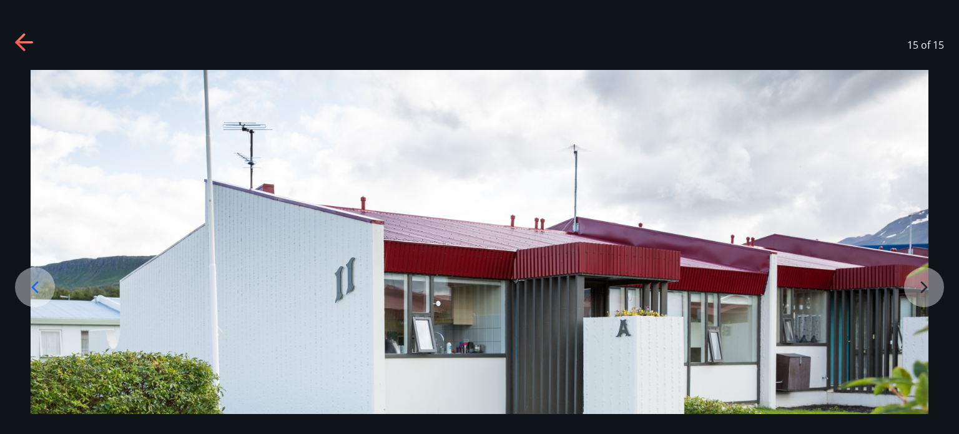
click at [919, 281] on img at bounding box center [480, 319] width 898 height 499
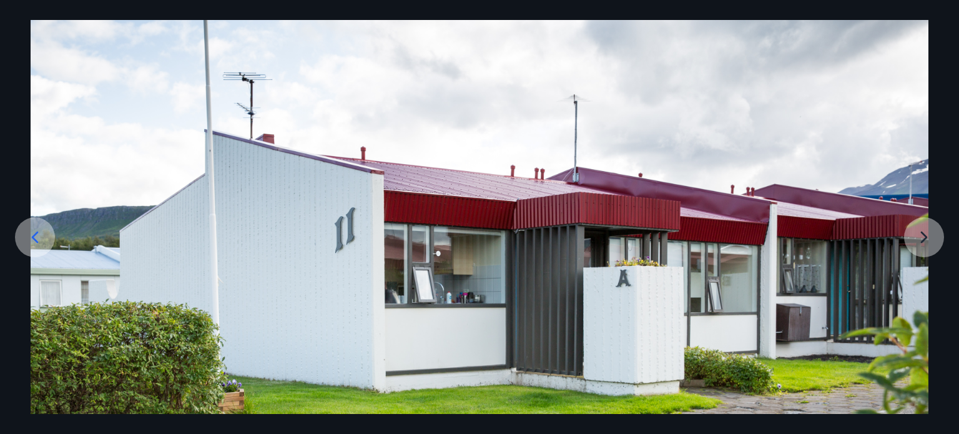
click at [919, 281] on img at bounding box center [480, 269] width 898 height 499
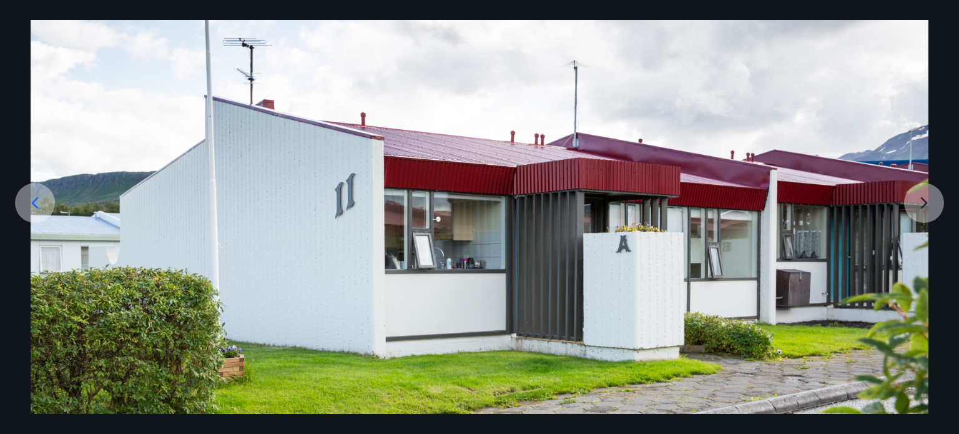
scroll to position [62, 0]
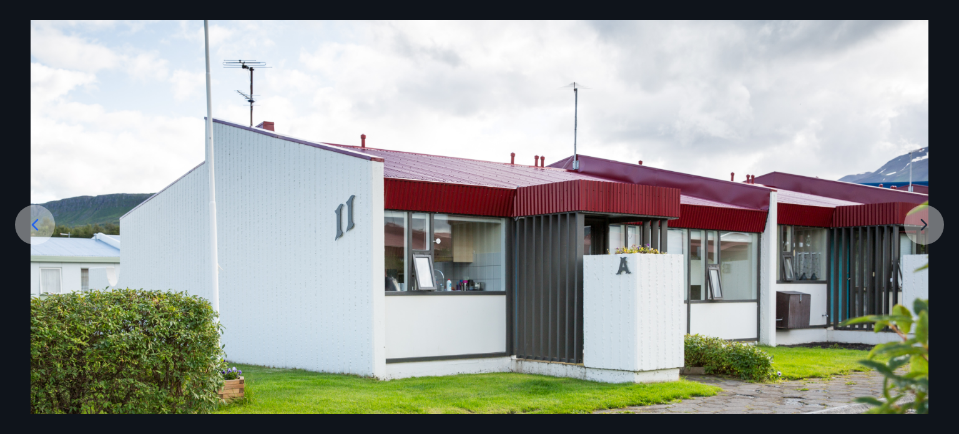
click at [924, 224] on img at bounding box center [480, 256] width 898 height 499
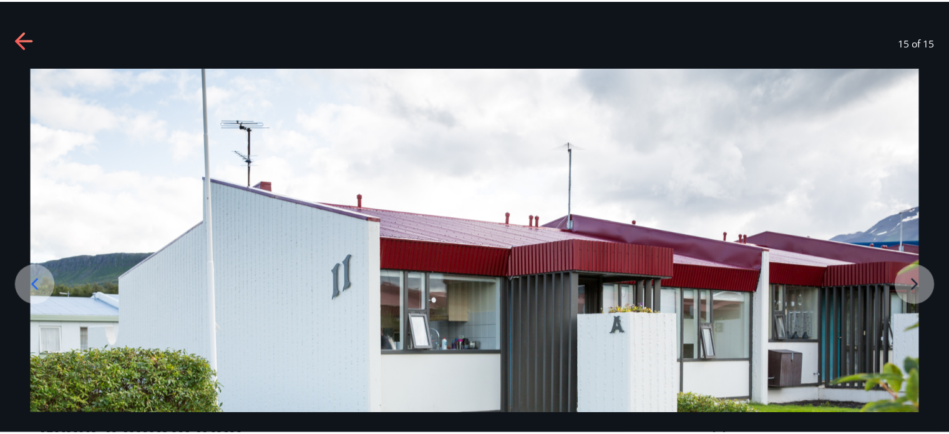
scroll to position [0, 0]
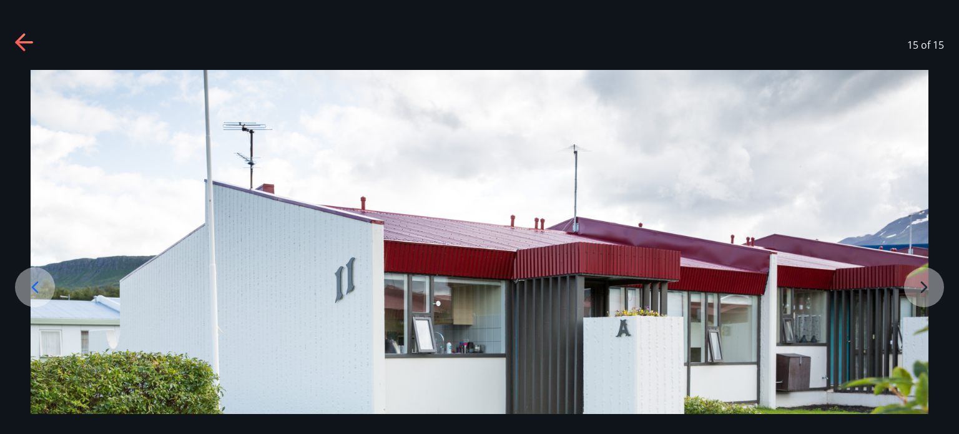
click at [20, 37] on icon at bounding box center [20, 41] width 10 height 17
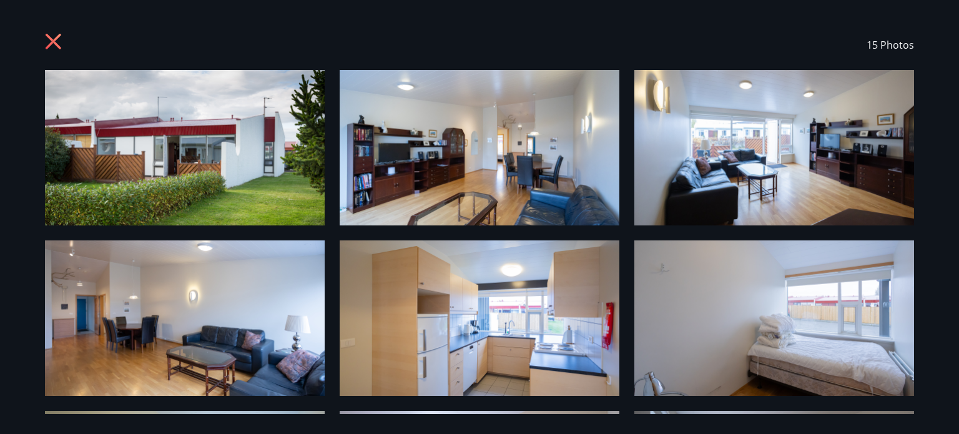
click at [49, 39] on icon at bounding box center [55, 43] width 20 height 20
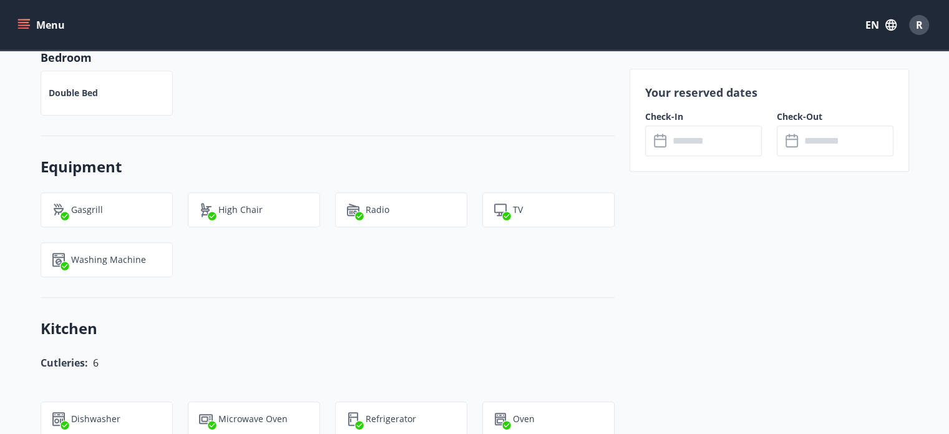
scroll to position [499, 0]
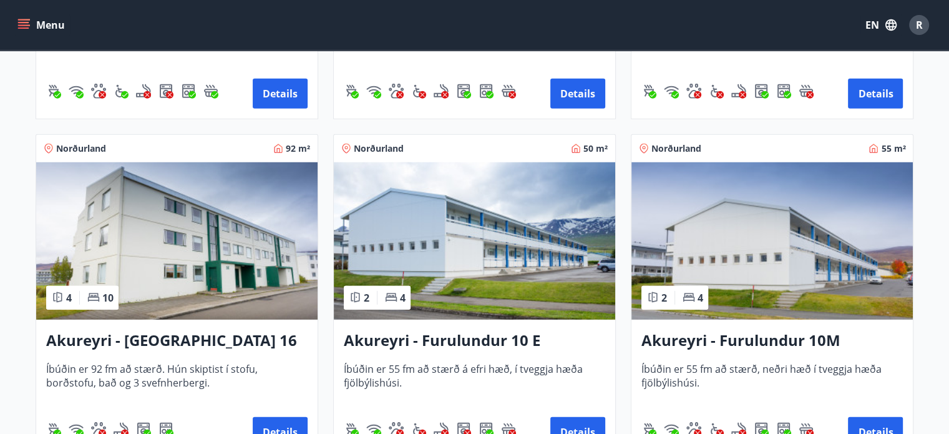
scroll to position [3660, 0]
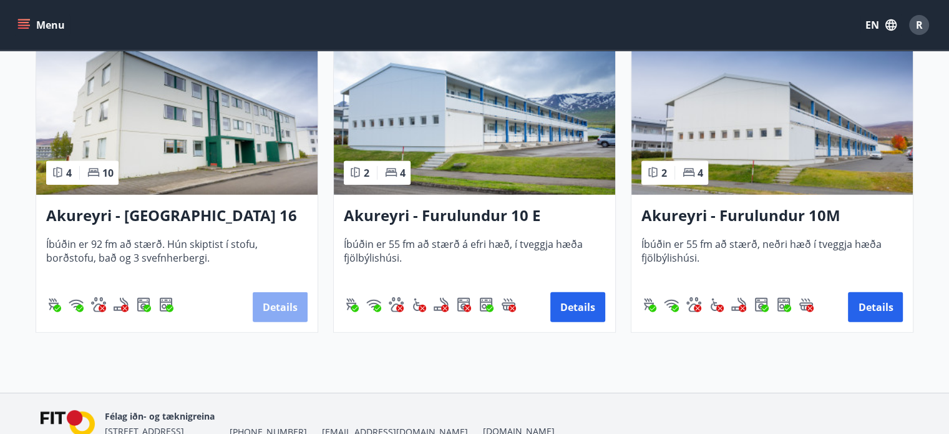
click at [267, 306] on button "Details" at bounding box center [280, 307] width 55 height 30
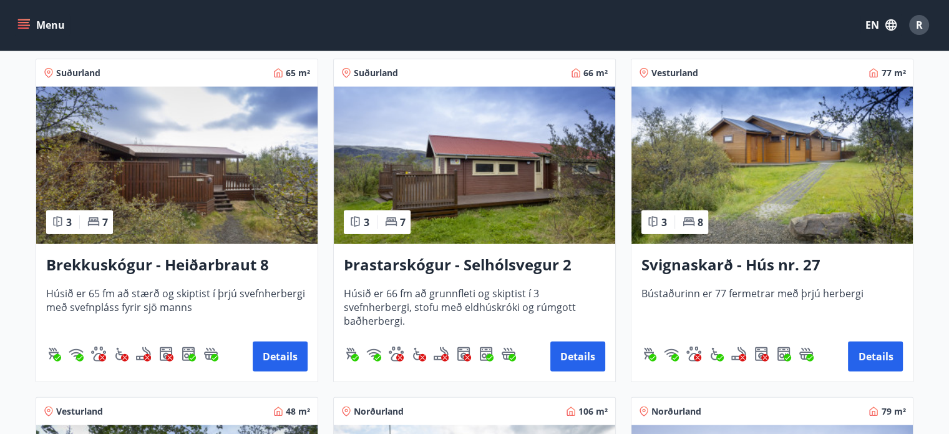
scroll to position [2911, 0]
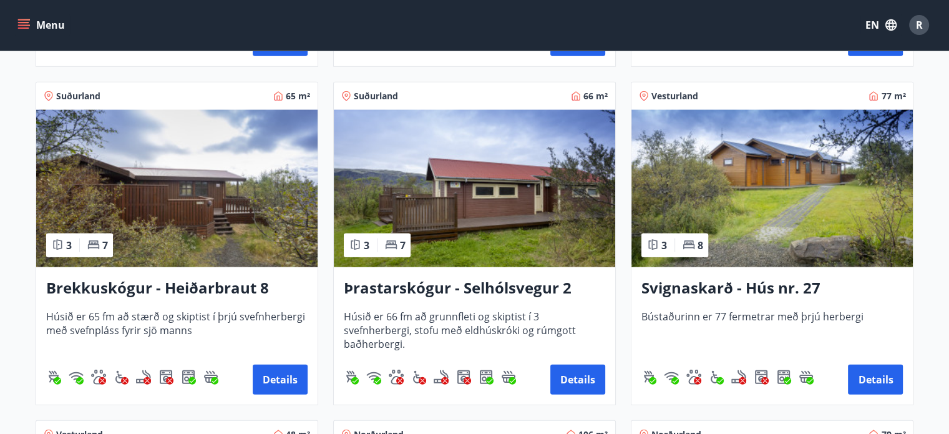
click at [768, 193] on img at bounding box center [772, 188] width 281 height 157
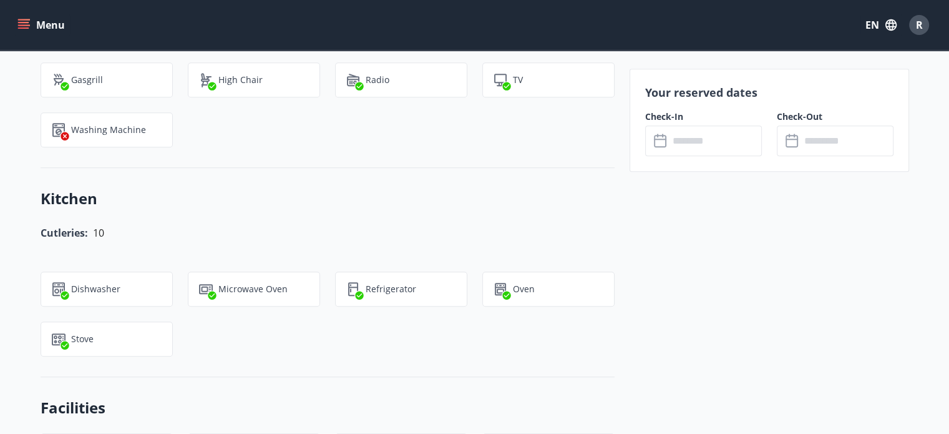
scroll to position [749, 0]
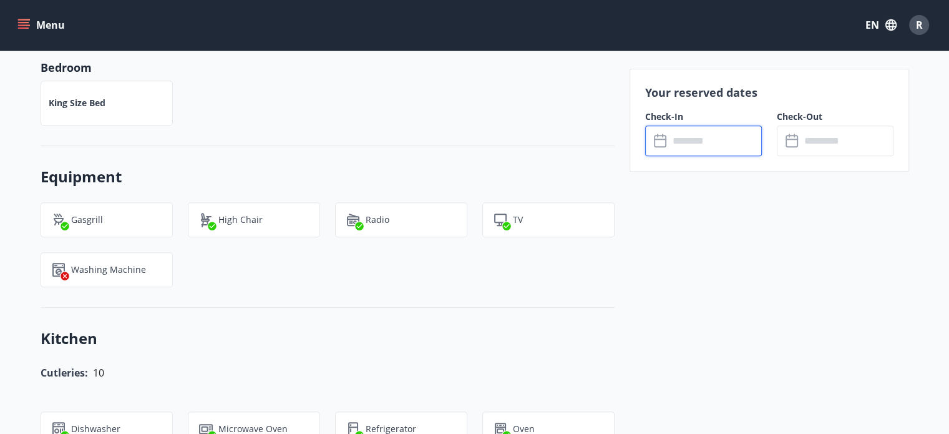
click at [703, 137] on input "text" at bounding box center [715, 140] width 93 height 31
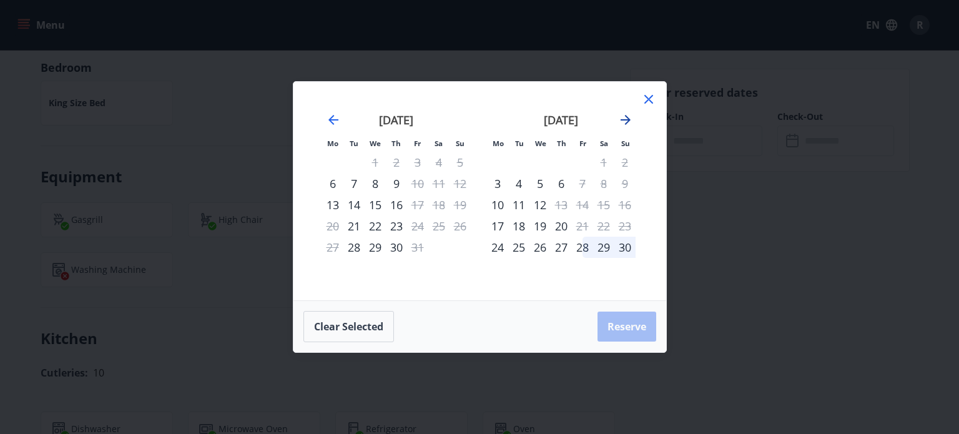
click at [626, 120] on icon "Move forward to switch to the next month." at bounding box center [625, 120] width 10 height 10
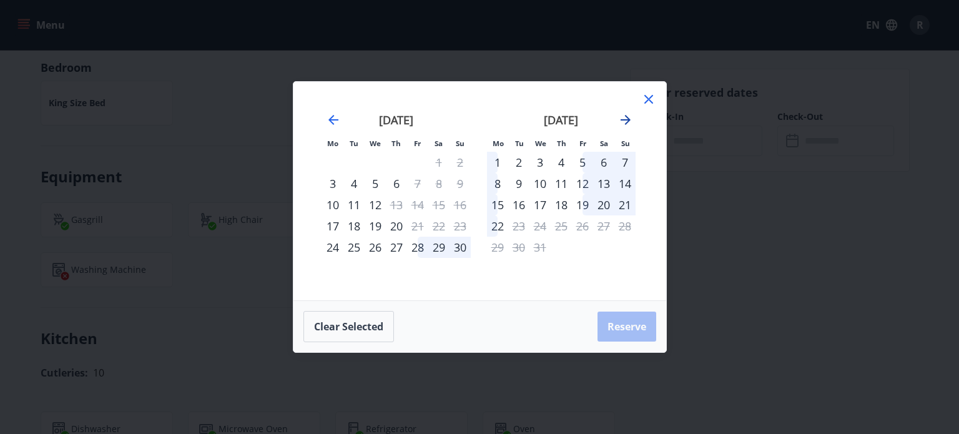
click at [627, 117] on icon "Move forward to switch to the next month." at bounding box center [625, 120] width 10 height 10
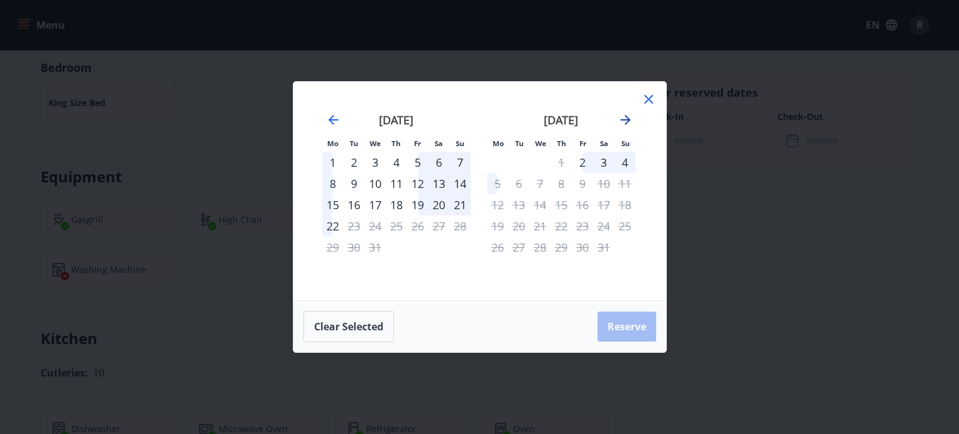
click at [622, 119] on icon "Move forward to switch to the next month." at bounding box center [625, 120] width 10 height 10
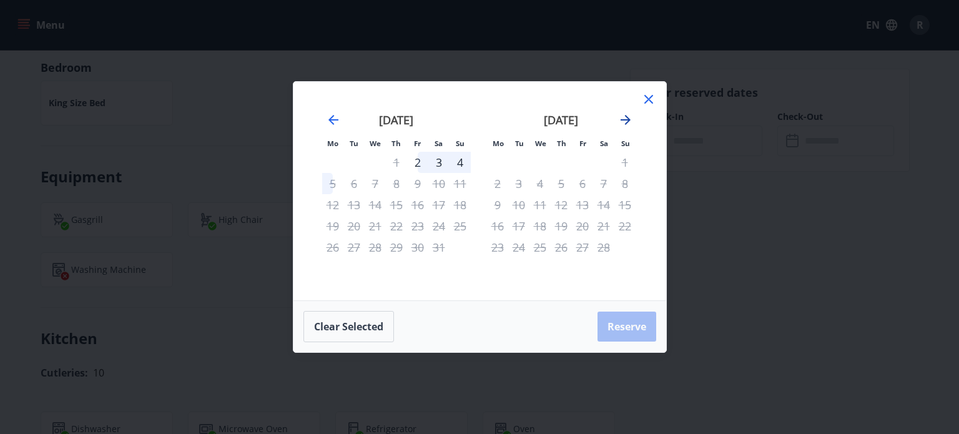
click at [622, 119] on icon "Move forward to switch to the next month." at bounding box center [625, 120] width 10 height 10
click at [332, 119] on icon "Move backward to switch to the previous month." at bounding box center [333, 119] width 15 height 15
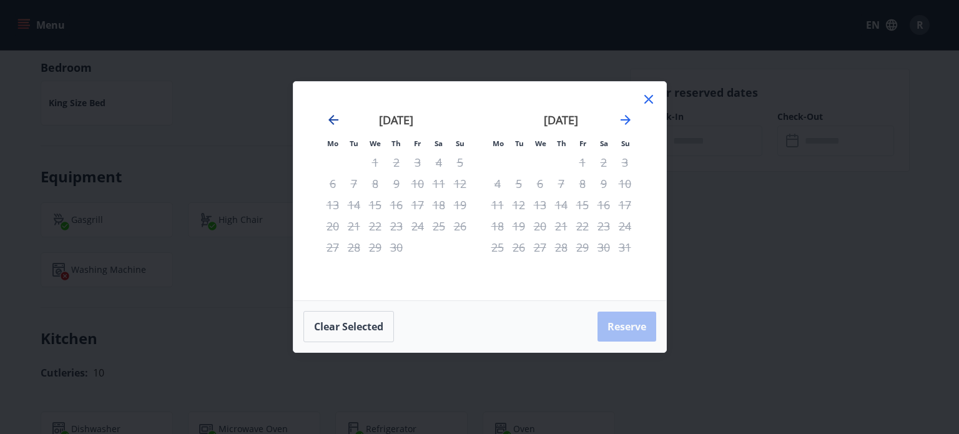
click at [332, 119] on icon "Move backward to switch to the previous month." at bounding box center [333, 119] width 15 height 15
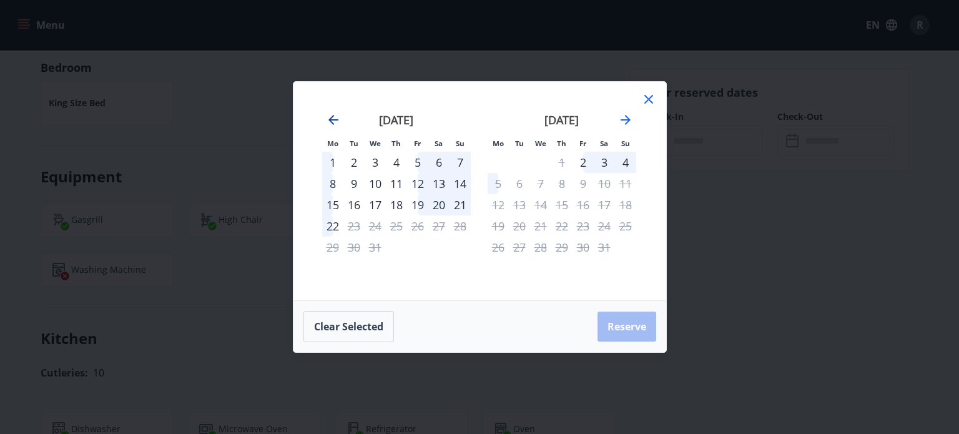
click at [332, 119] on icon "Move backward to switch to the previous month." at bounding box center [333, 119] width 15 height 15
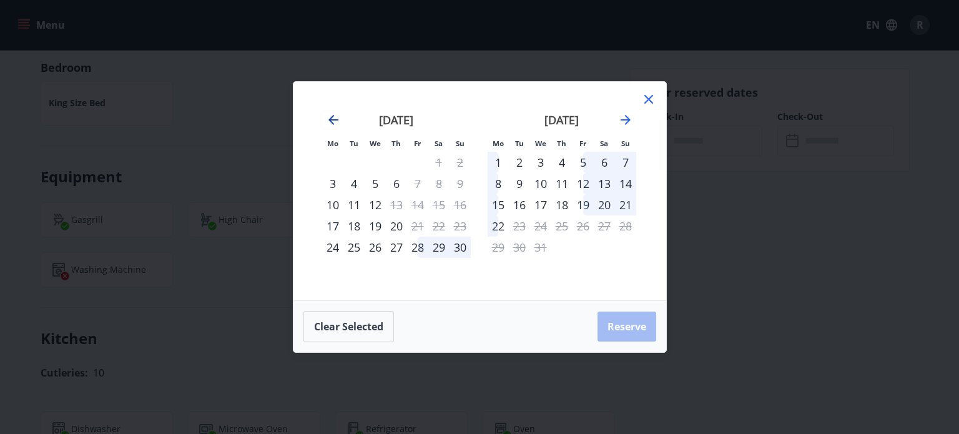
click at [332, 119] on icon "Move backward to switch to the previous month." at bounding box center [333, 119] width 15 height 15
click at [647, 97] on icon at bounding box center [648, 99] width 15 height 15
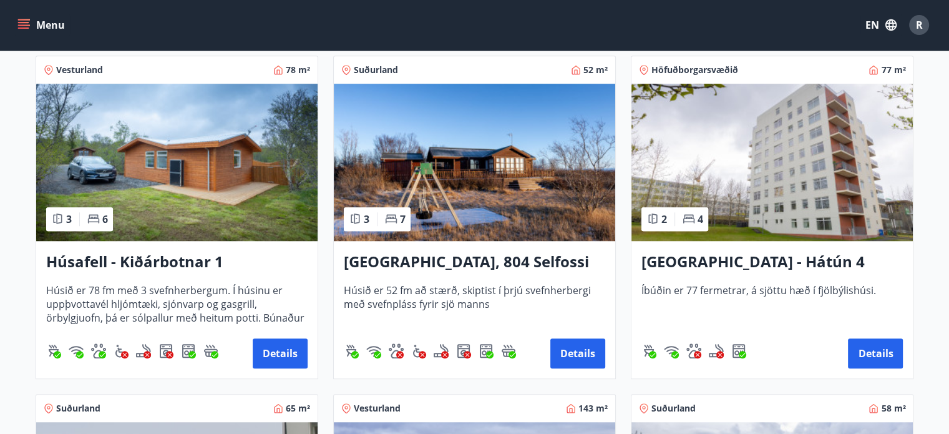
scroll to position [936, 0]
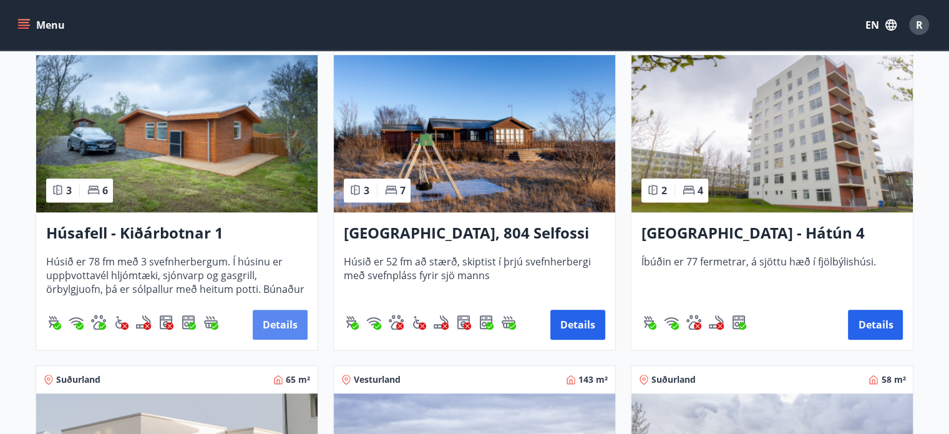
click at [282, 325] on button "Details" at bounding box center [280, 325] width 55 height 30
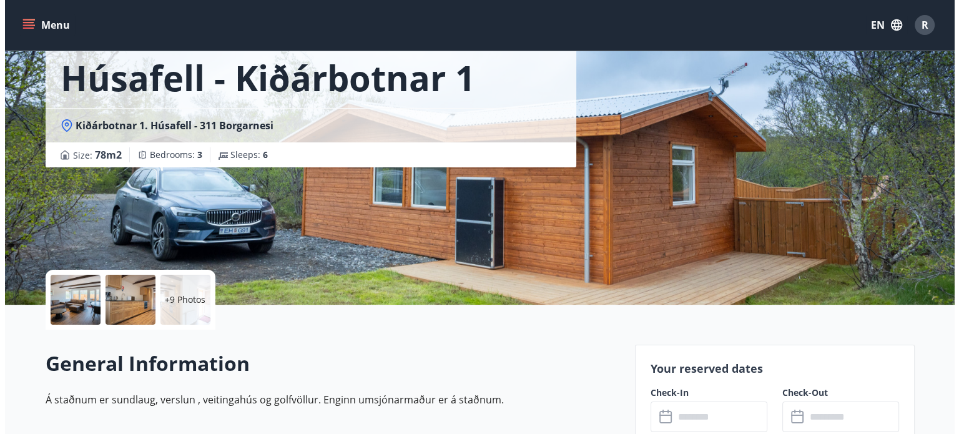
scroll to position [62, 0]
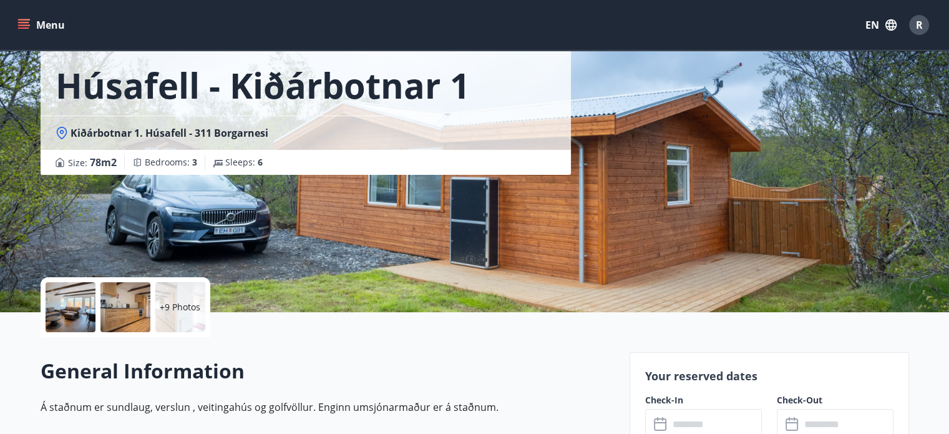
click at [76, 301] on div at bounding box center [71, 307] width 50 height 50
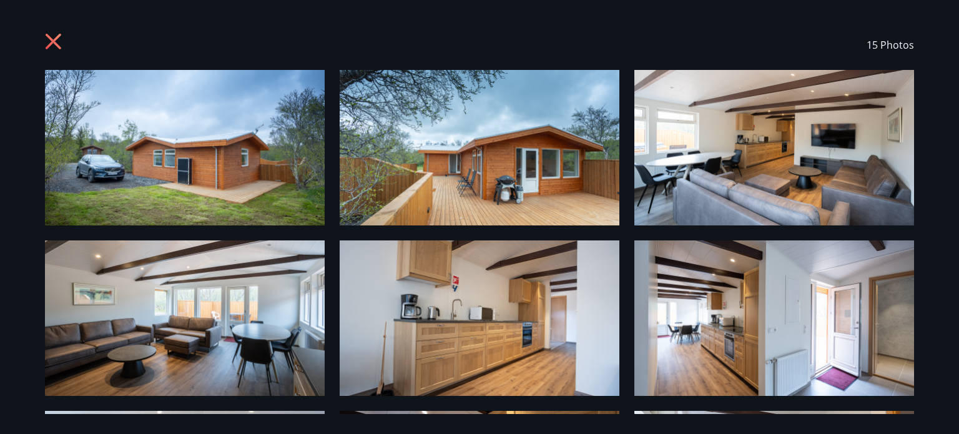
click at [190, 162] on img at bounding box center [185, 147] width 280 height 155
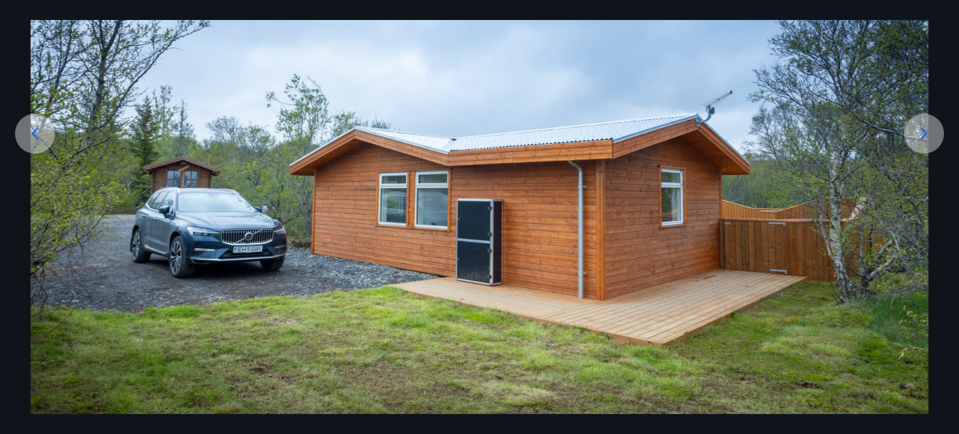
scroll to position [155, 0]
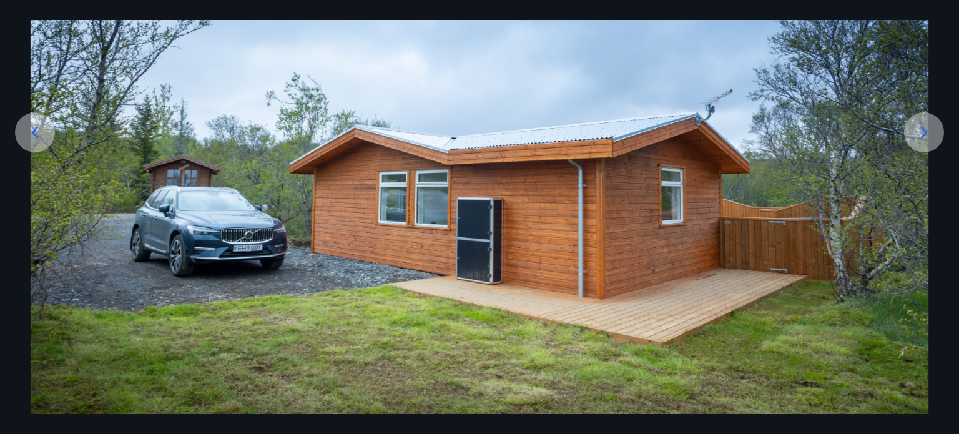
click at [924, 132] on icon at bounding box center [924, 132] width 20 height 20
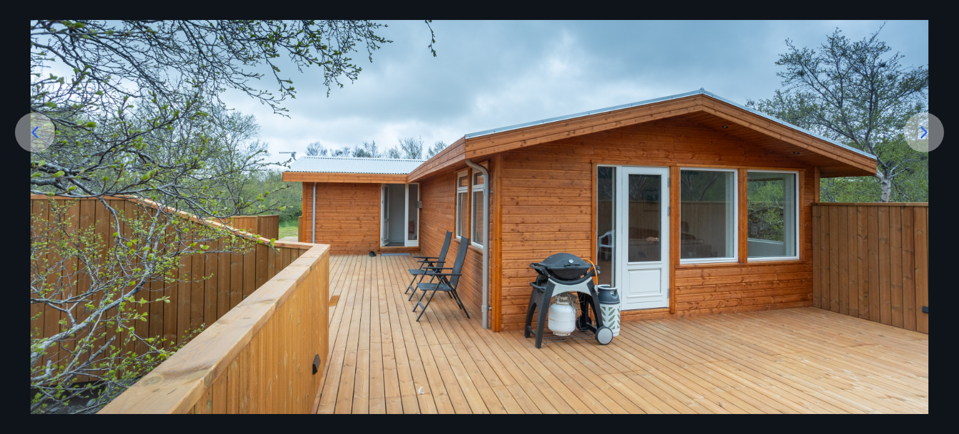
click at [924, 132] on icon at bounding box center [924, 132] width 20 height 20
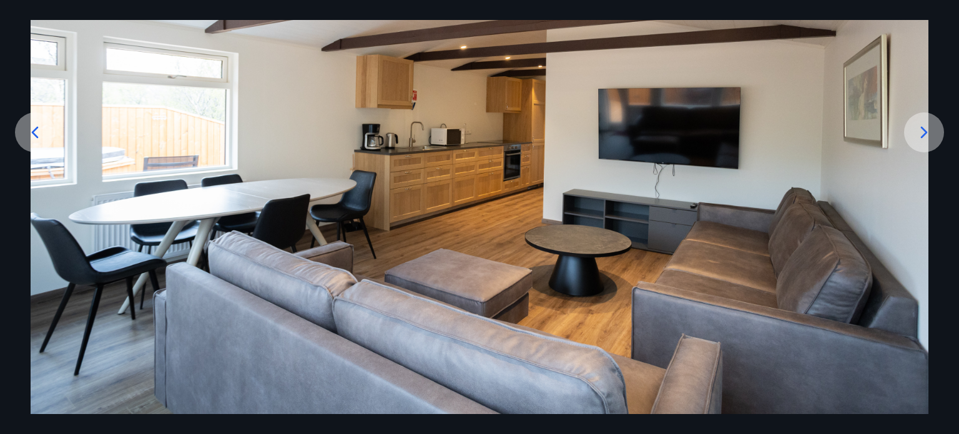
click at [924, 132] on icon at bounding box center [924, 132] width 20 height 20
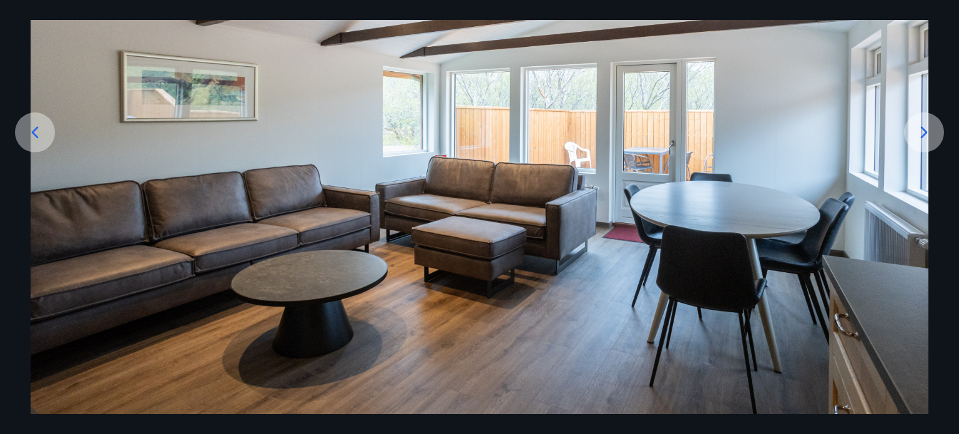
click at [924, 132] on icon at bounding box center [924, 132] width 20 height 20
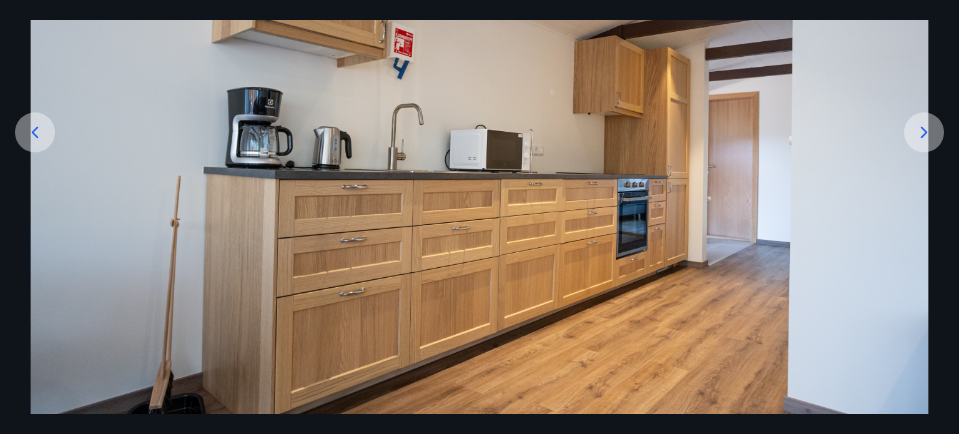
click at [924, 132] on icon at bounding box center [924, 132] width 20 height 20
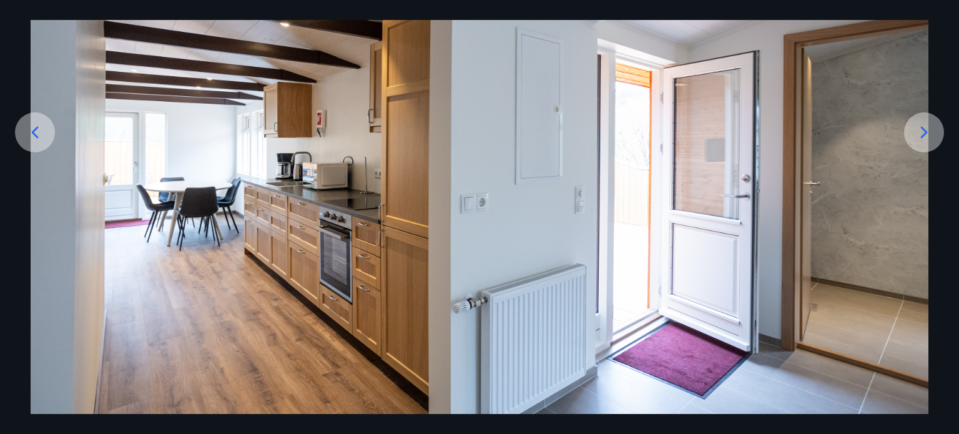
click at [924, 132] on icon at bounding box center [924, 132] width 20 height 20
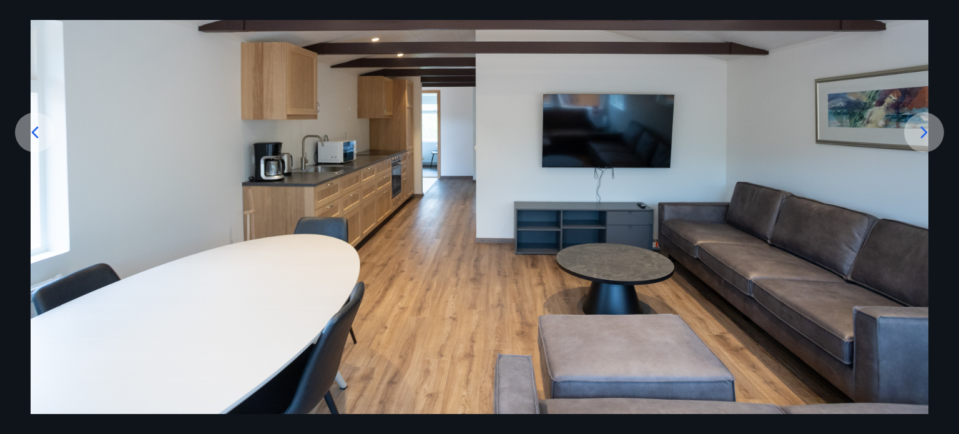
click at [924, 132] on icon at bounding box center [924, 132] width 20 height 20
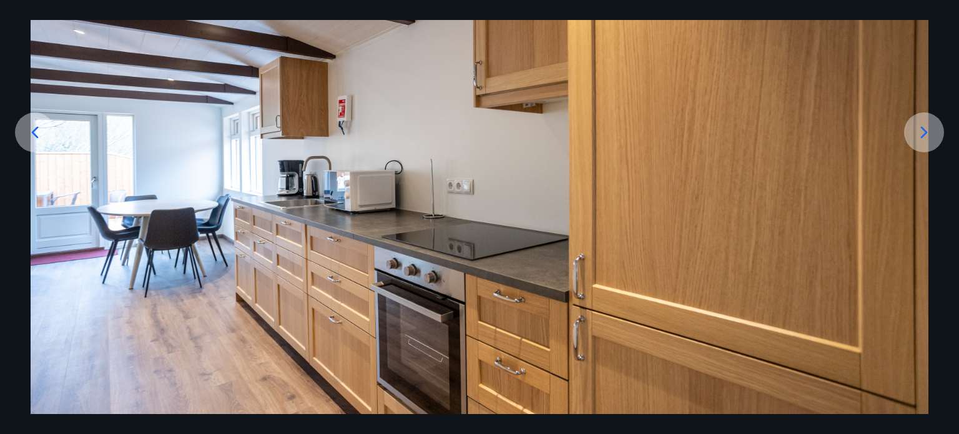
click at [924, 132] on icon at bounding box center [924, 132] width 20 height 20
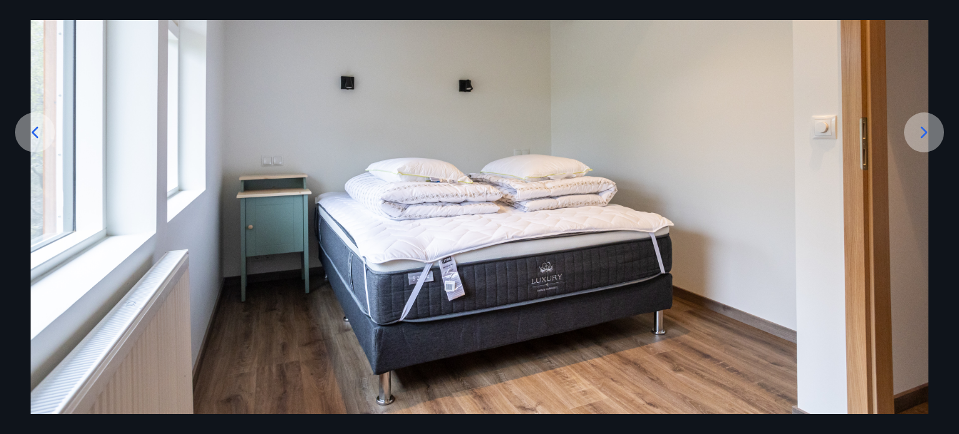
click at [924, 132] on icon at bounding box center [924, 132] width 20 height 20
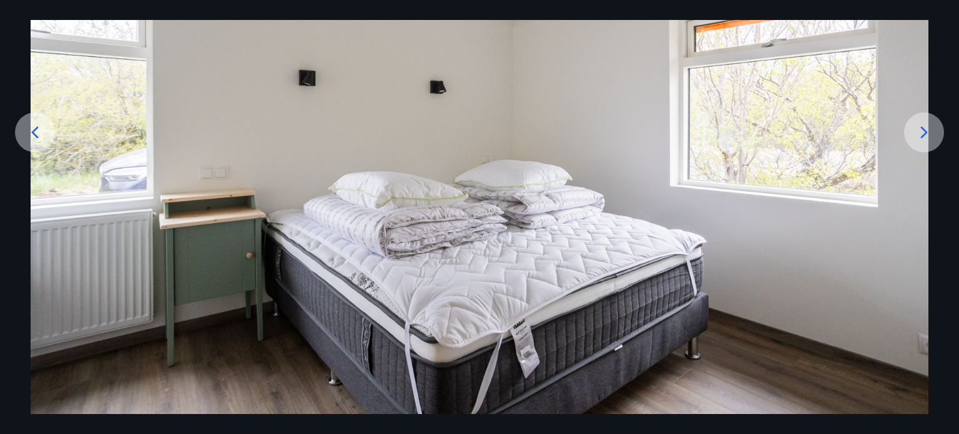
click at [924, 132] on icon at bounding box center [924, 132] width 20 height 20
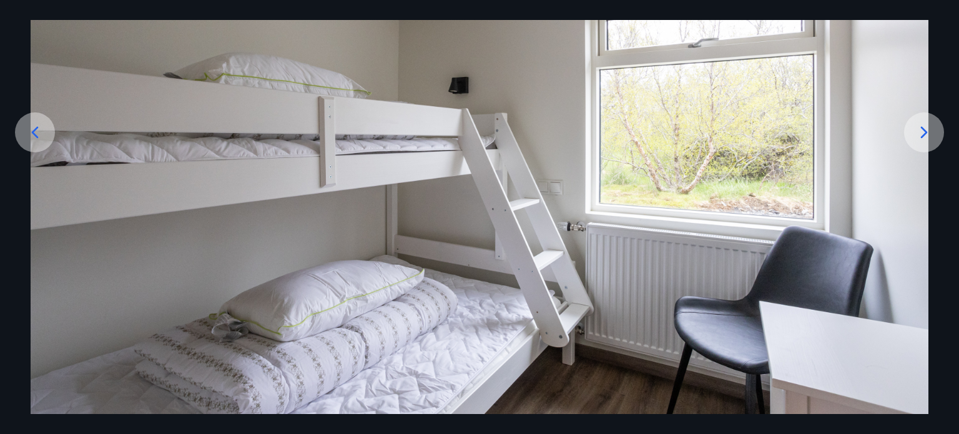
click at [924, 132] on icon at bounding box center [924, 132] width 20 height 20
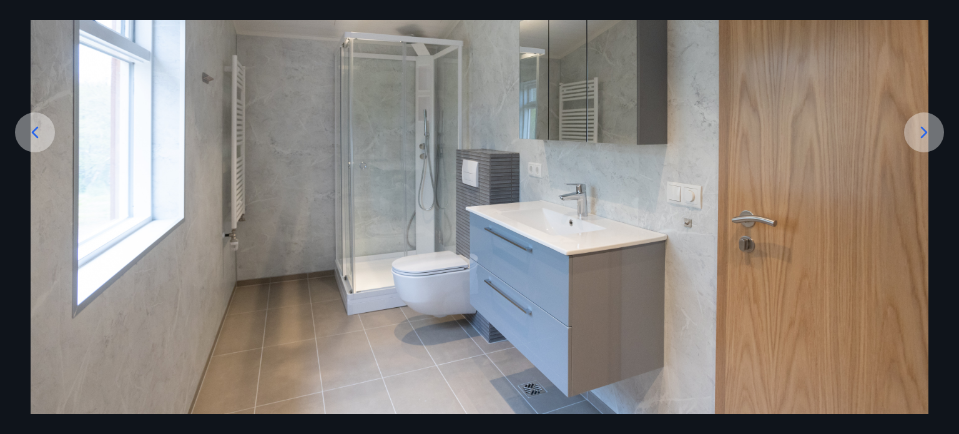
click at [924, 132] on icon at bounding box center [924, 132] width 20 height 20
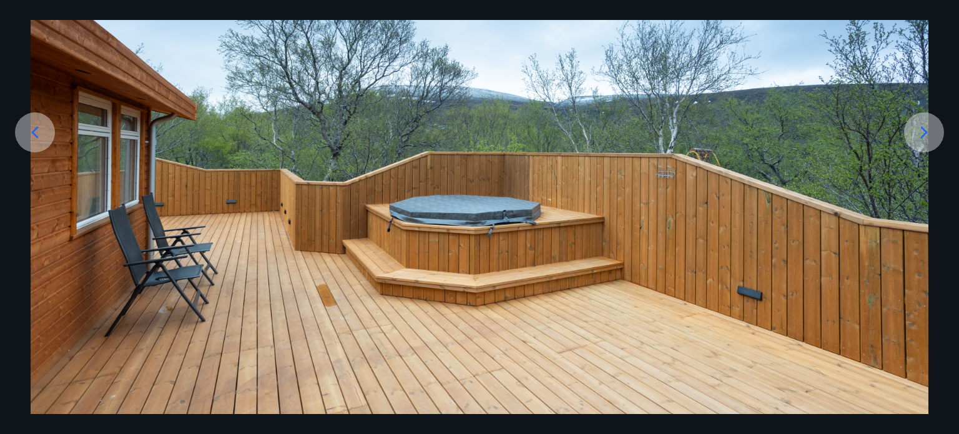
click at [924, 132] on icon at bounding box center [924, 132] width 20 height 20
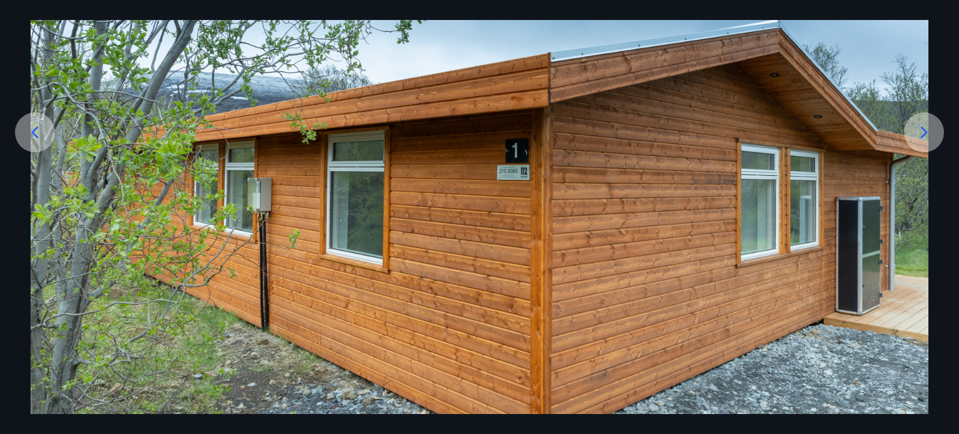
click at [924, 132] on icon at bounding box center [924, 132] width 20 height 20
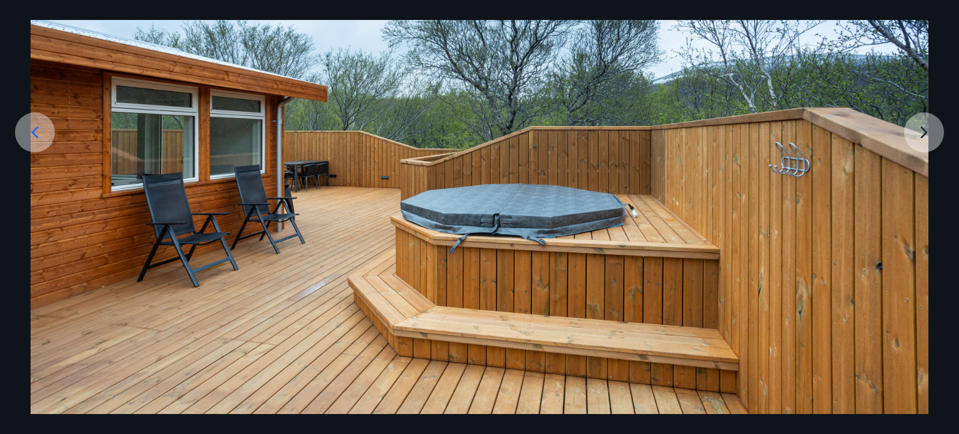
click at [924, 132] on img at bounding box center [480, 164] width 898 height 499
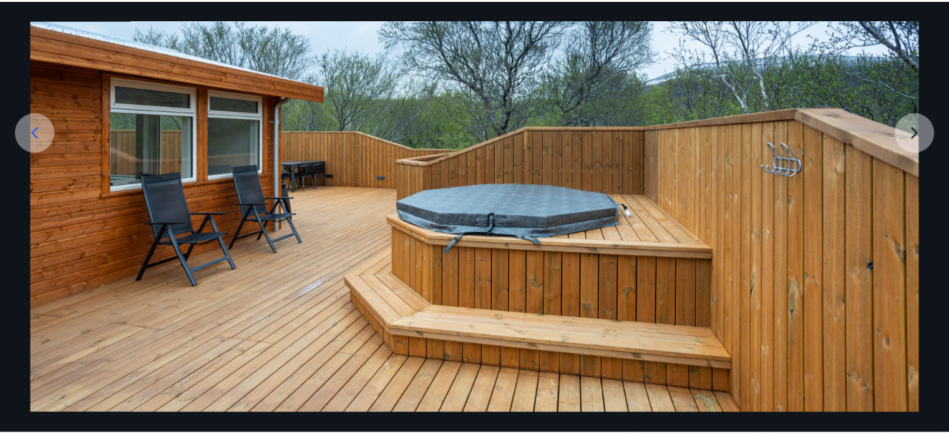
scroll to position [0, 0]
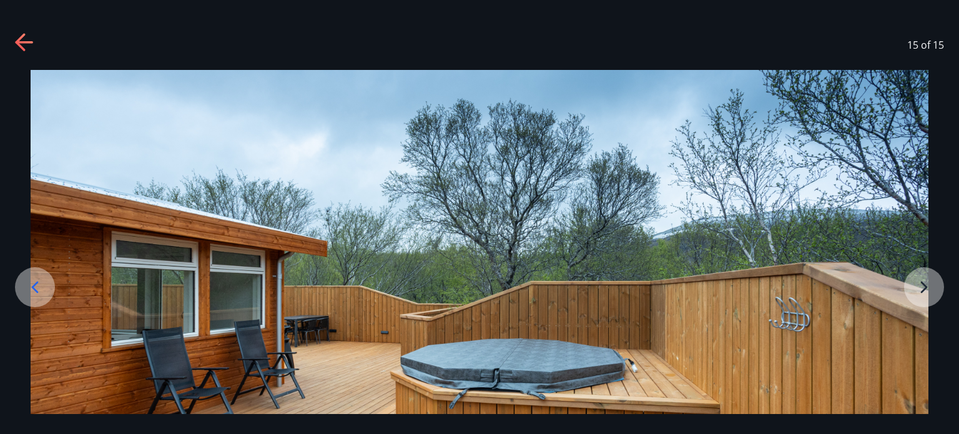
click at [17, 39] on icon at bounding box center [25, 43] width 20 height 20
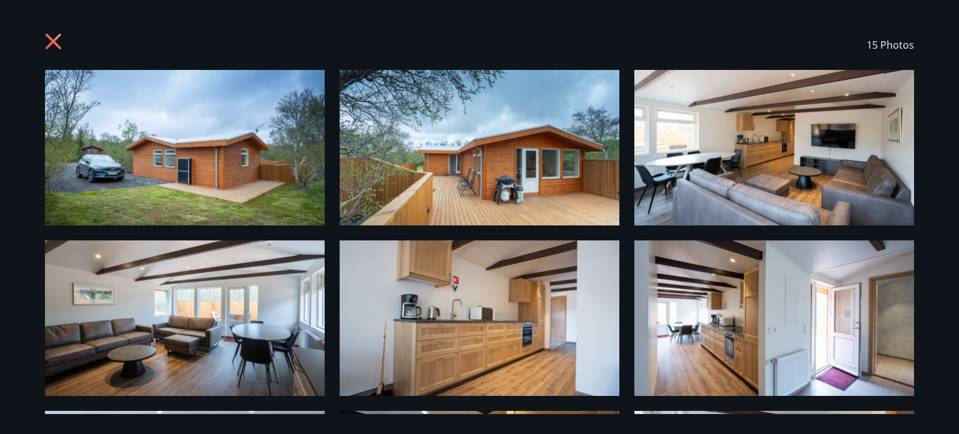
click at [55, 40] on icon at bounding box center [54, 42] width 16 height 16
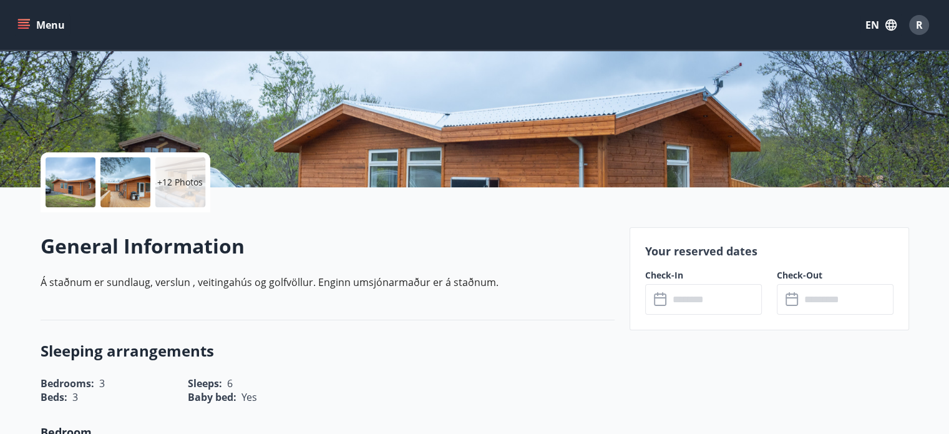
scroll to position [250, 0]
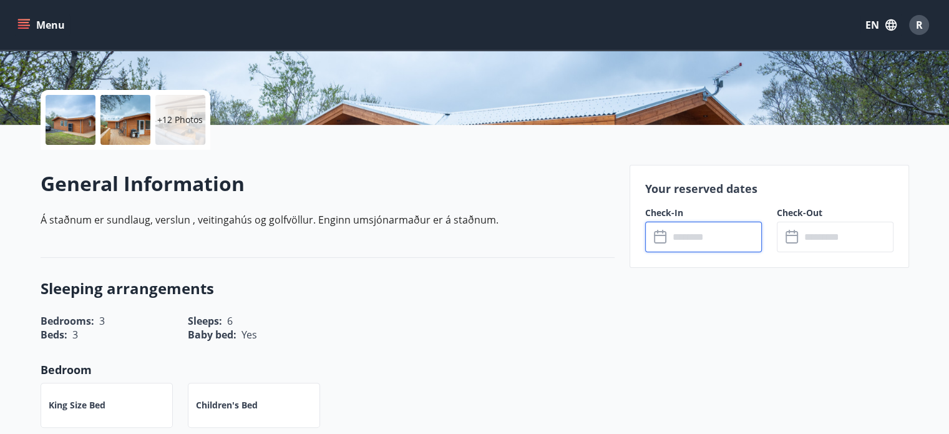
click at [669, 239] on input "text" at bounding box center [715, 237] width 93 height 31
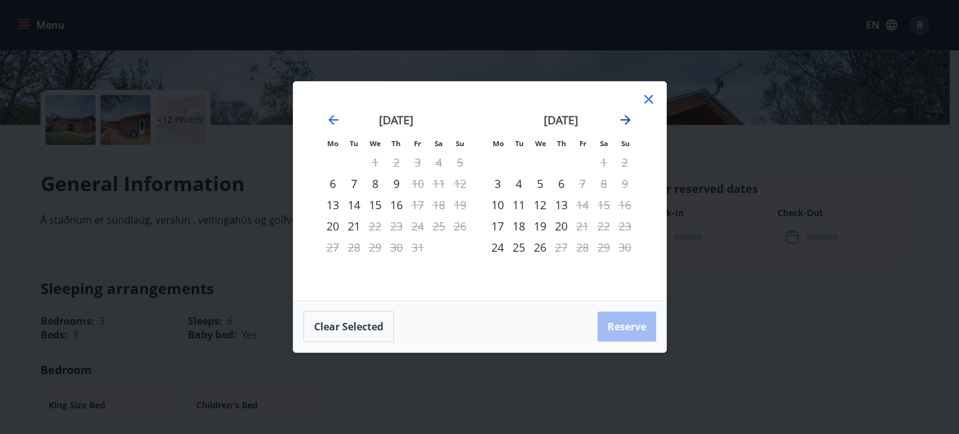
click at [623, 117] on icon "Move forward to switch to the next month." at bounding box center [625, 119] width 15 height 15
click at [331, 119] on icon "Move backward to switch to the previous month." at bounding box center [333, 119] width 15 height 15
click at [647, 99] on icon at bounding box center [648, 99] width 9 height 9
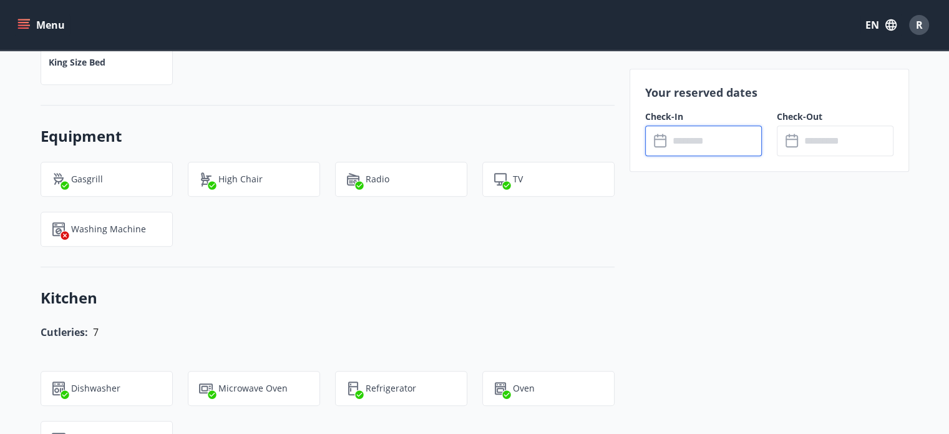
scroll to position [687, 0]
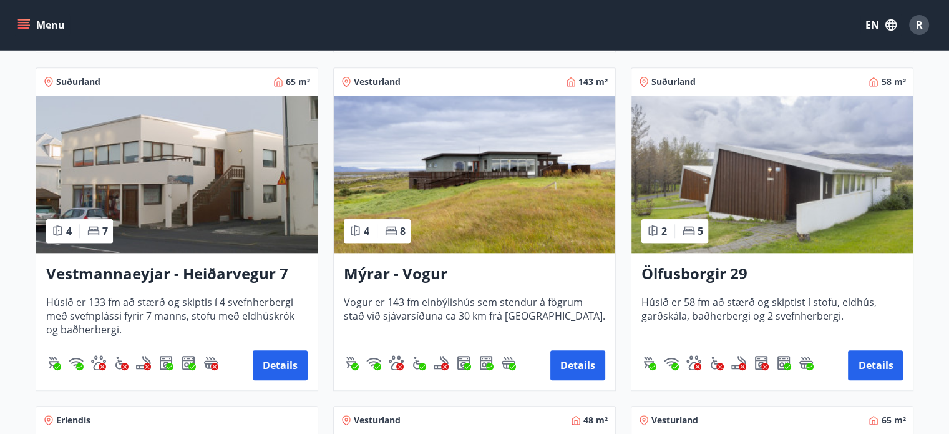
scroll to position [1311, 0]
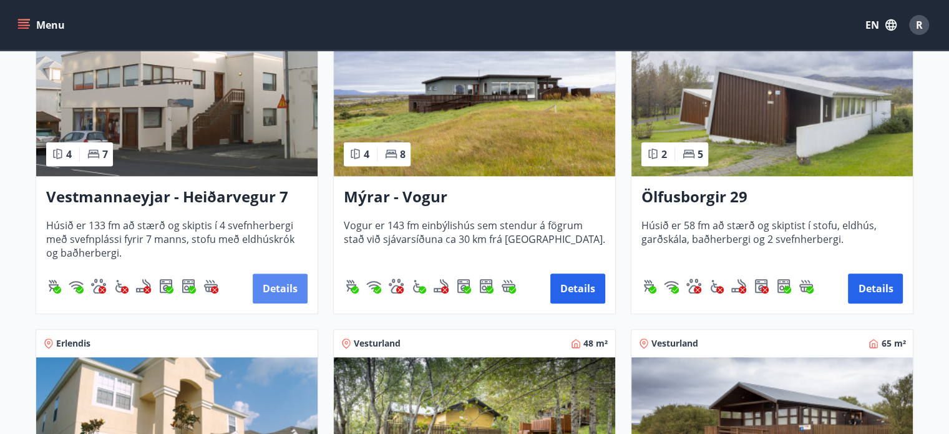
click at [283, 286] on button "Details" at bounding box center [280, 288] width 55 height 30
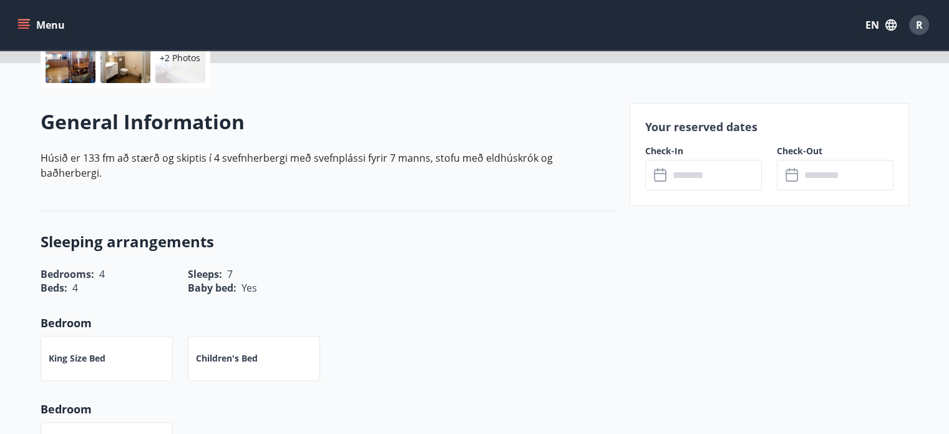
scroll to position [312, 0]
click at [675, 180] on input "text" at bounding box center [715, 174] width 93 height 31
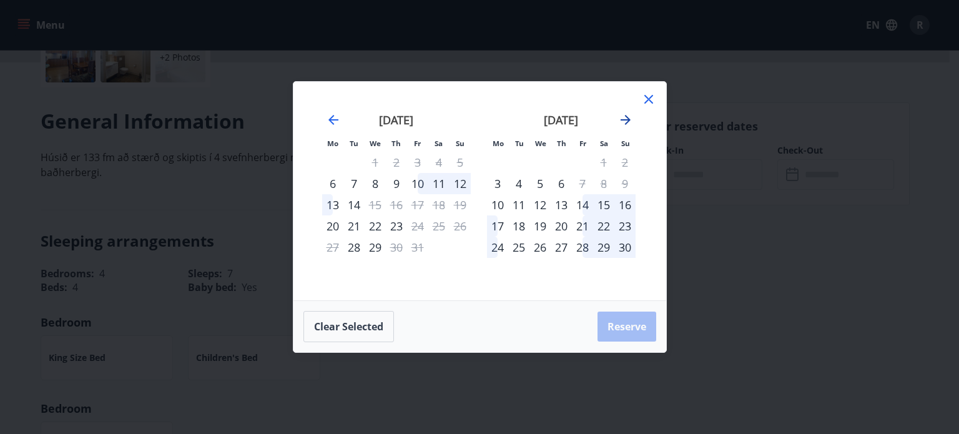
click at [624, 117] on icon "Move forward to switch to the next month." at bounding box center [625, 119] width 15 height 15
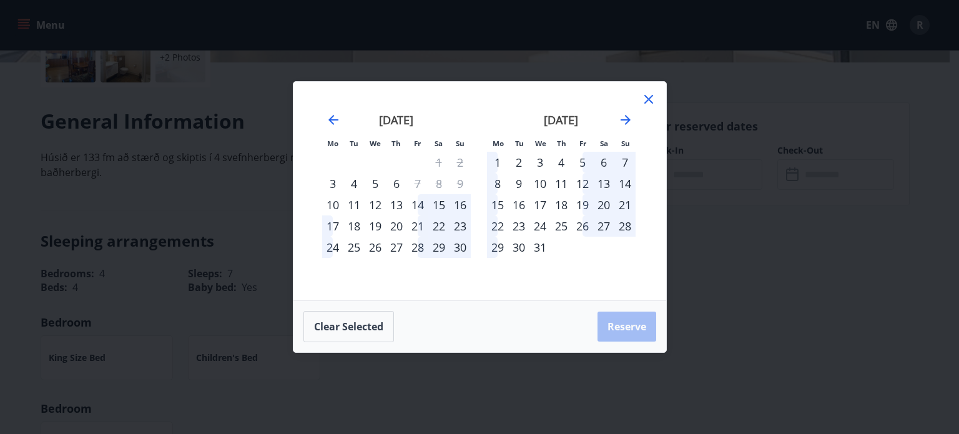
click at [648, 95] on icon at bounding box center [648, 99] width 15 height 15
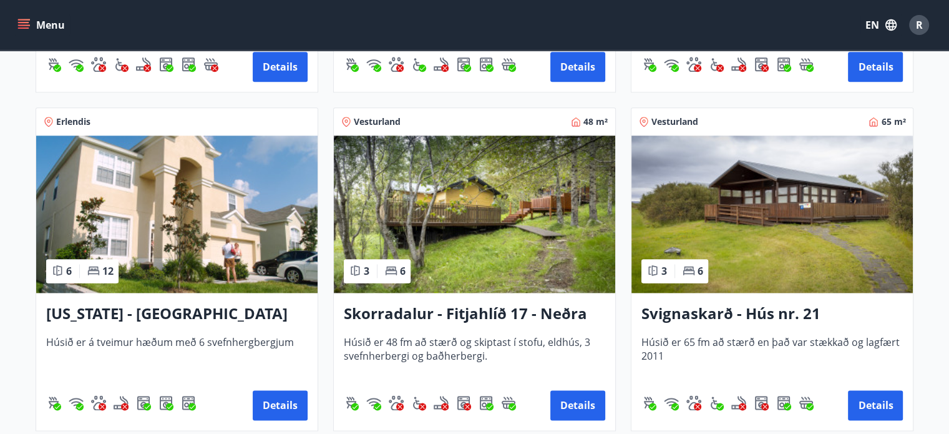
scroll to position [1560, 0]
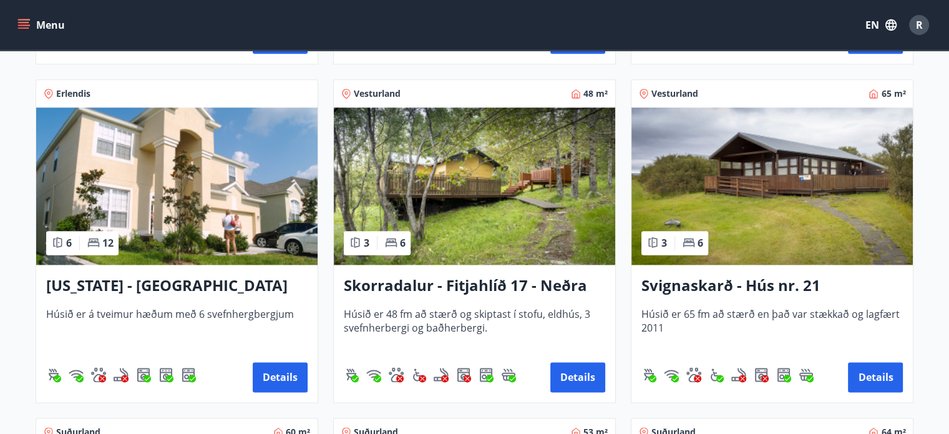
click at [469, 169] on img at bounding box center [474, 185] width 281 height 157
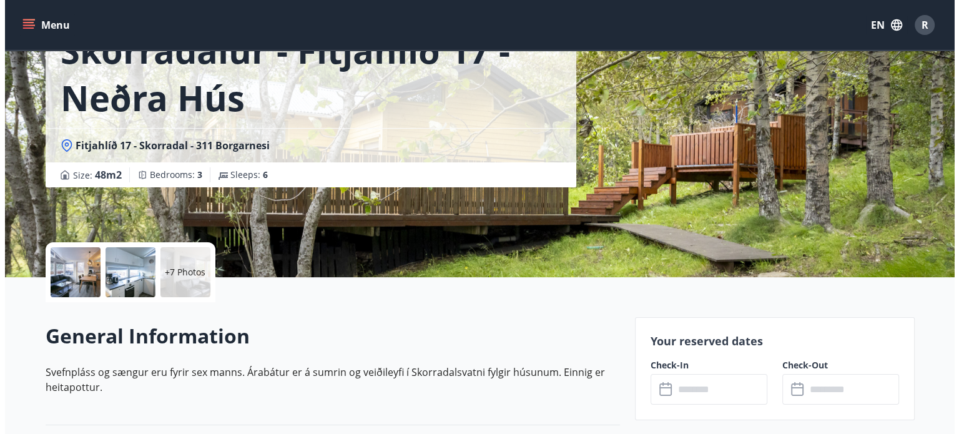
scroll to position [125, 0]
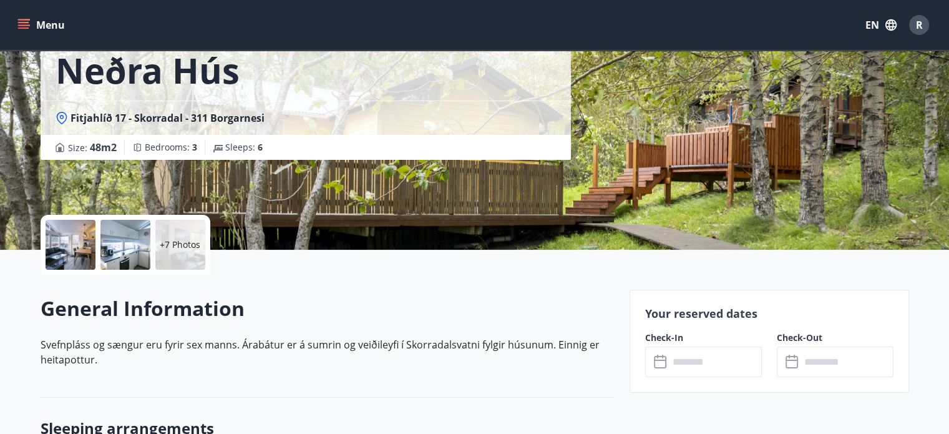
click at [67, 245] on div at bounding box center [71, 245] width 50 height 50
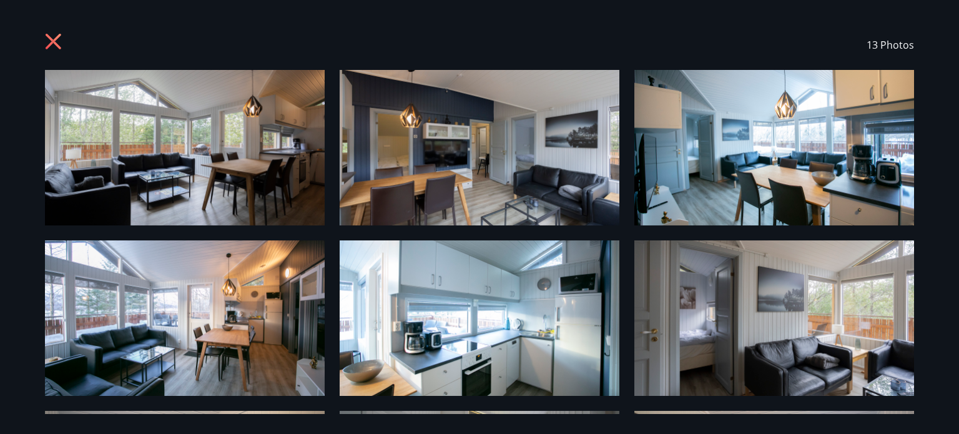
click at [155, 135] on img at bounding box center [185, 147] width 280 height 155
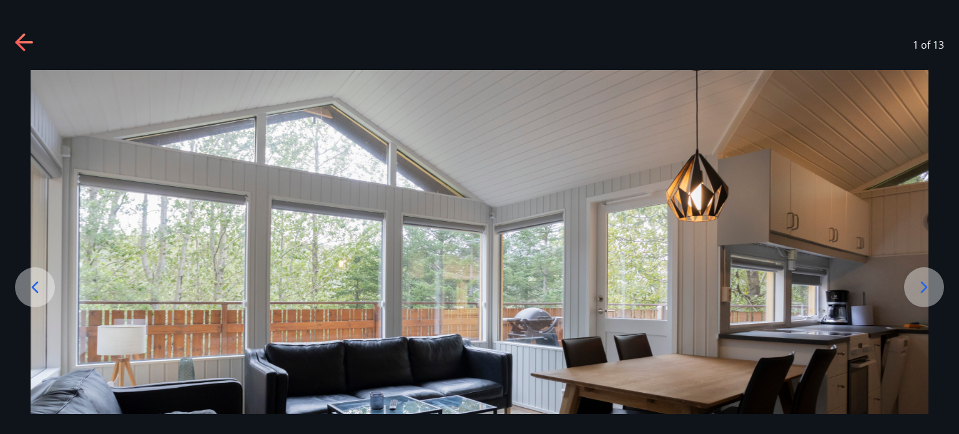
click at [926, 288] on icon at bounding box center [924, 287] width 20 height 20
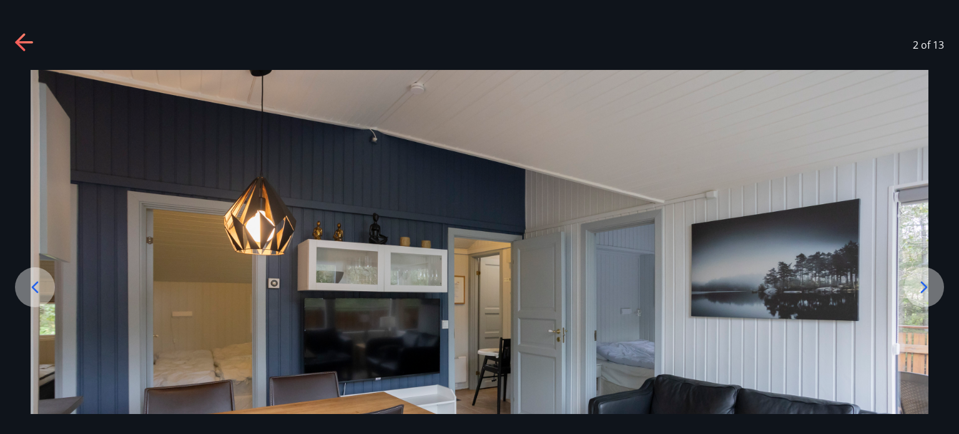
click at [926, 288] on icon at bounding box center [924, 287] width 20 height 20
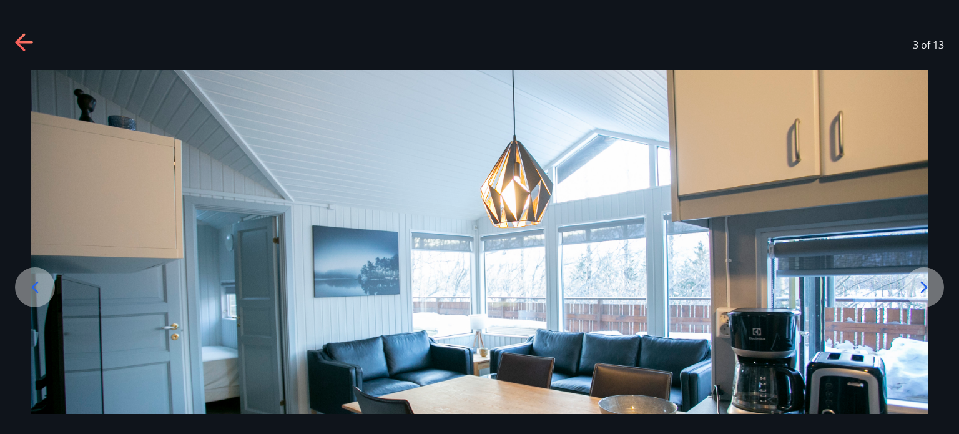
click at [926, 288] on icon at bounding box center [924, 287] width 20 height 20
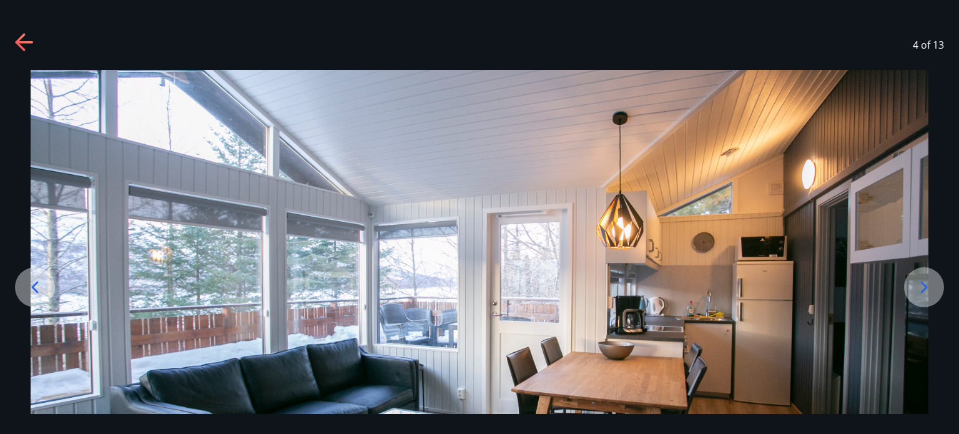
click at [926, 288] on icon at bounding box center [924, 287] width 20 height 20
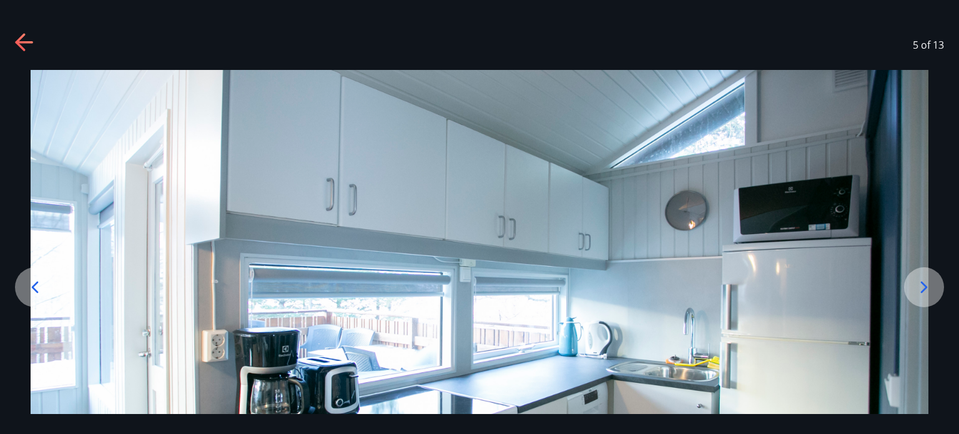
click at [926, 288] on icon at bounding box center [924, 287] width 20 height 20
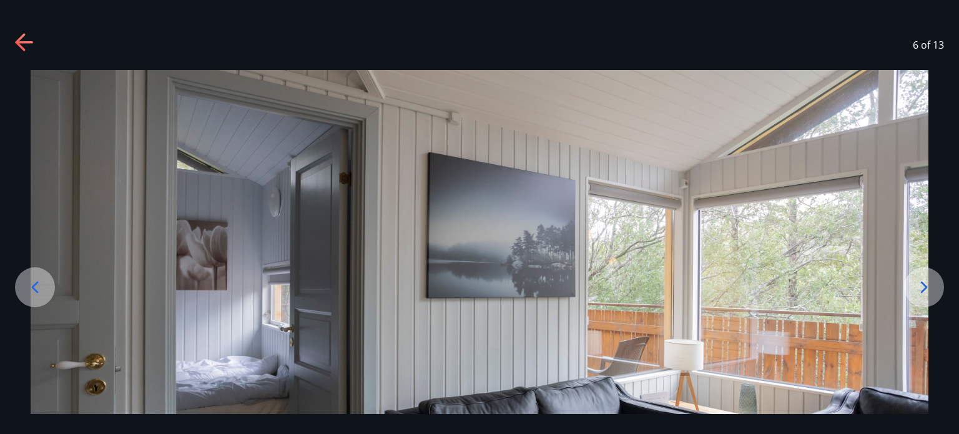
click at [926, 288] on icon at bounding box center [924, 287] width 20 height 20
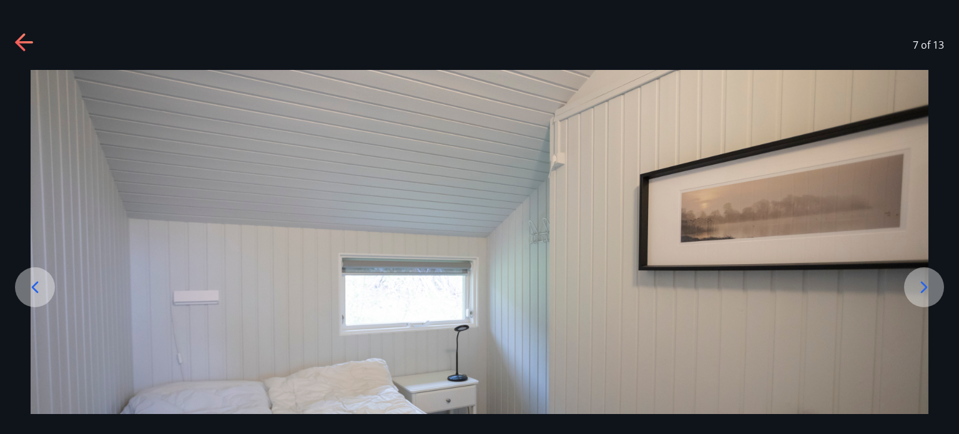
click at [926, 288] on icon at bounding box center [924, 287] width 20 height 20
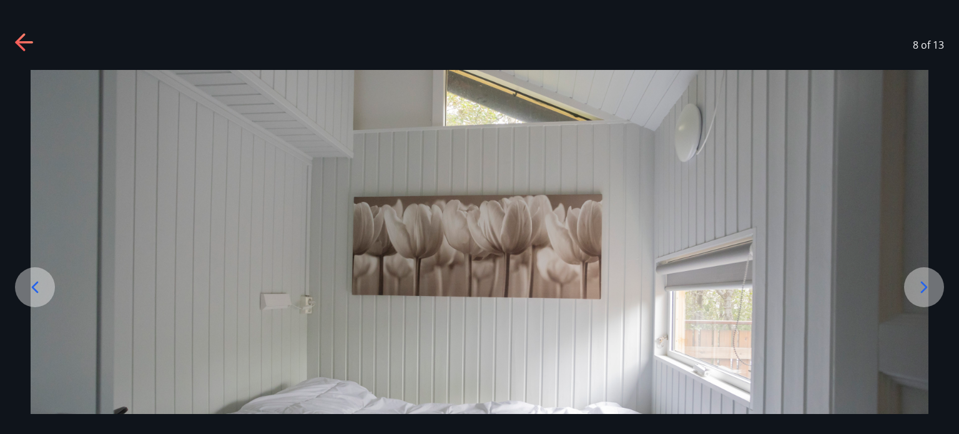
click at [926, 288] on icon at bounding box center [924, 287] width 20 height 20
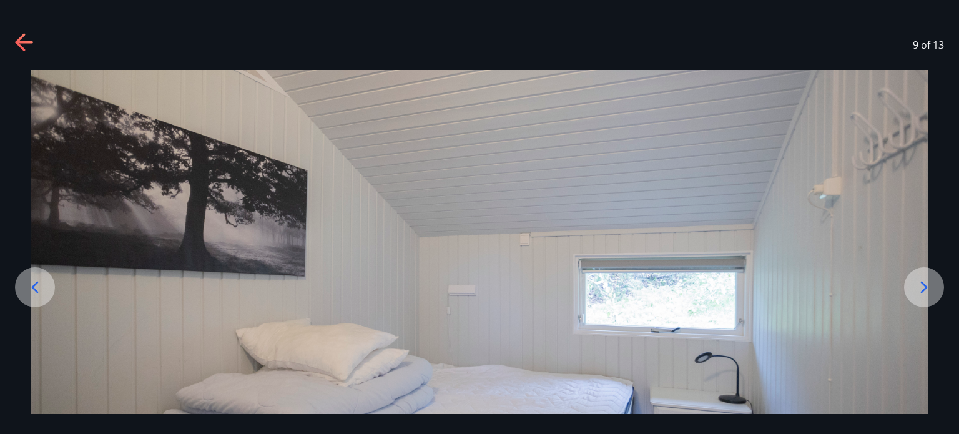
click at [926, 288] on icon at bounding box center [924, 287] width 20 height 20
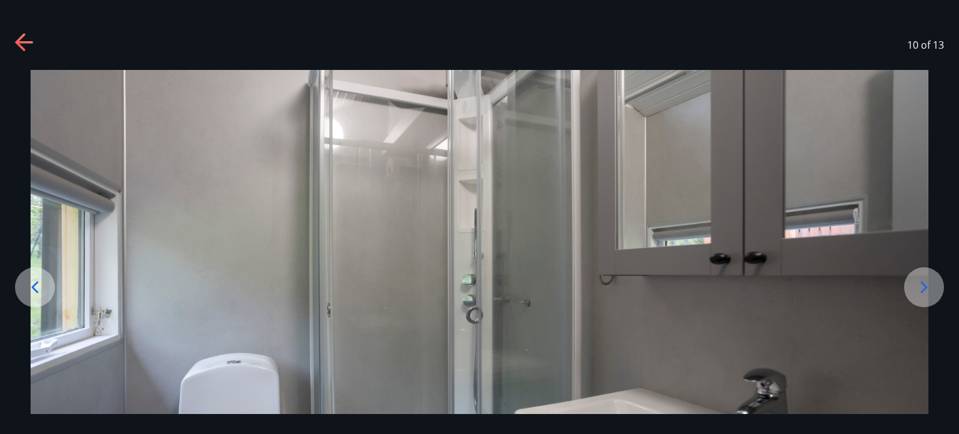
click at [926, 288] on icon at bounding box center [924, 287] width 20 height 20
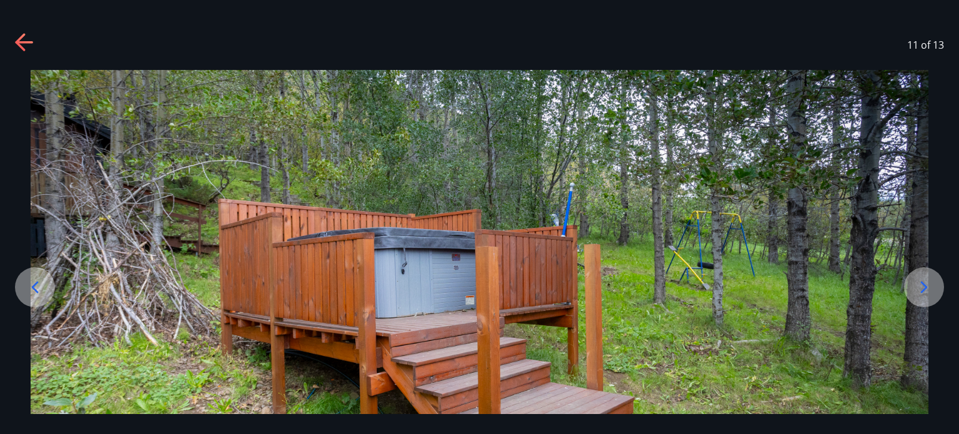
click at [926, 288] on icon at bounding box center [924, 287] width 20 height 20
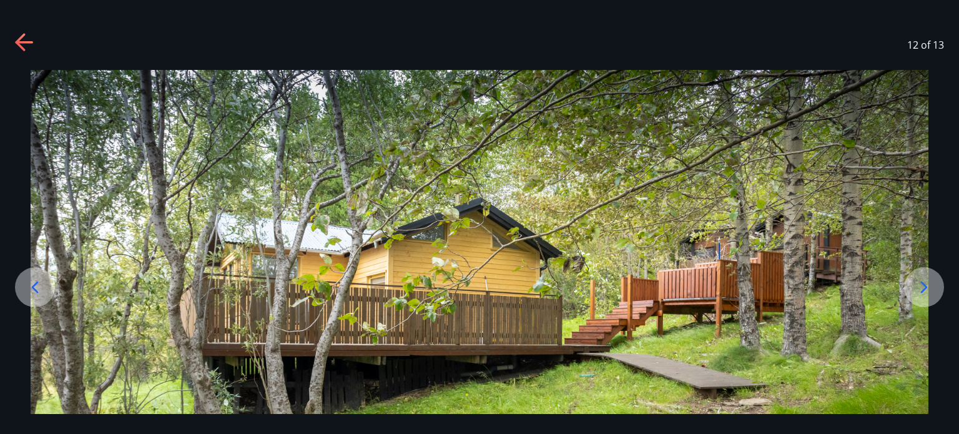
click at [926, 288] on icon at bounding box center [924, 287] width 20 height 20
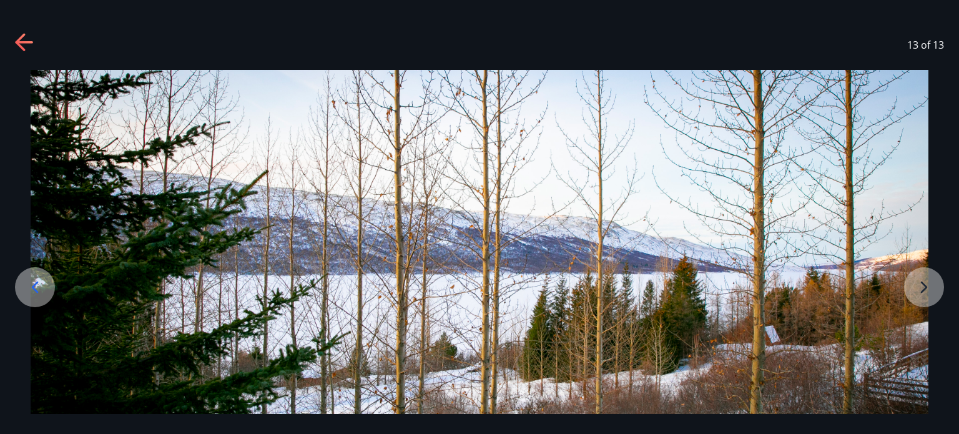
click at [926, 288] on img at bounding box center [480, 319] width 898 height 499
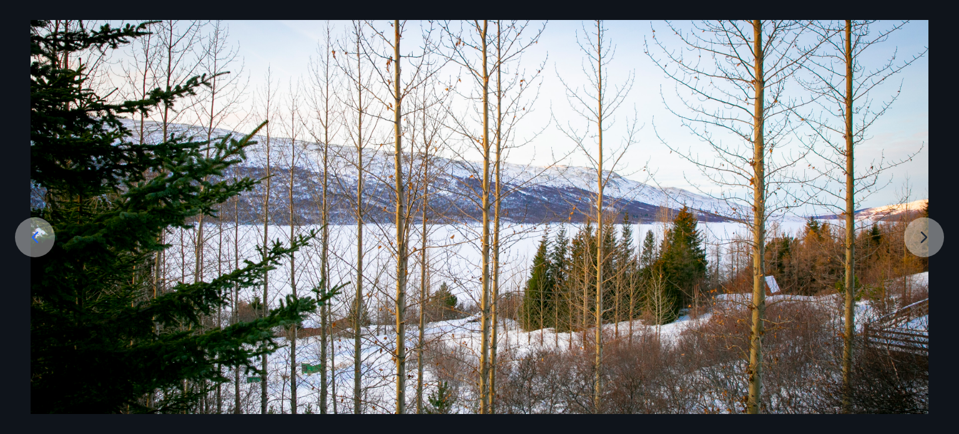
click at [926, 288] on img at bounding box center [480, 269] width 898 height 499
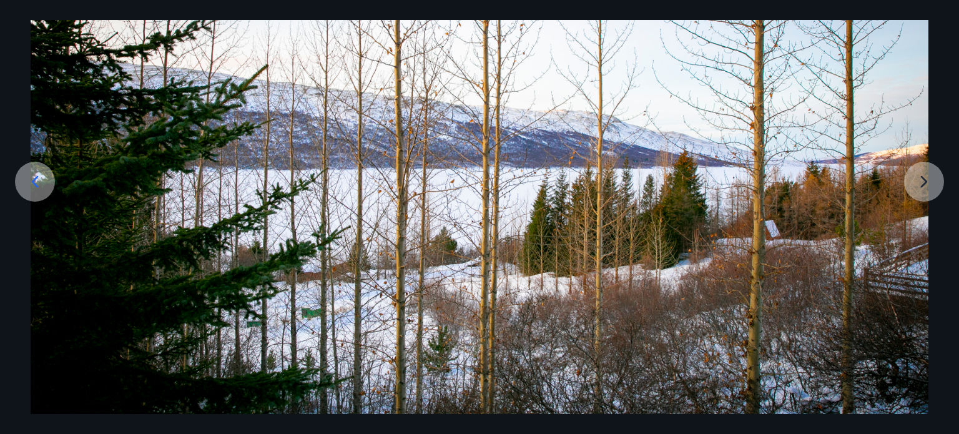
scroll to position [155, 0]
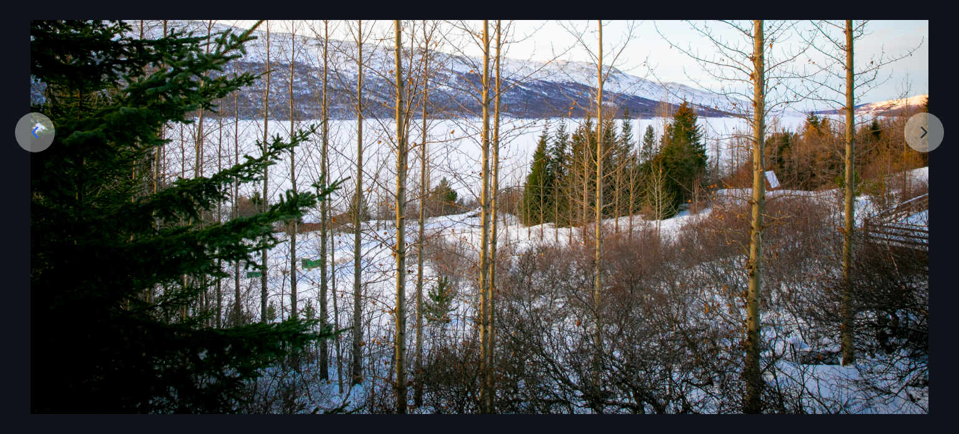
click at [916, 129] on img at bounding box center [480, 164] width 898 height 499
click at [920, 130] on img at bounding box center [480, 164] width 898 height 499
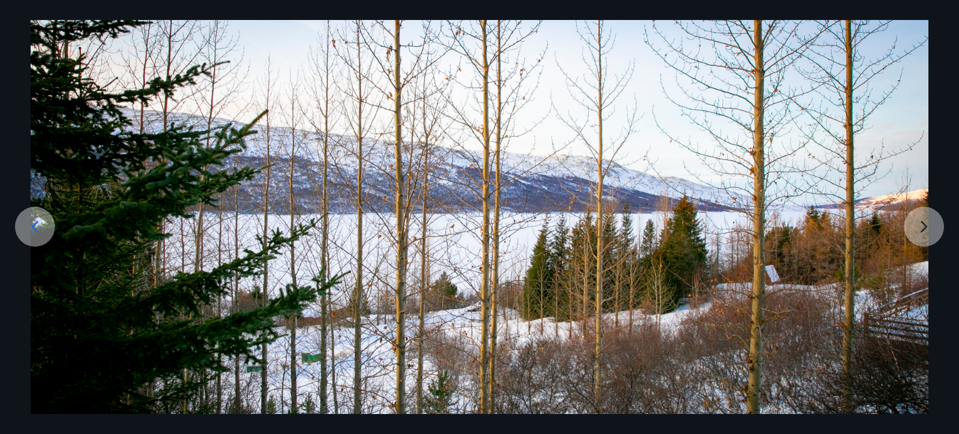
scroll to position [0, 0]
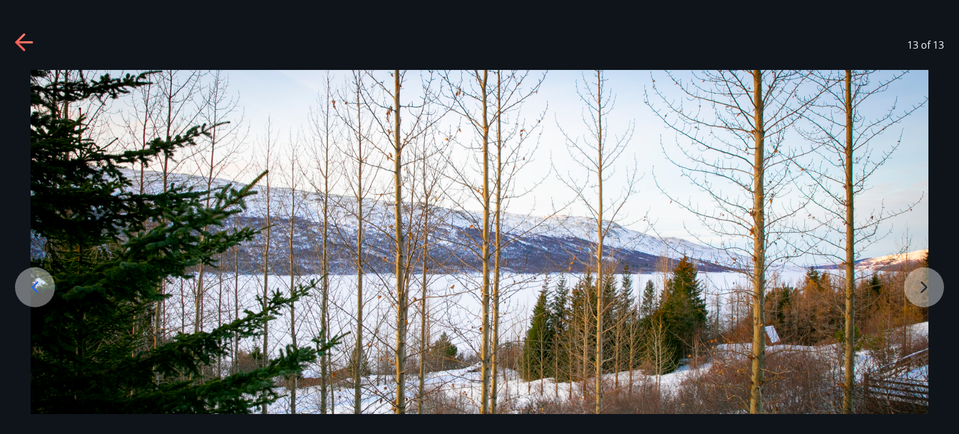
click at [22, 39] on icon at bounding box center [25, 43] width 20 height 20
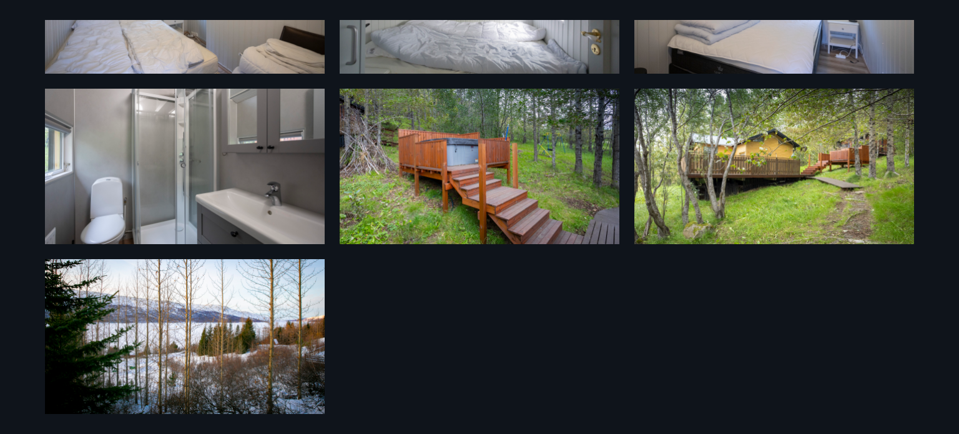
scroll to position [497, 0]
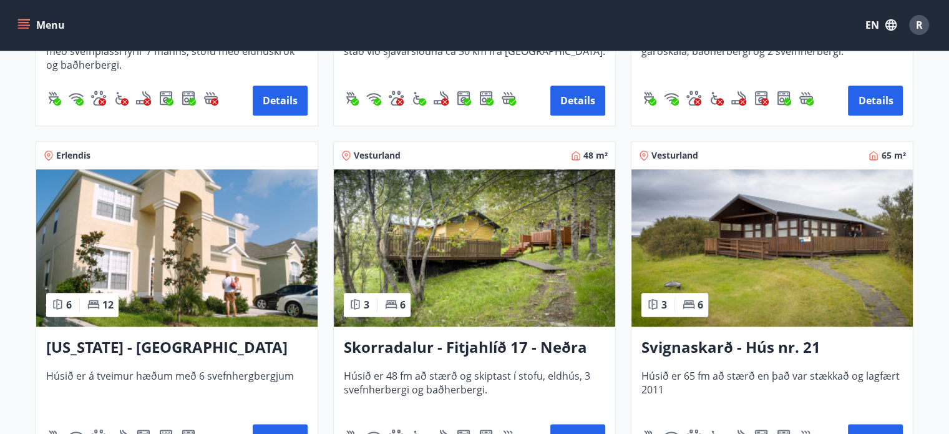
scroll to position [1498, 0]
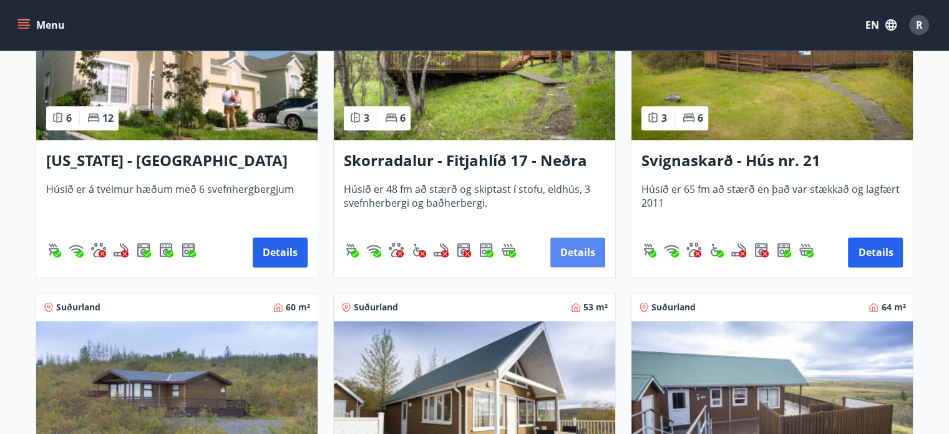
click at [579, 243] on button "Details" at bounding box center [577, 252] width 55 height 30
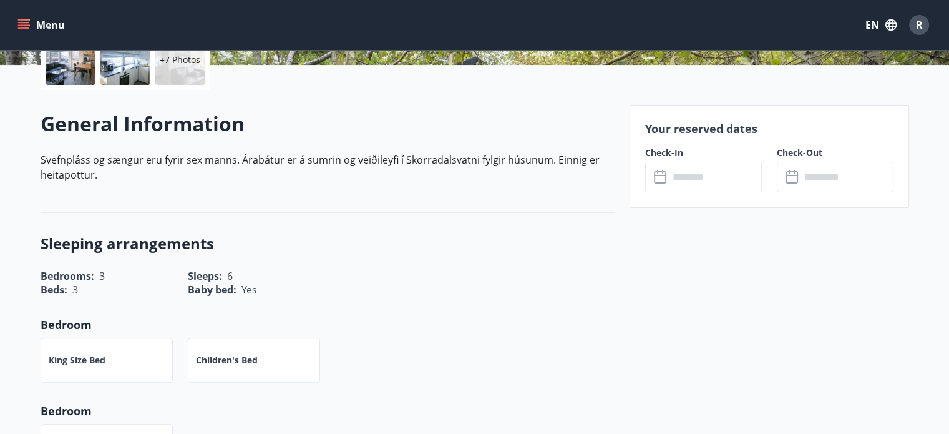
scroll to position [312, 0]
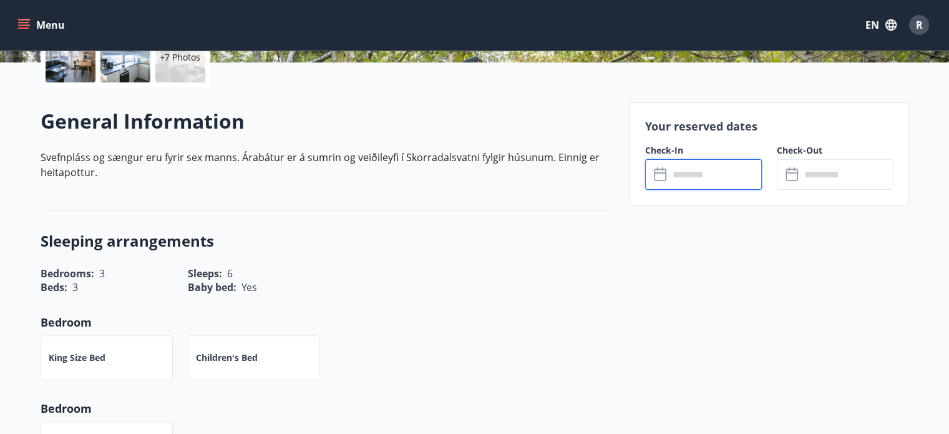
click at [681, 177] on input "text" at bounding box center [715, 174] width 93 height 31
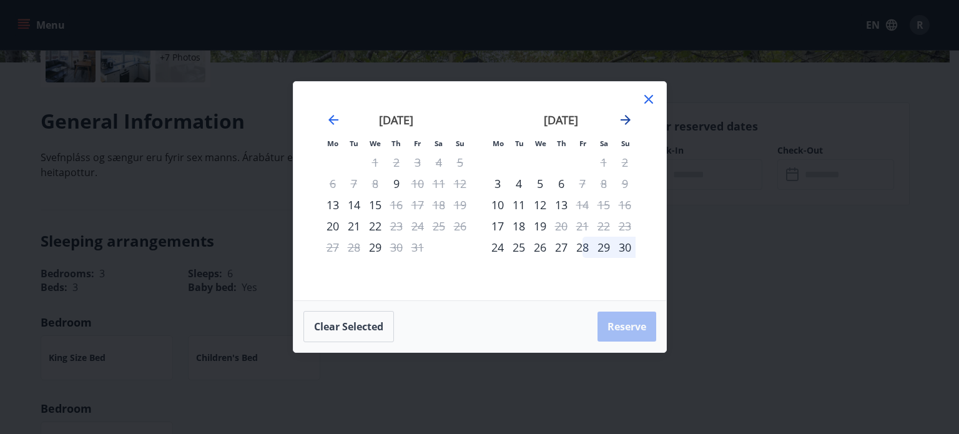
click at [625, 119] on icon "Move forward to switch to the next month." at bounding box center [625, 119] width 15 height 15
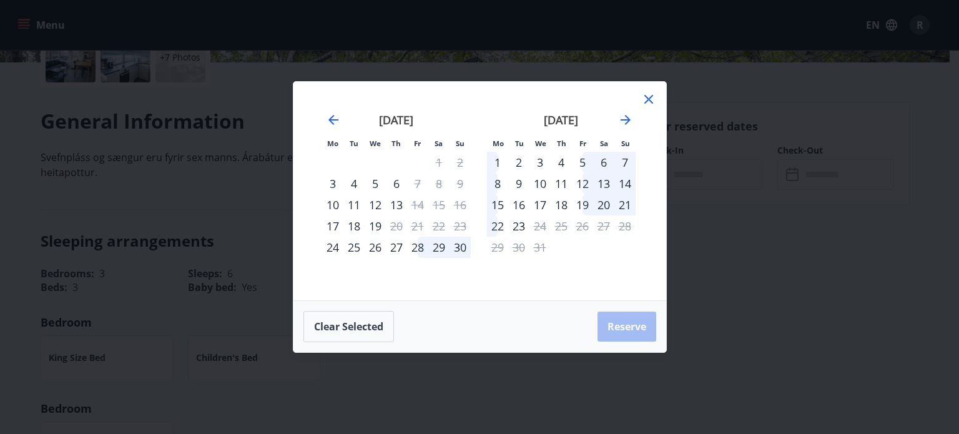
click at [650, 97] on icon at bounding box center [648, 99] width 15 height 15
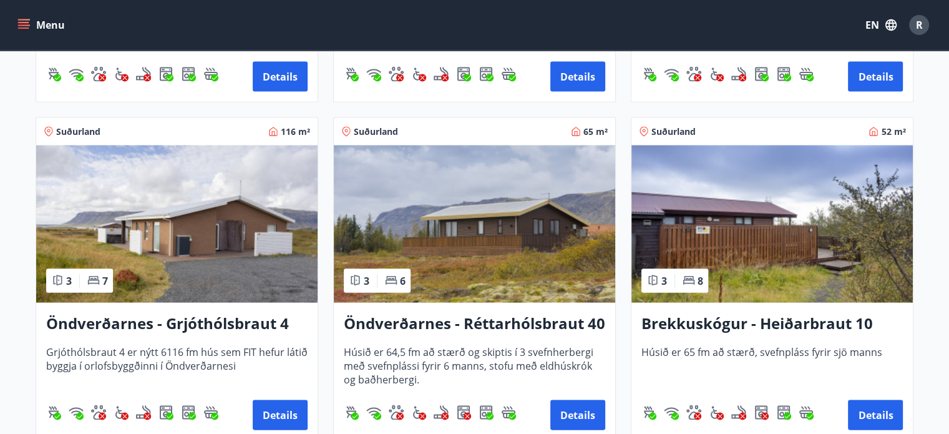
scroll to position [2559, 0]
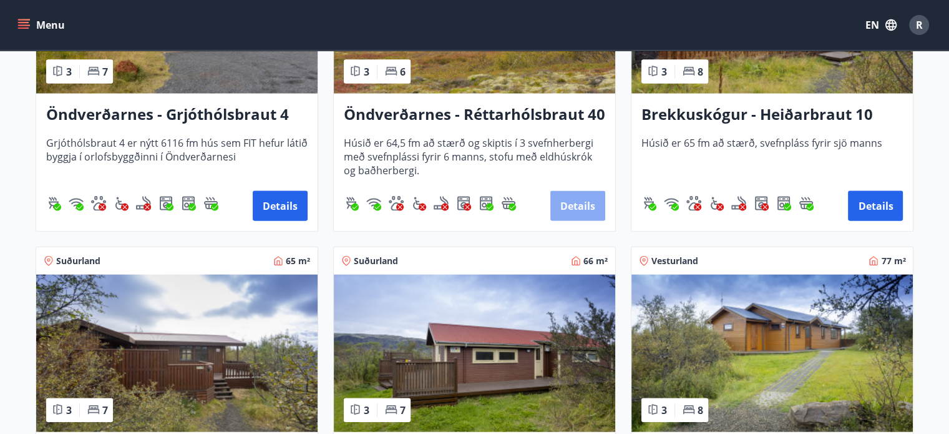
click at [570, 200] on button "Details" at bounding box center [577, 206] width 55 height 30
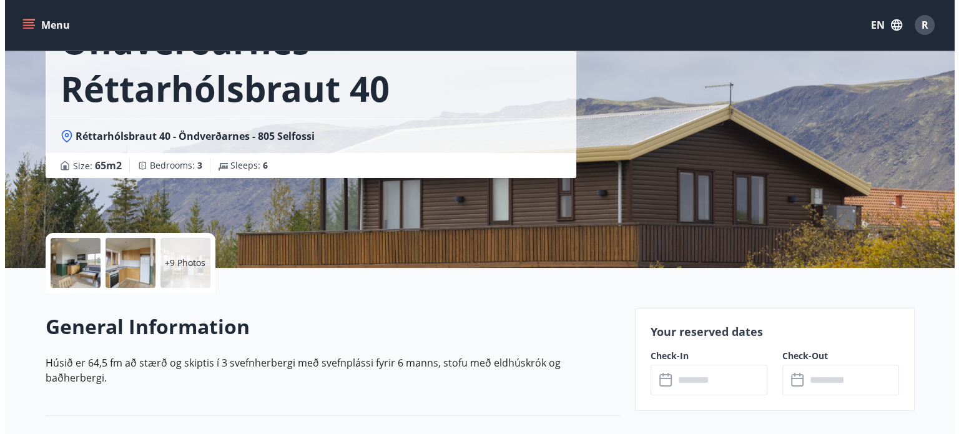
scroll to position [187, 0]
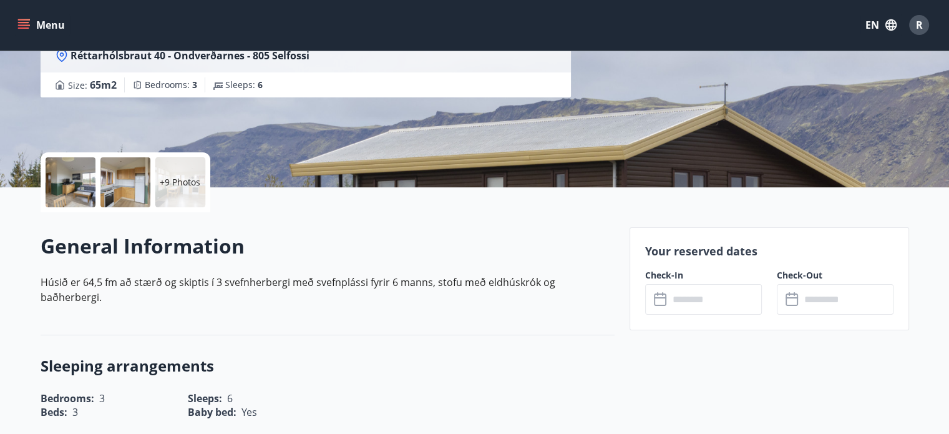
click at [71, 176] on div at bounding box center [71, 182] width 50 height 50
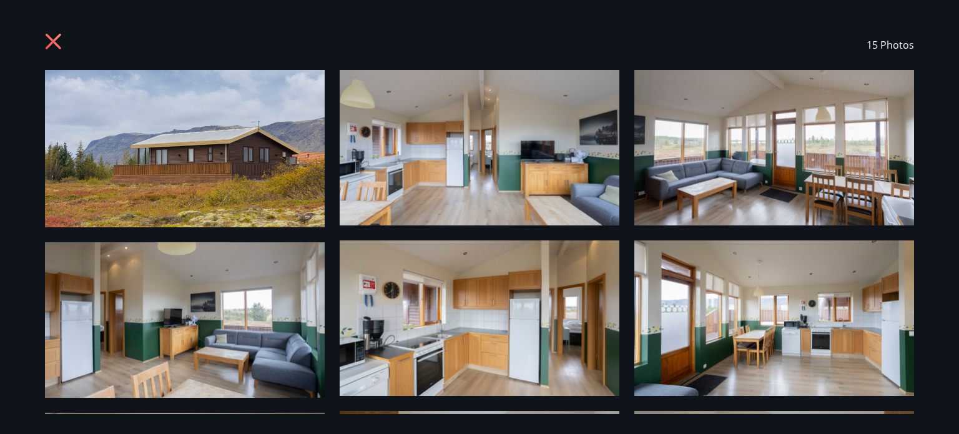
click at [188, 144] on img at bounding box center [185, 148] width 280 height 157
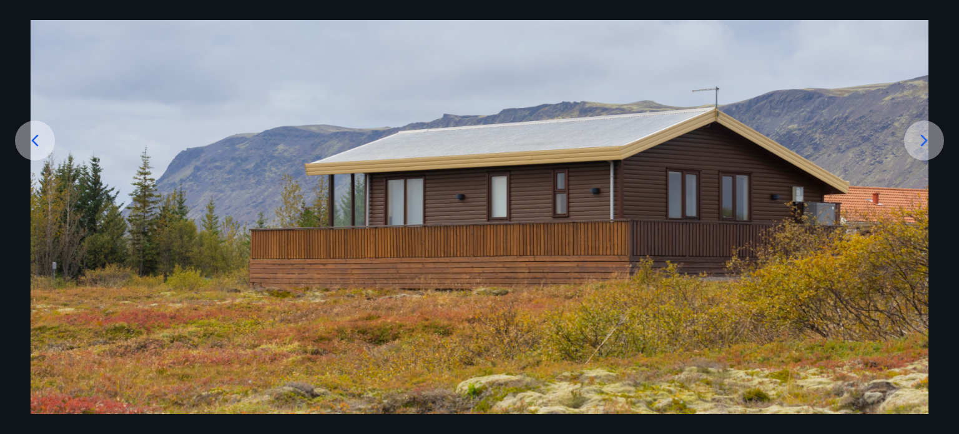
scroll to position [160, 0]
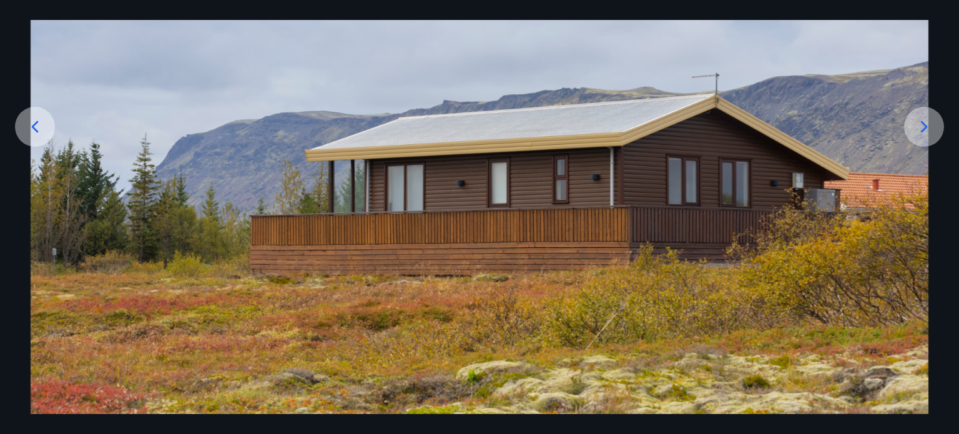
click at [914, 117] on icon at bounding box center [924, 127] width 20 height 20
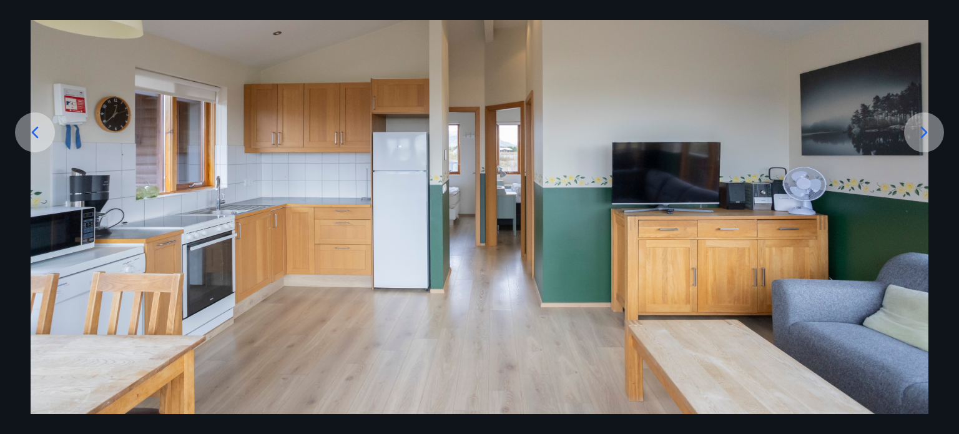
scroll to position [155, 0]
click at [914, 116] on div at bounding box center [924, 132] width 40 height 40
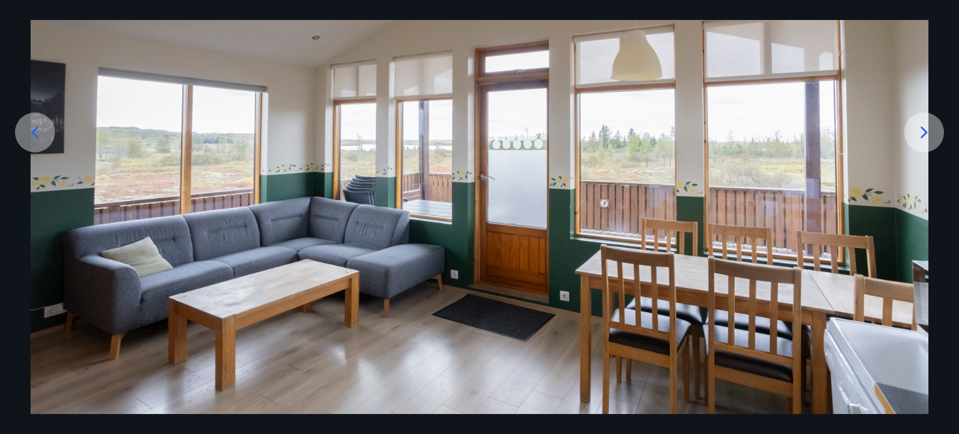
click at [914, 116] on div at bounding box center [924, 132] width 40 height 40
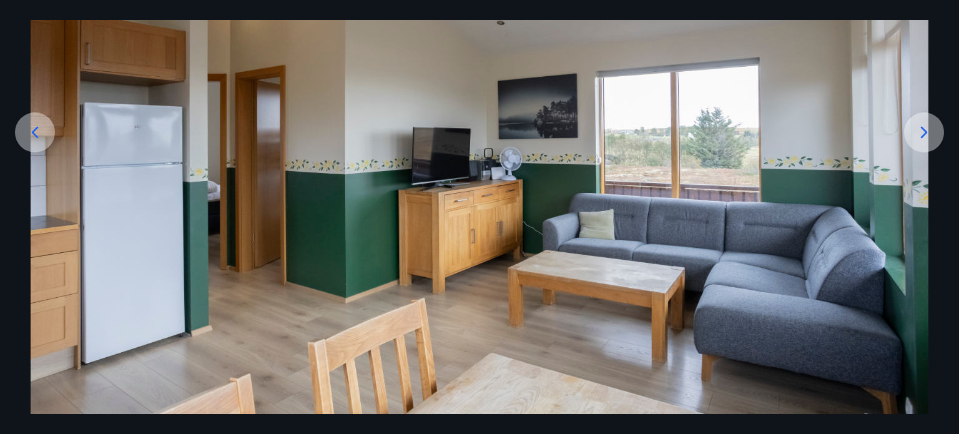
click at [914, 116] on div at bounding box center [924, 132] width 40 height 40
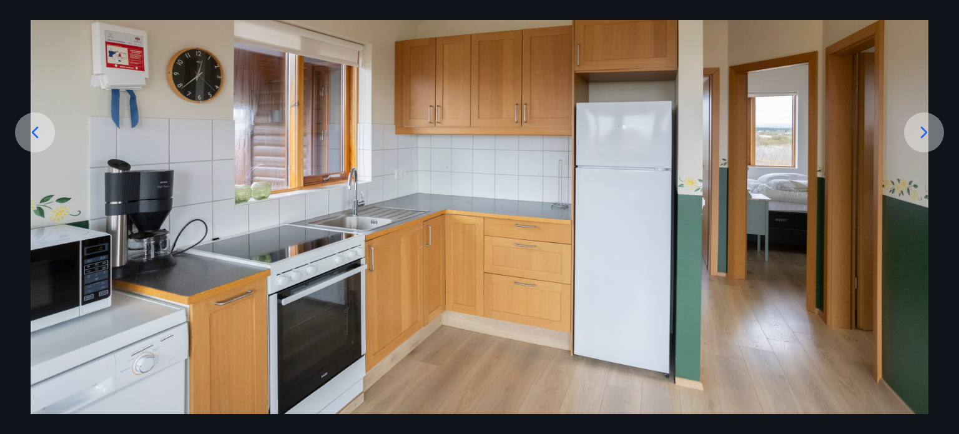
click at [914, 116] on div at bounding box center [924, 132] width 40 height 40
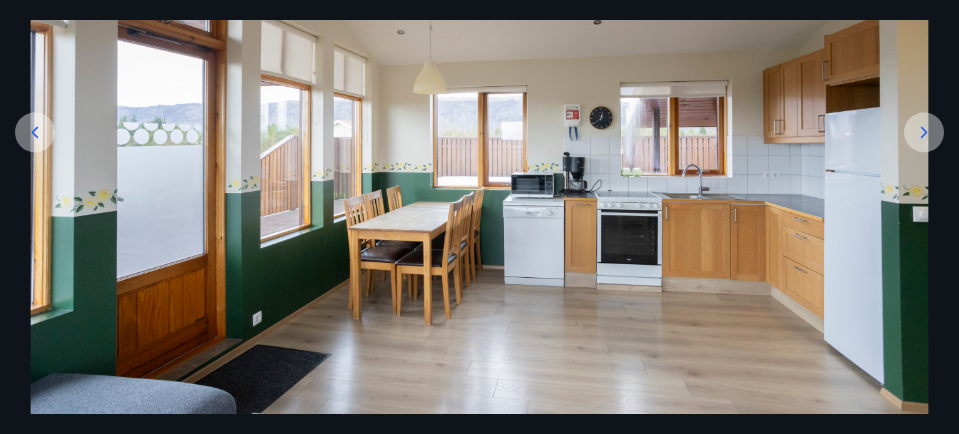
click at [914, 116] on div at bounding box center [924, 132] width 40 height 40
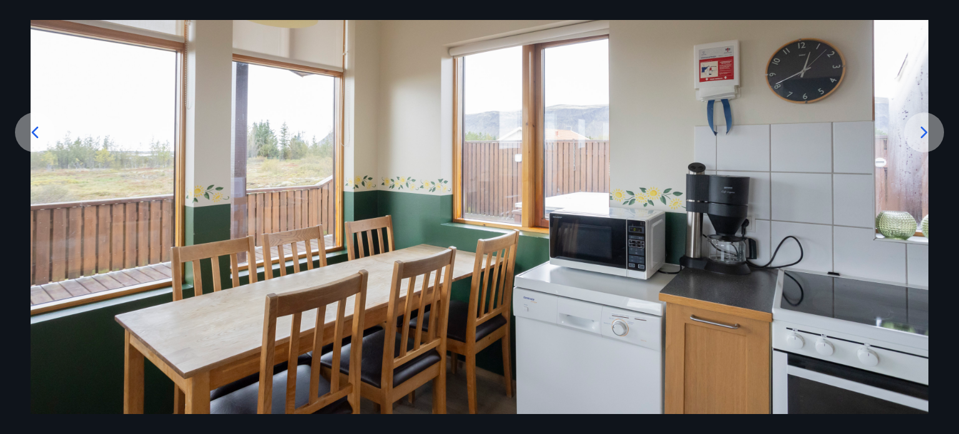
click at [914, 116] on div at bounding box center [924, 132] width 40 height 40
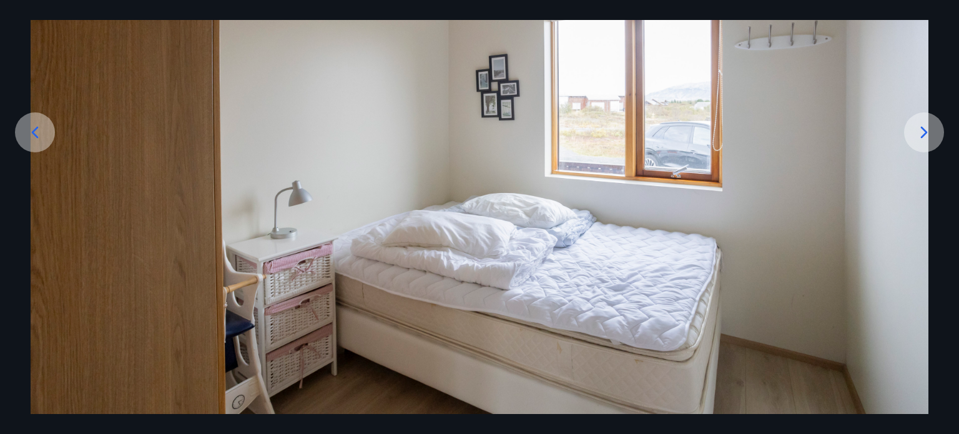
click at [914, 116] on div at bounding box center [924, 132] width 40 height 40
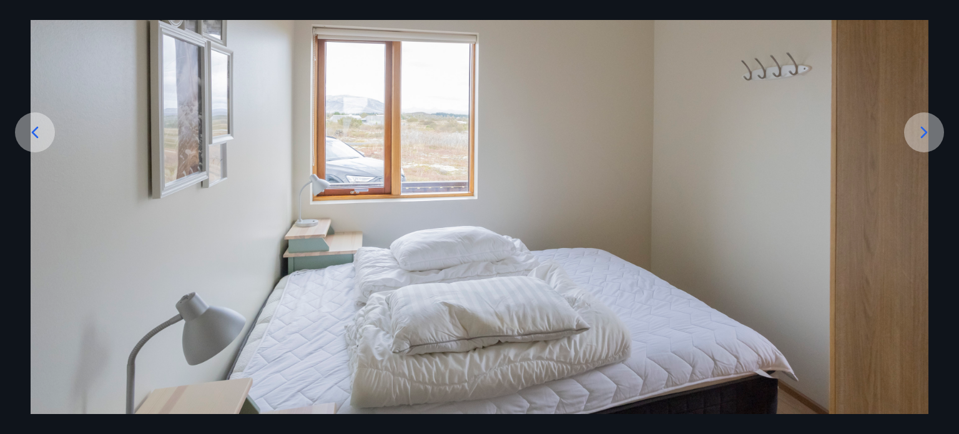
click at [914, 116] on div at bounding box center [924, 132] width 40 height 40
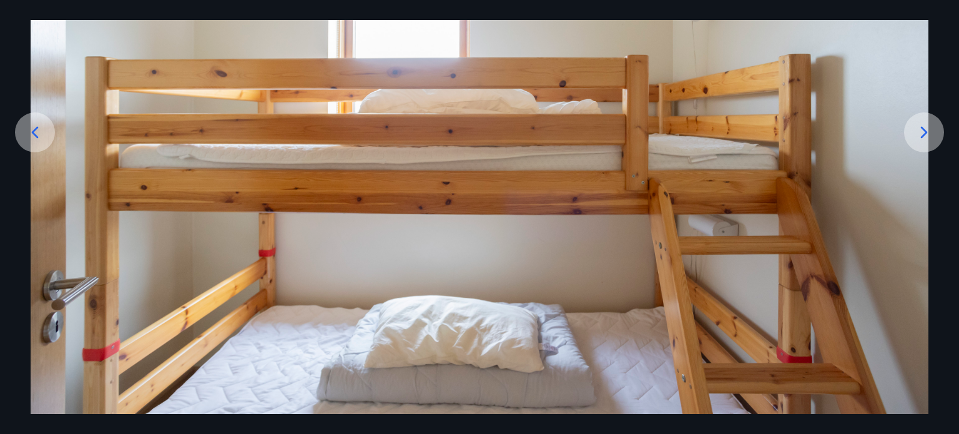
click at [914, 116] on div at bounding box center [924, 132] width 40 height 40
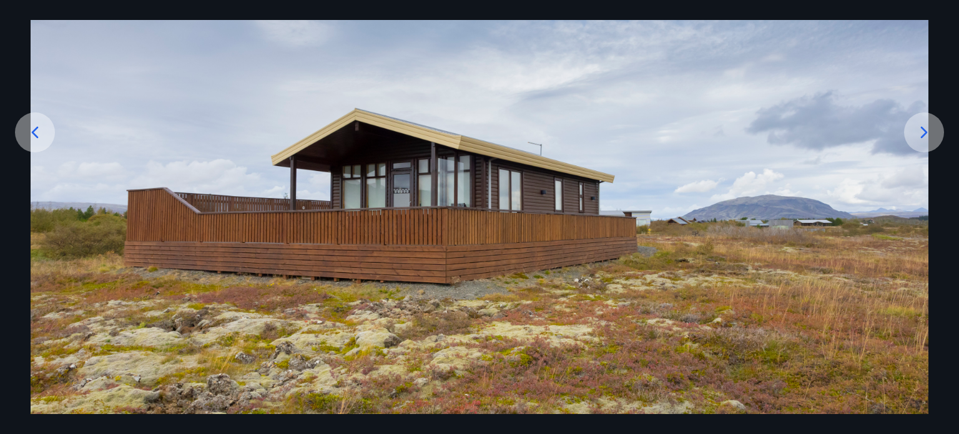
click at [914, 116] on div at bounding box center [924, 132] width 40 height 40
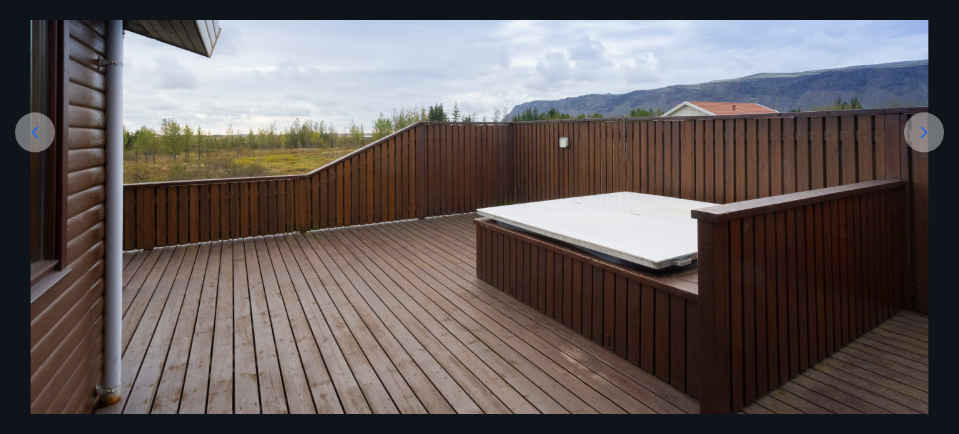
click at [914, 116] on div at bounding box center [924, 132] width 40 height 40
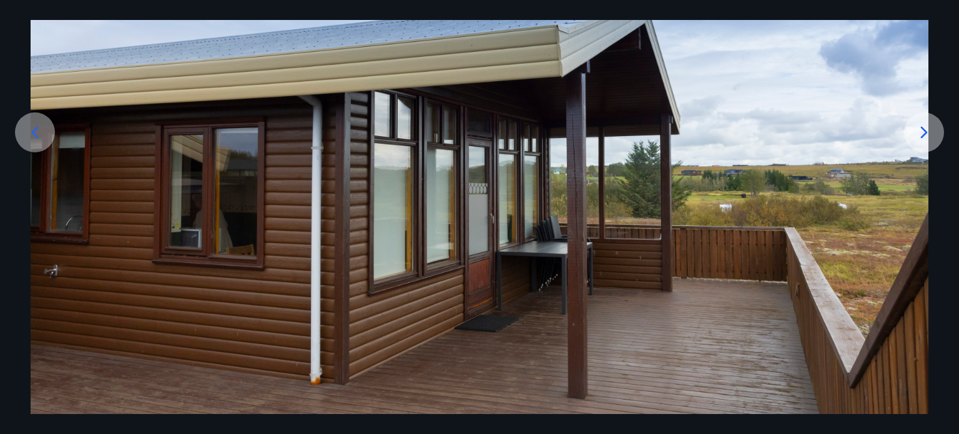
click at [914, 116] on div at bounding box center [924, 132] width 40 height 40
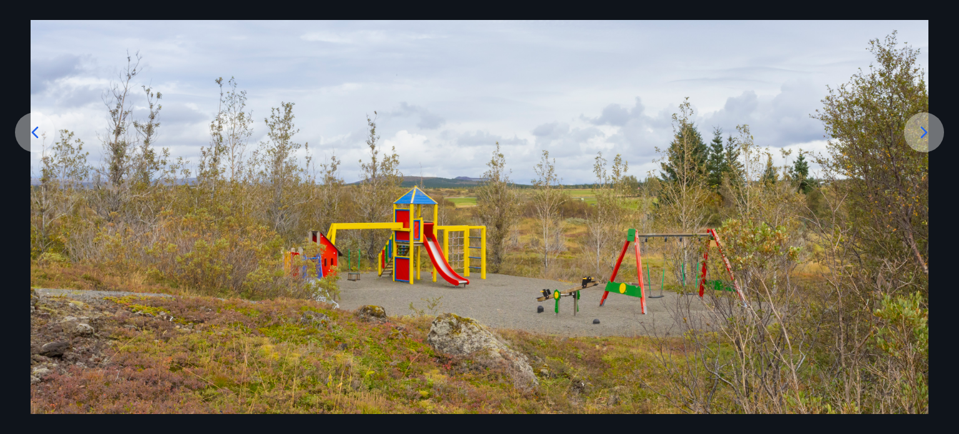
click at [914, 116] on div at bounding box center [924, 132] width 40 height 40
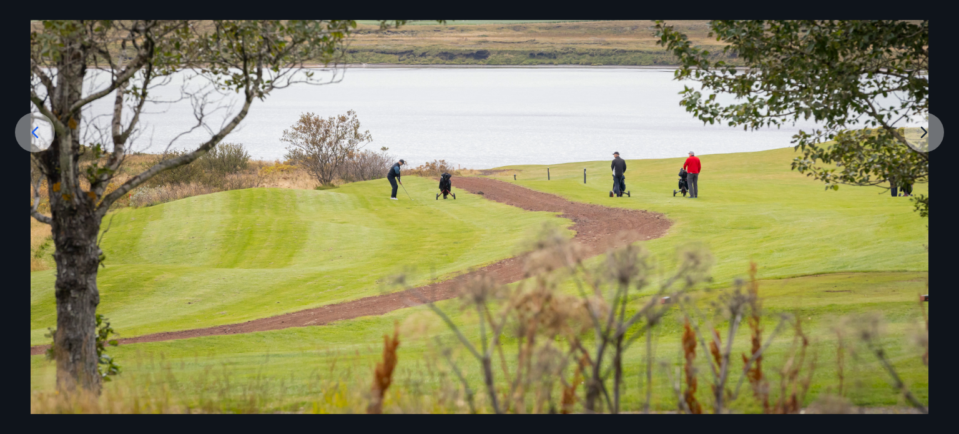
click at [914, 116] on img at bounding box center [480, 164] width 898 height 499
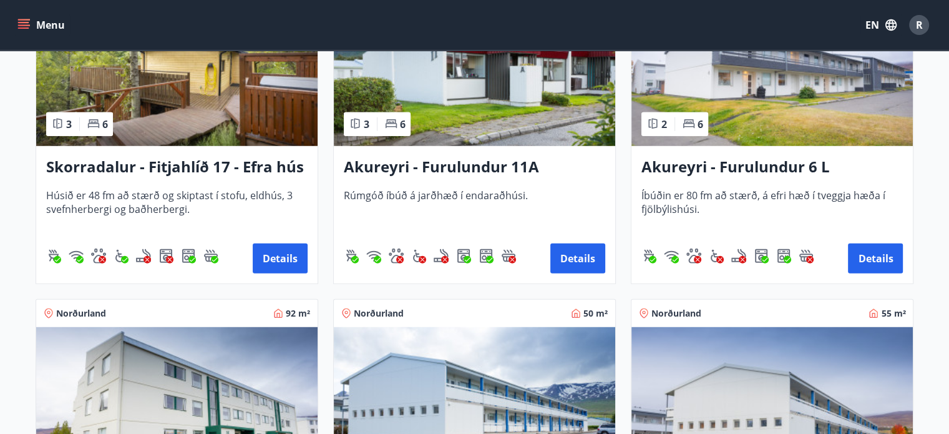
scroll to position [3246, 0]
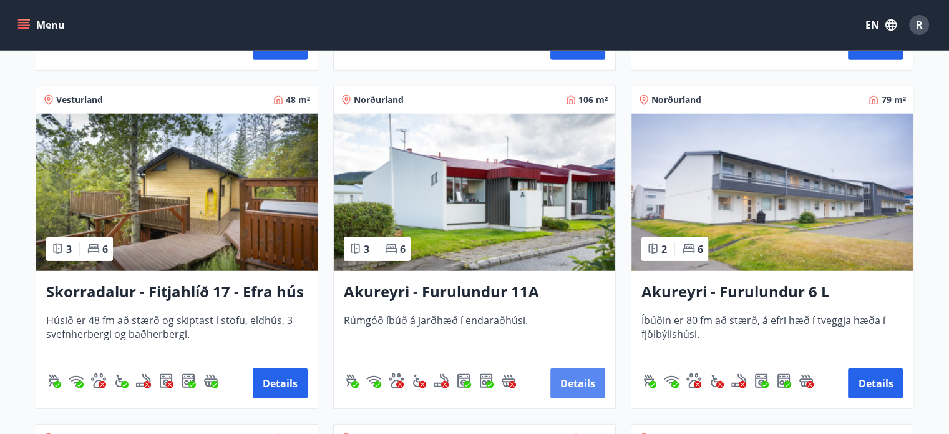
click at [574, 377] on button "Details" at bounding box center [577, 383] width 55 height 30
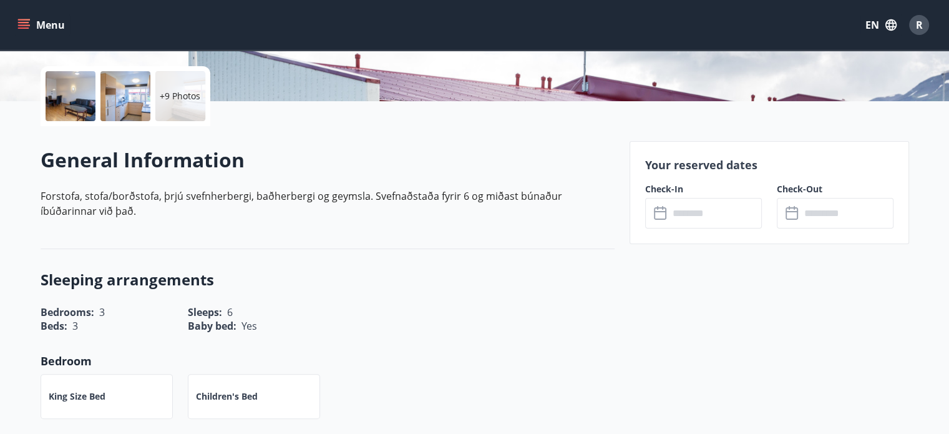
scroll to position [312, 0]
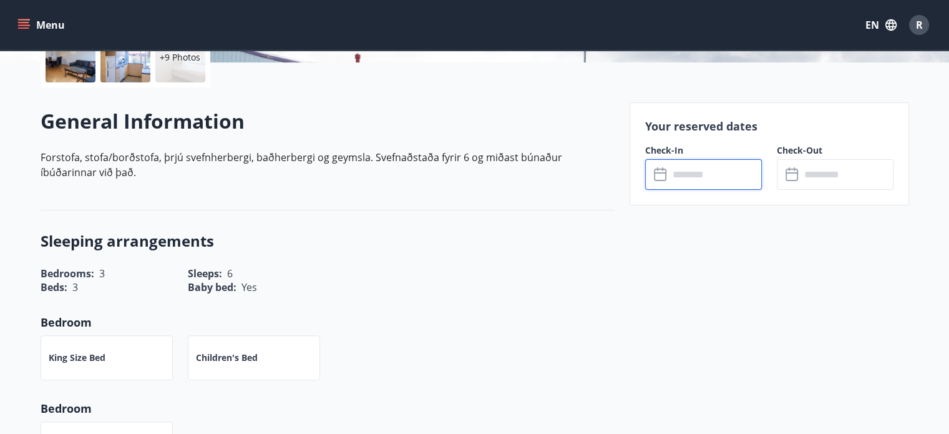
click at [677, 172] on input "text" at bounding box center [715, 174] width 93 height 31
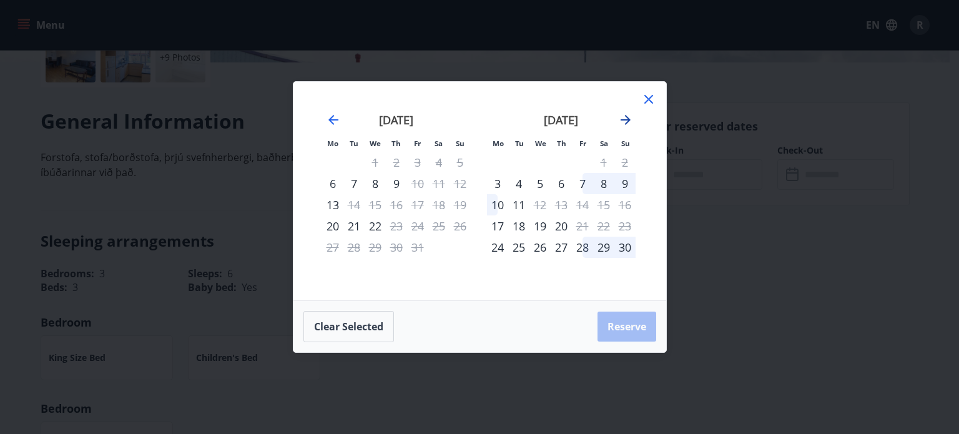
click at [628, 122] on icon "Move forward to switch to the next month." at bounding box center [625, 119] width 15 height 15
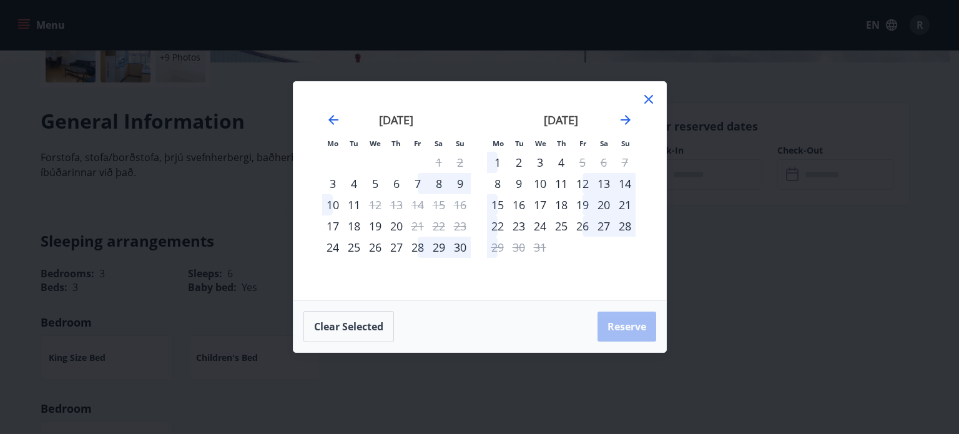
click at [652, 96] on icon at bounding box center [648, 99] width 9 height 9
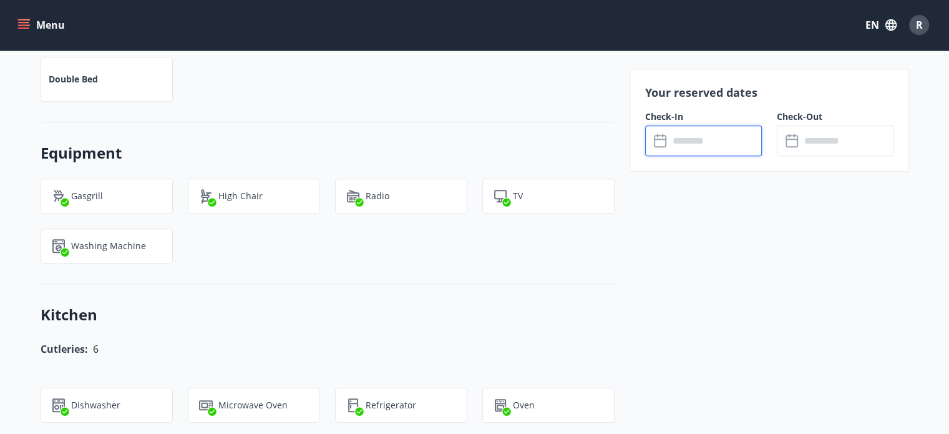
scroll to position [687, 0]
